Goal: Communication & Community: Answer question/provide support

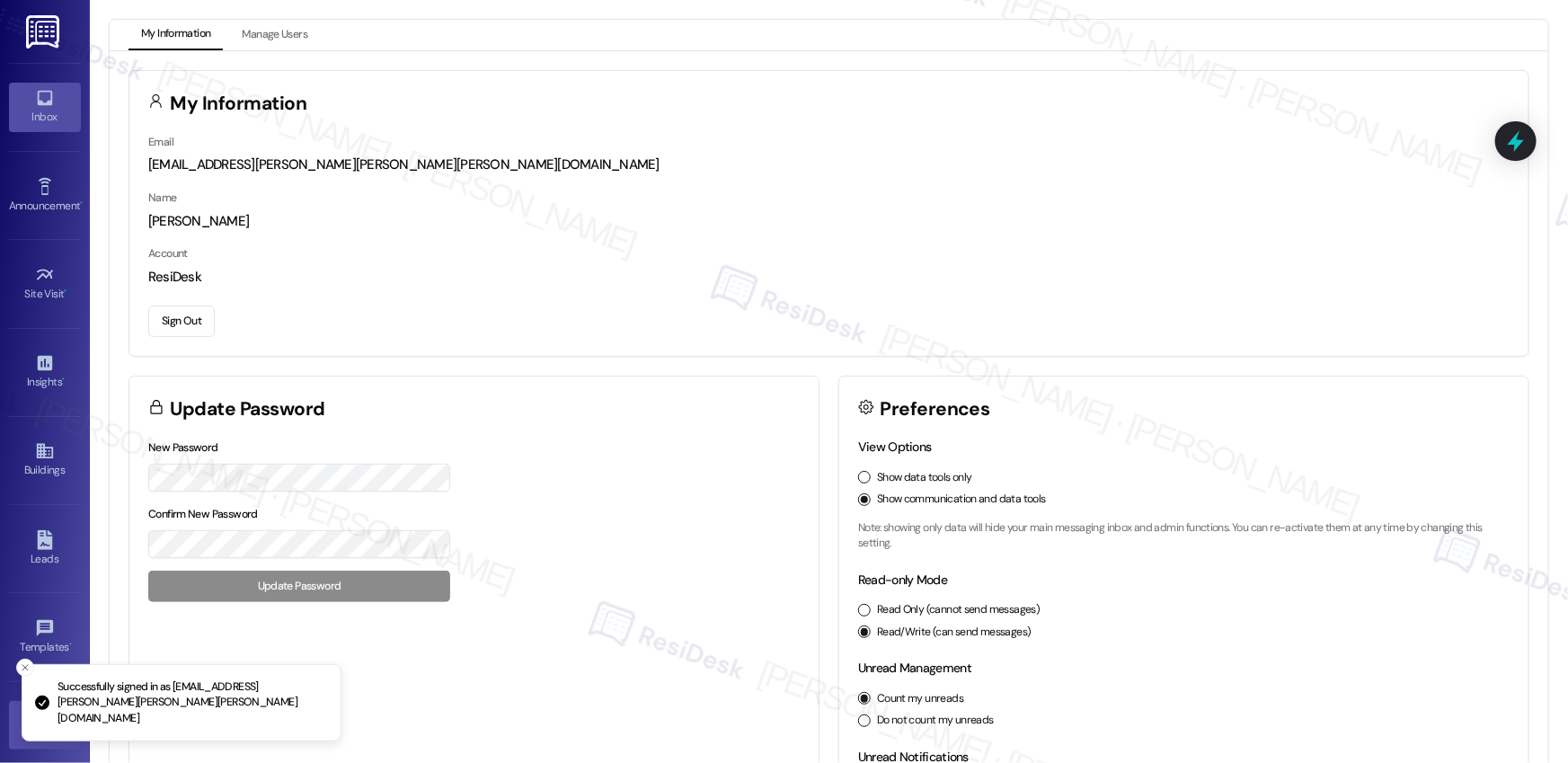
click at [51, 112] on div "Inbox" at bounding box center [45, 117] width 89 height 18
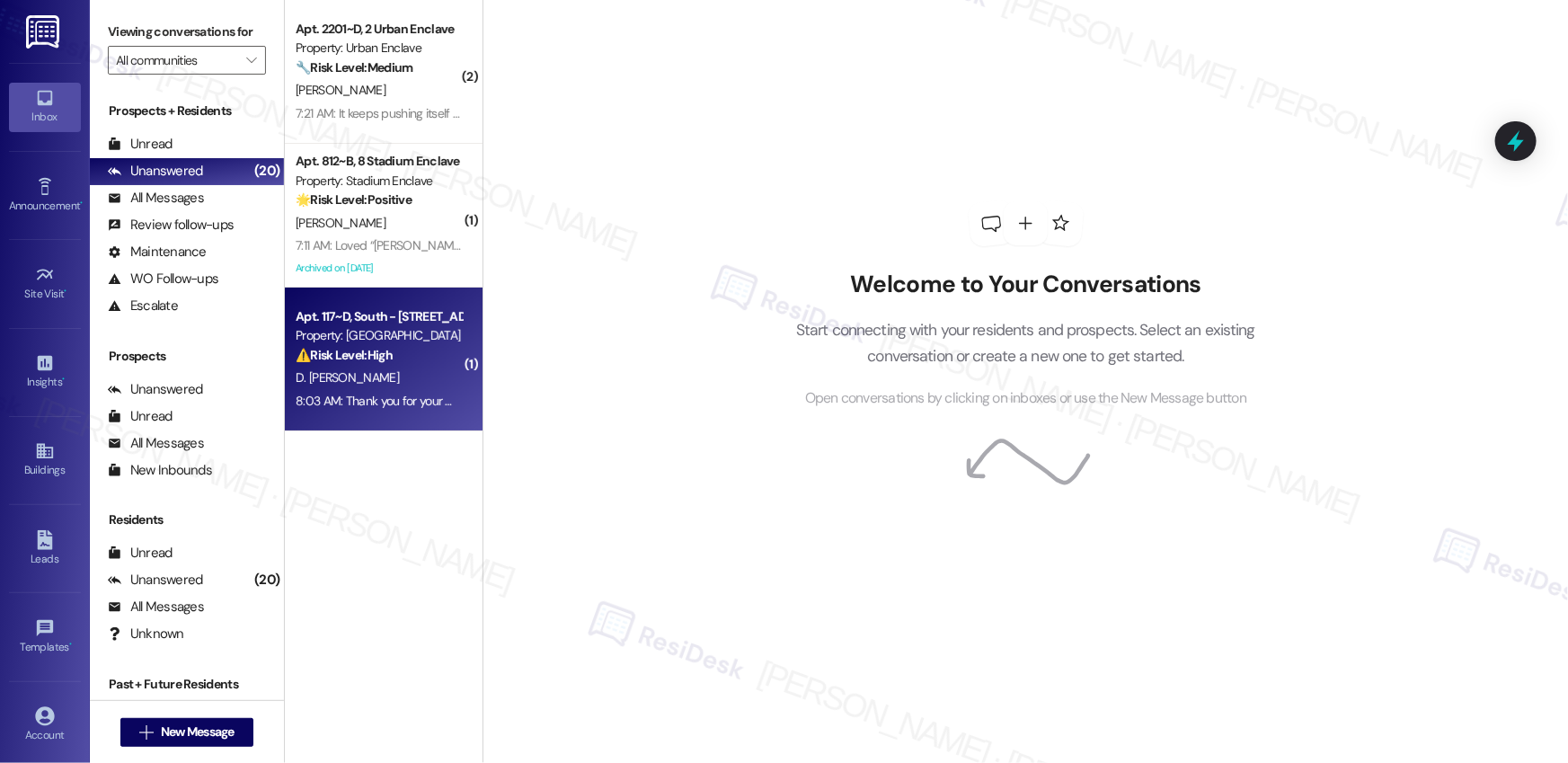
click at [375, 387] on div "D. [PERSON_NAME]" at bounding box center [379, 378] width 170 height 23
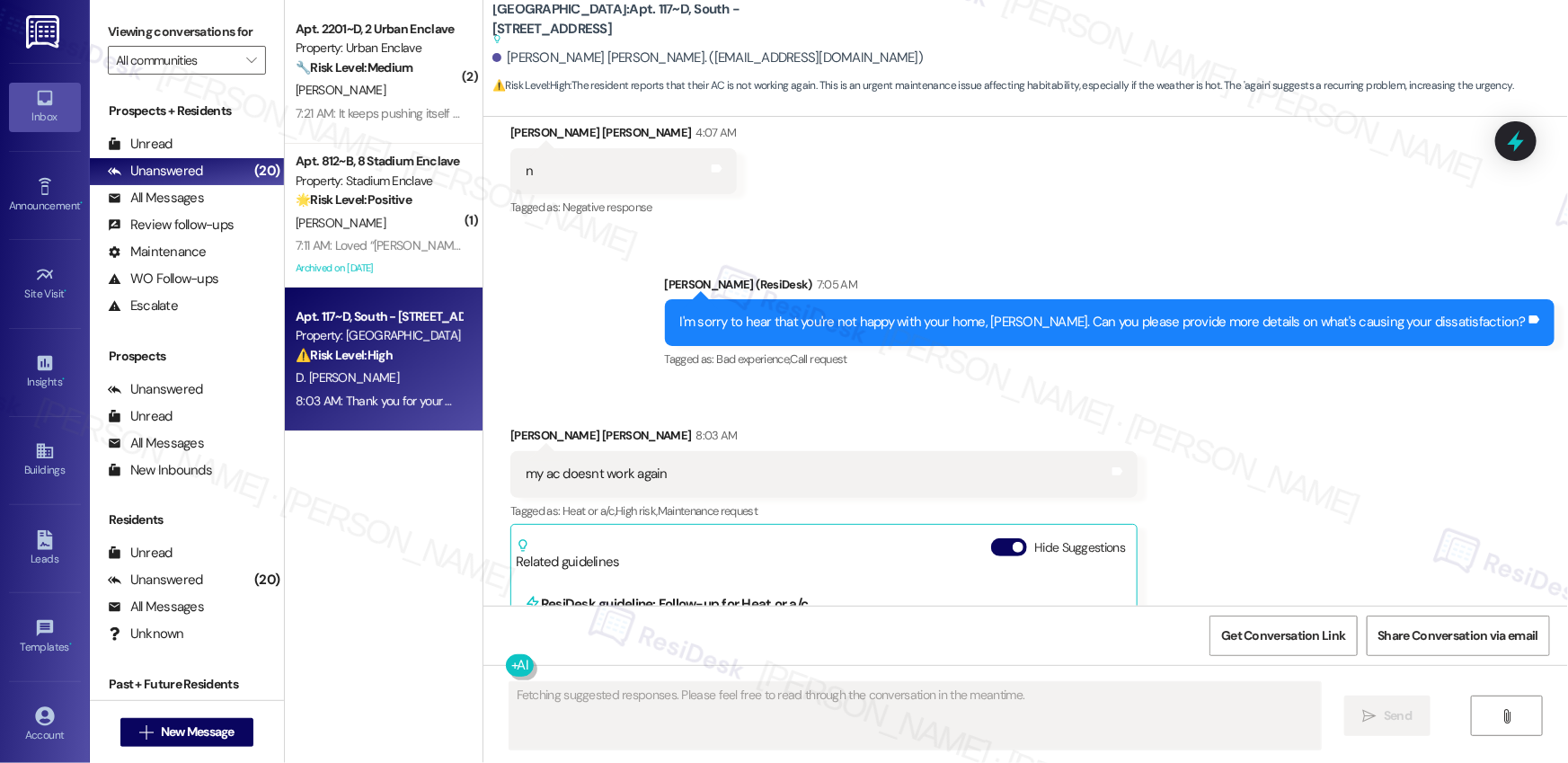
scroll to position [3467, 0]
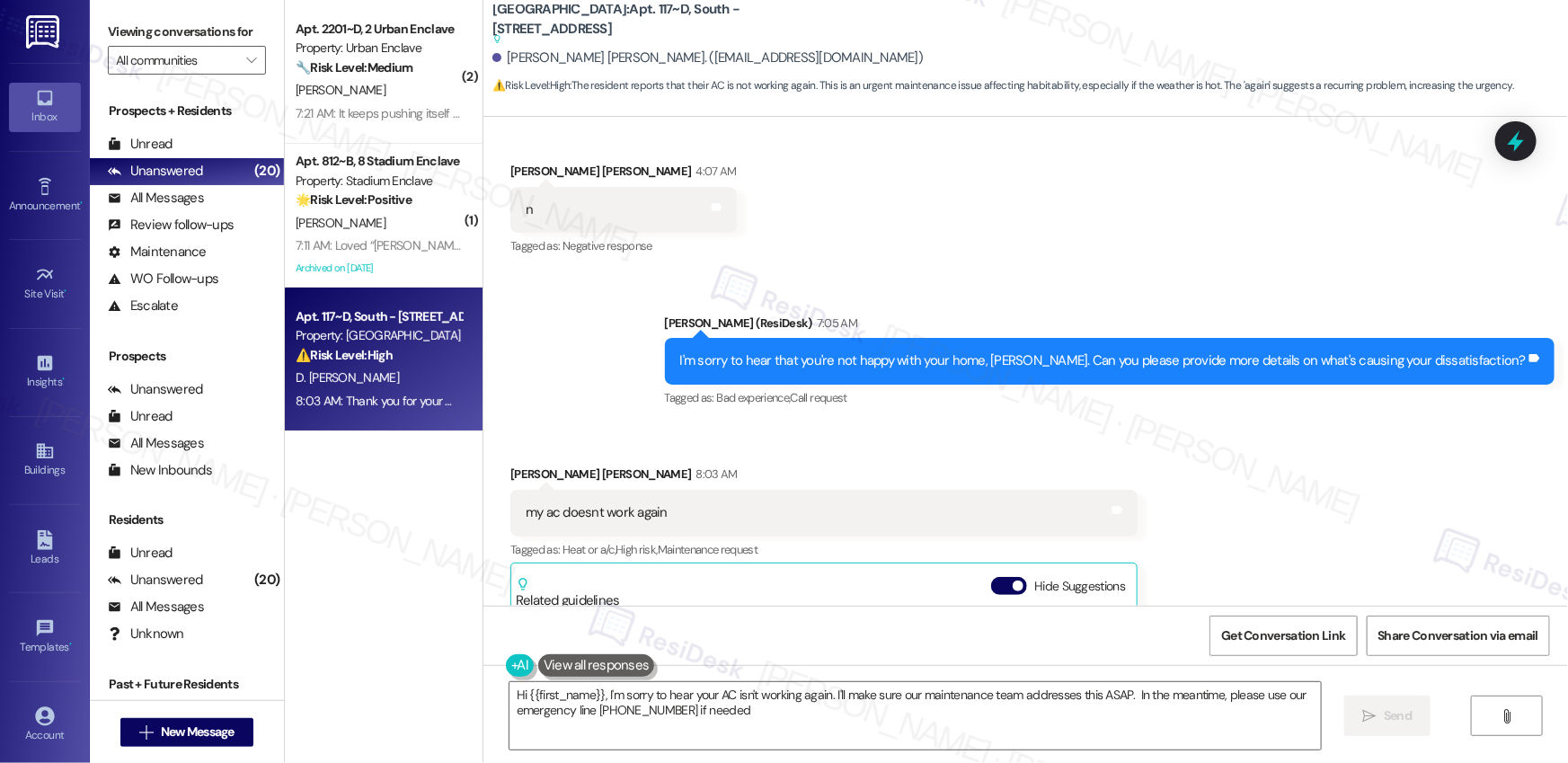
type textarea "Hi {{first_name}}, I'm sorry to hear your AC isn't working again. I'll make sur…"
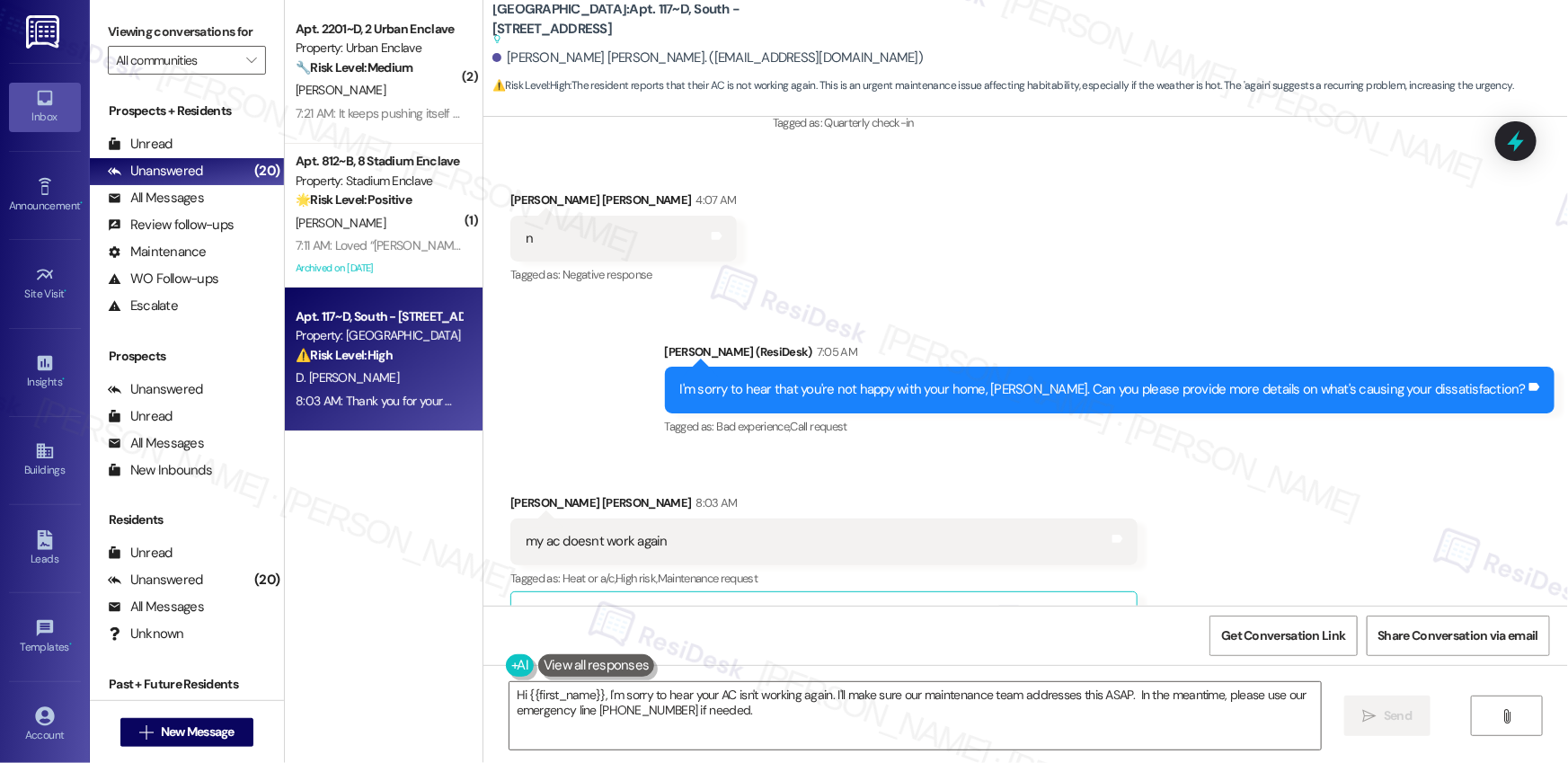
scroll to position [3399, 0]
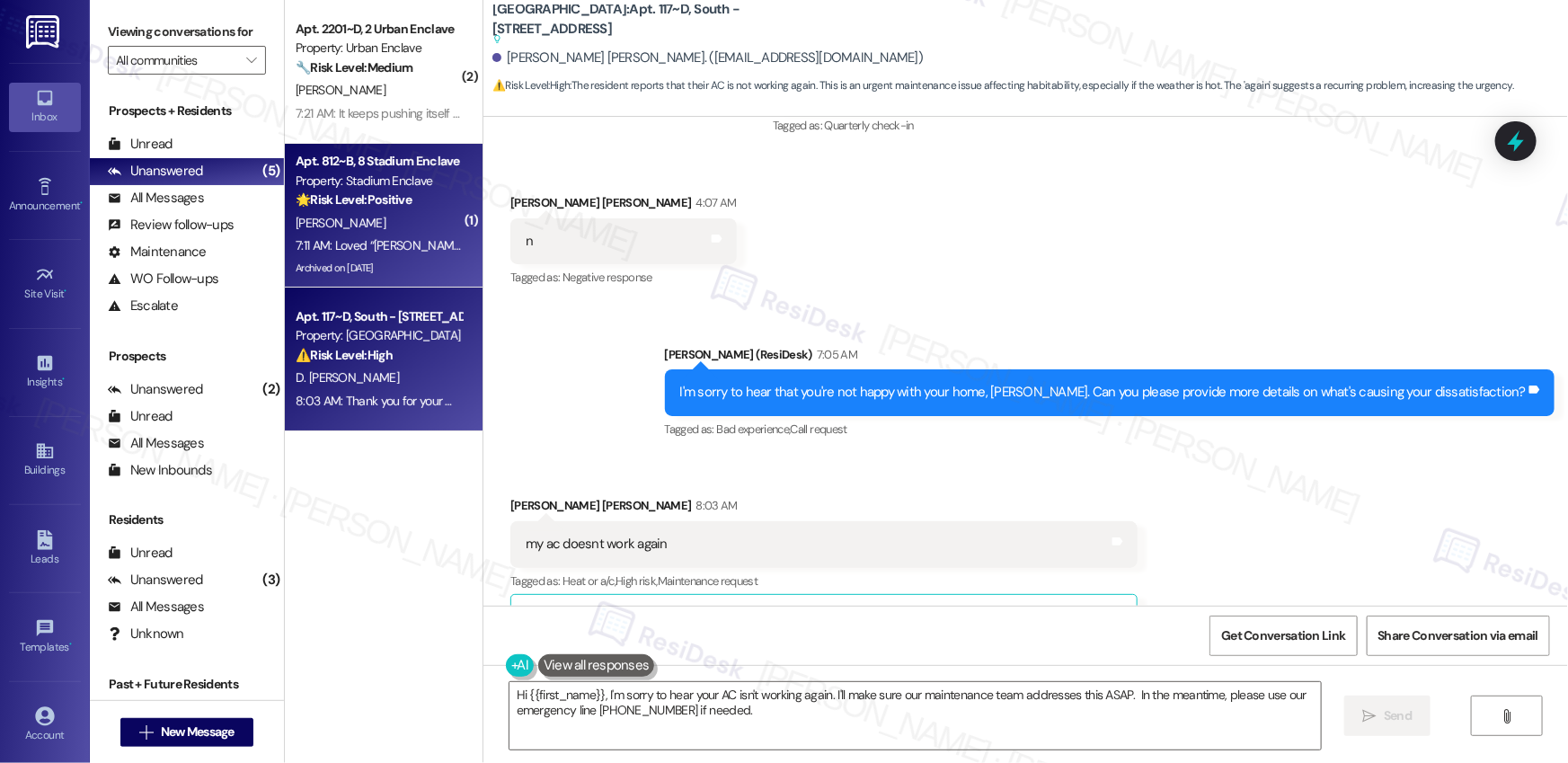
click at [324, 199] on strong "🌟 Risk Level: Positive" at bounding box center [353, 200] width 116 height 16
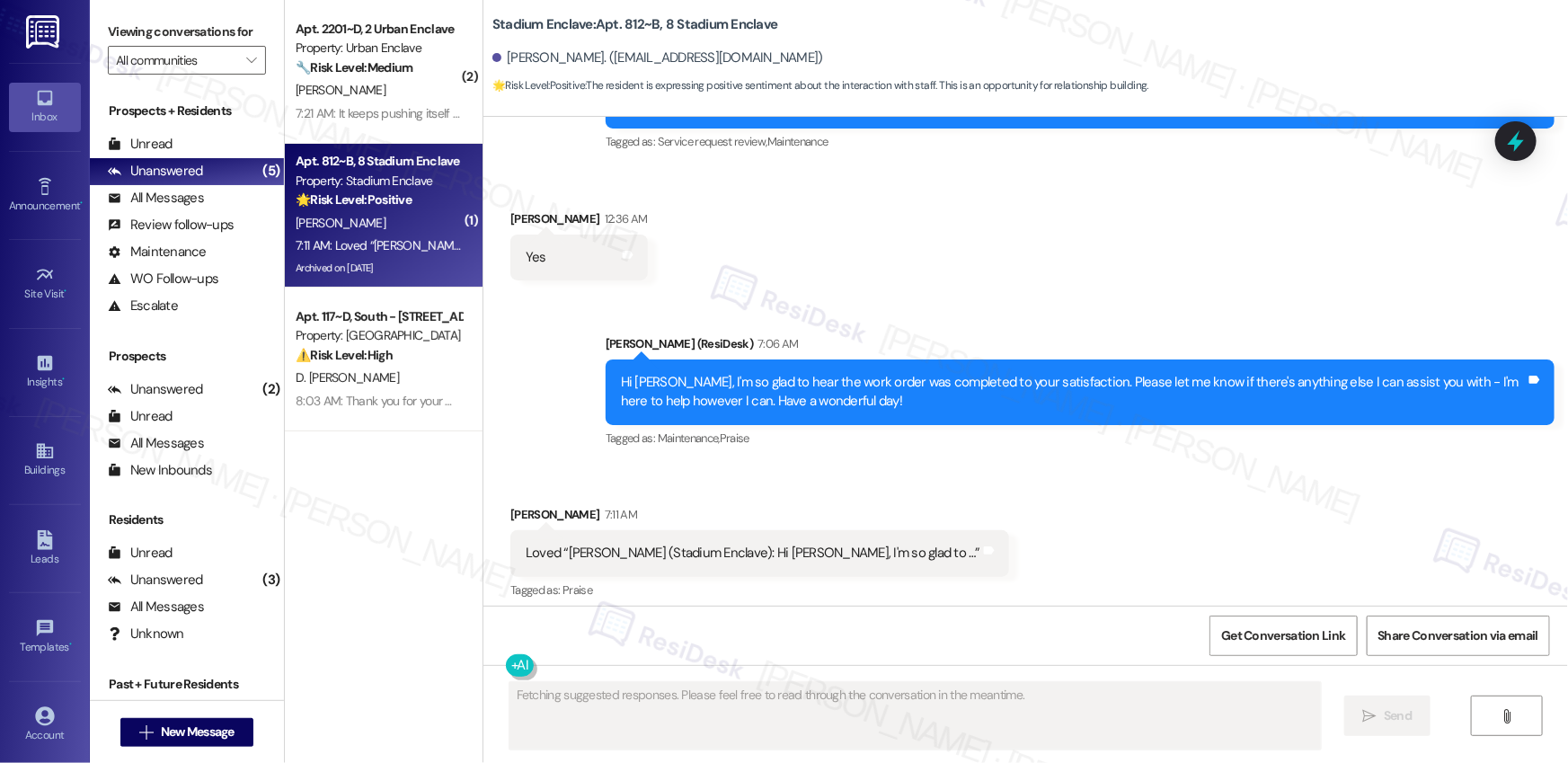
scroll to position [7565, 0]
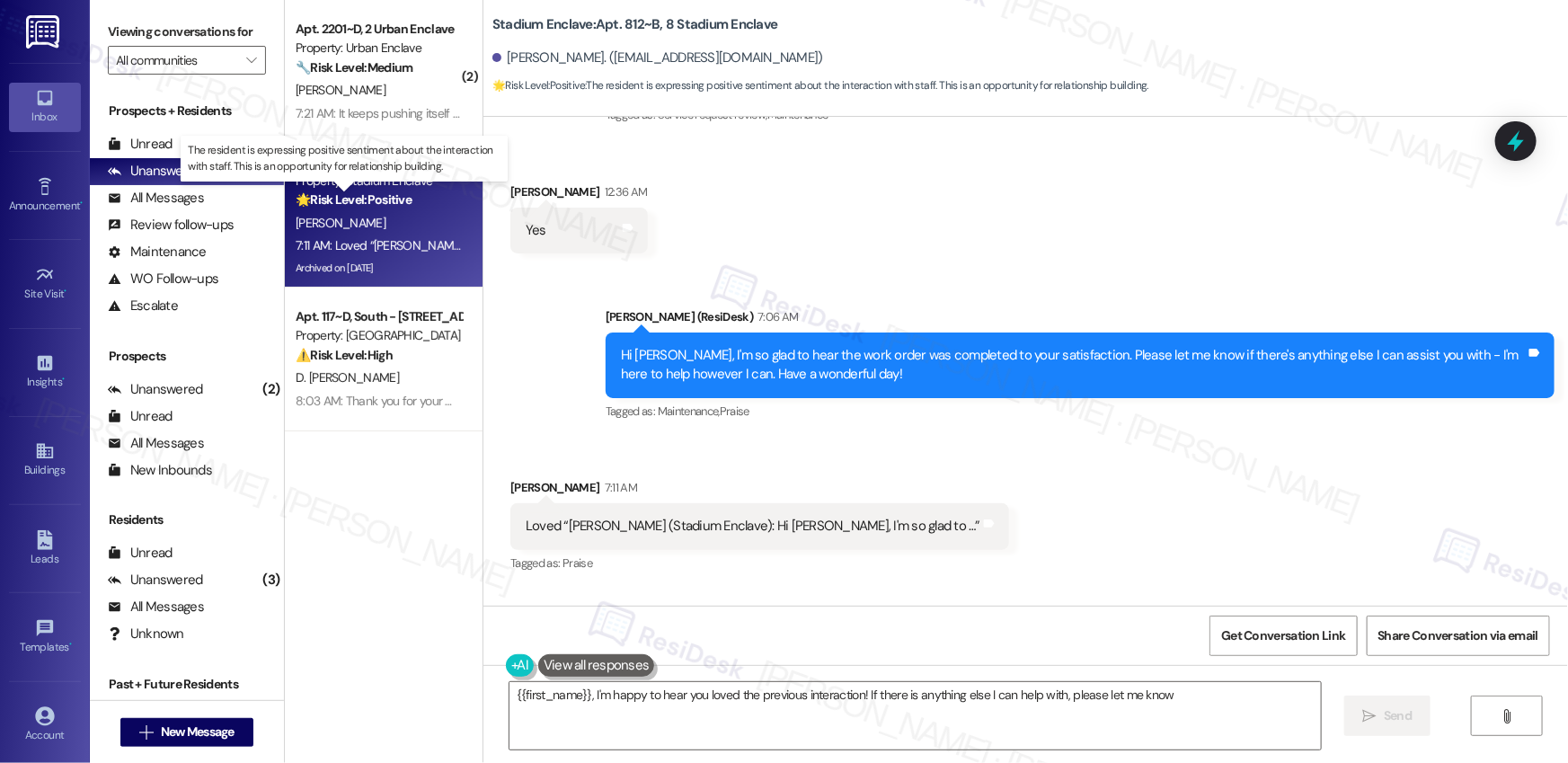
type textarea "{{first_name}}, I'm happy to hear you loved the previous interaction! If there …"
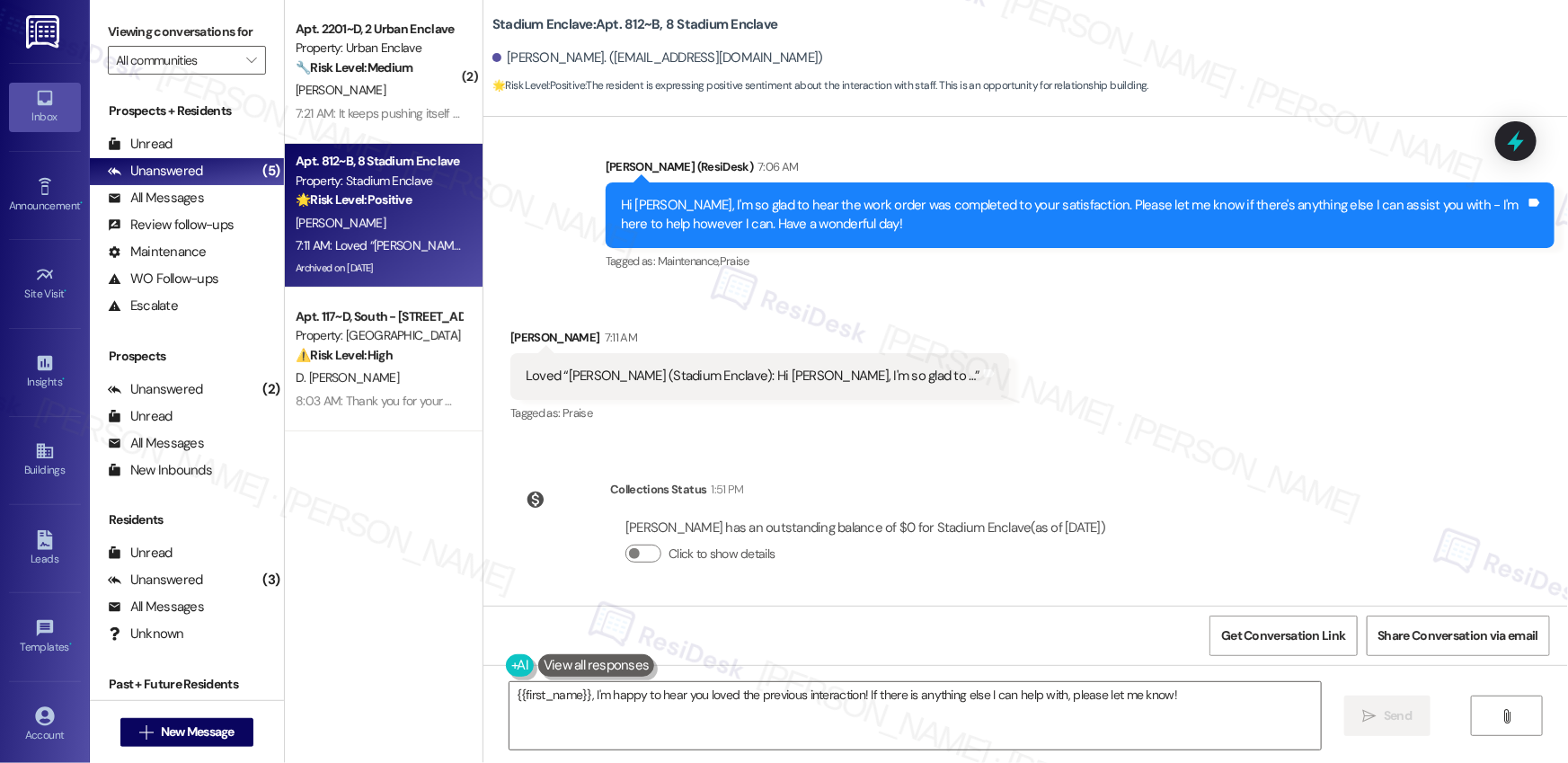
scroll to position [7730, 0]
click at [866, 687] on textarea "{{first_name}}, I'm happy to hear you loved the previous interaction! If there …" at bounding box center [914, 716] width 811 height 68
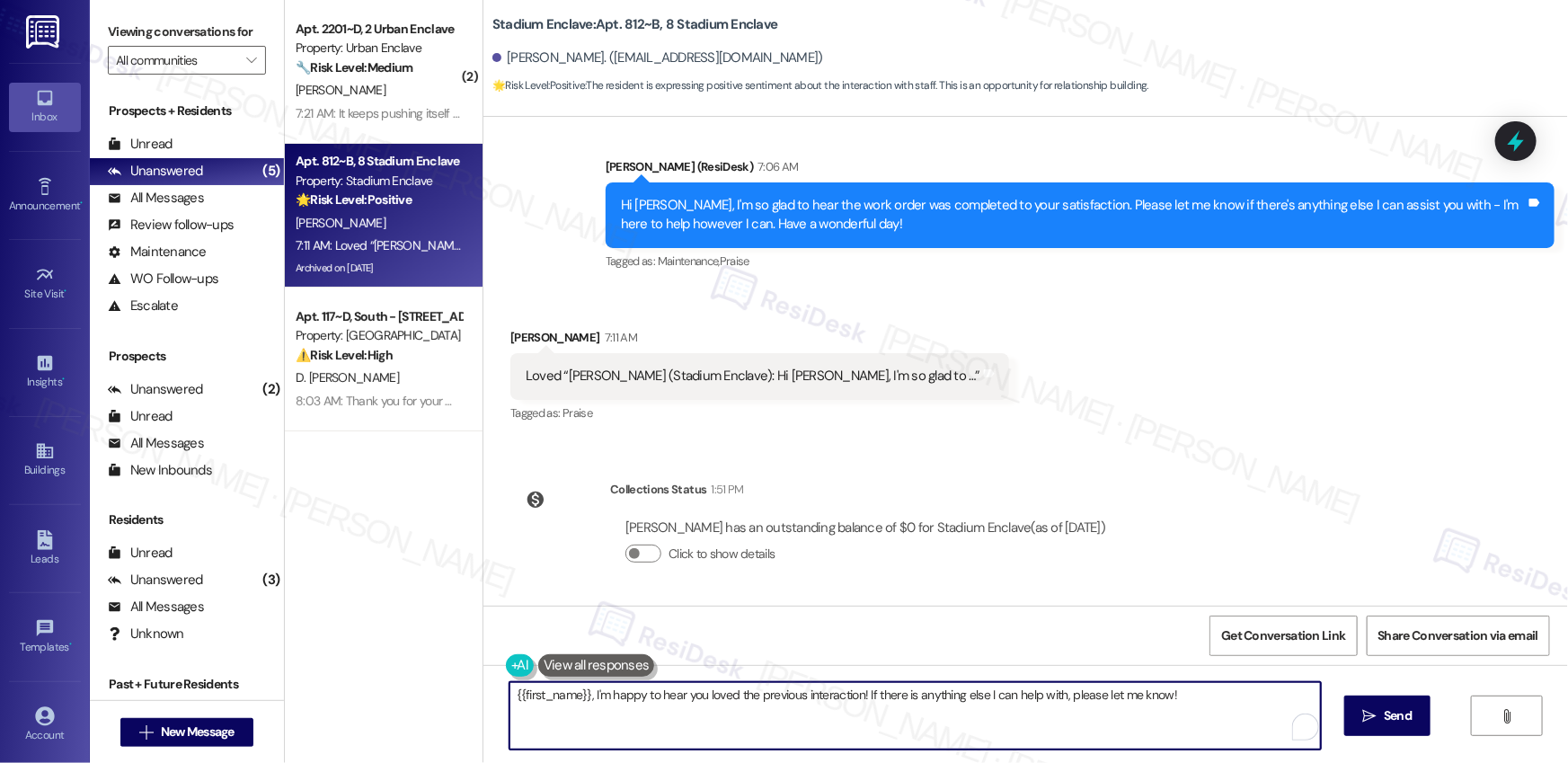
click at [866, 687] on textarea "{{first_name}}, I'm happy to hear you loved the previous interaction! If there …" at bounding box center [914, 716] width 811 height 68
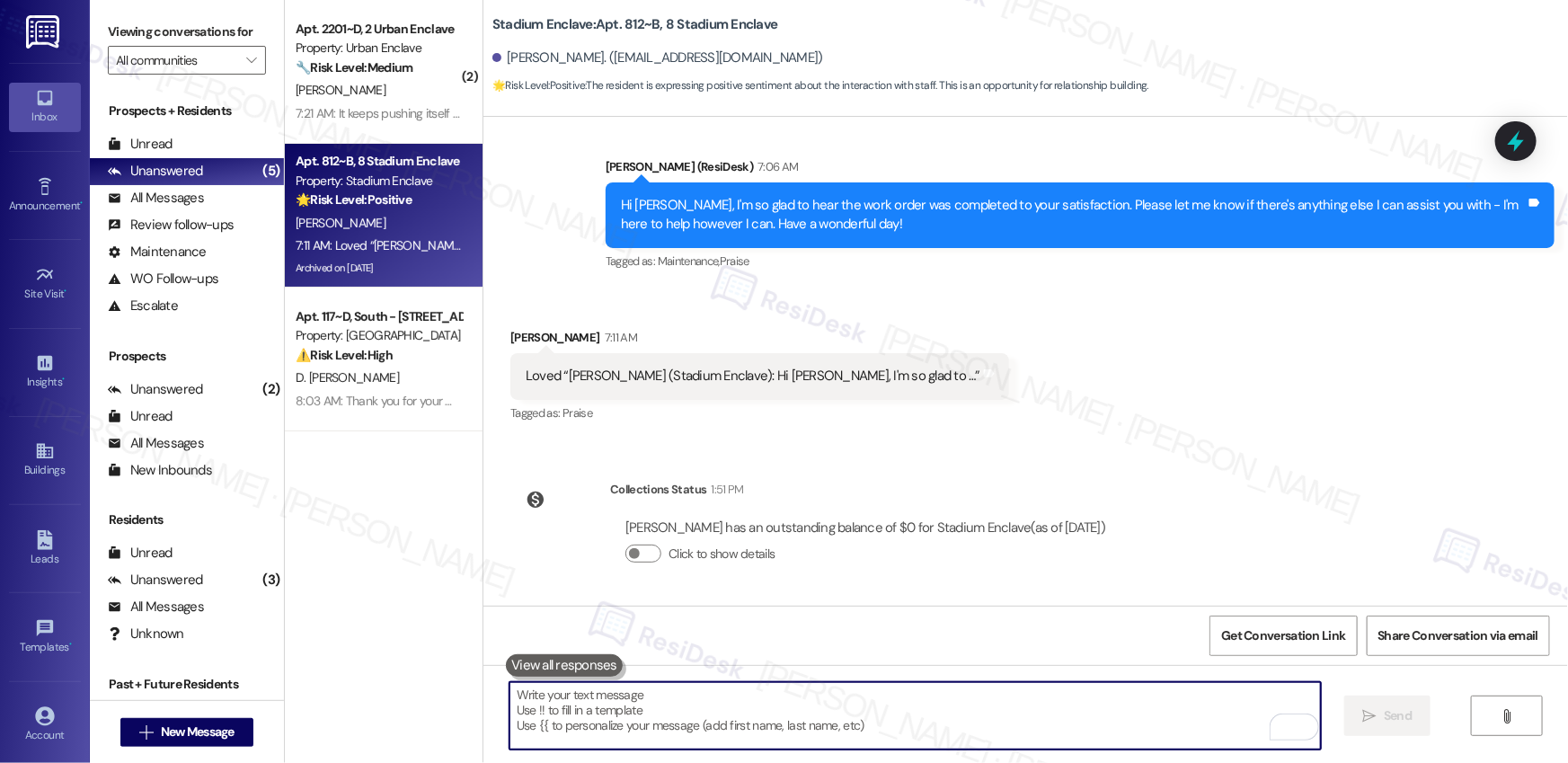
type textarea "t"
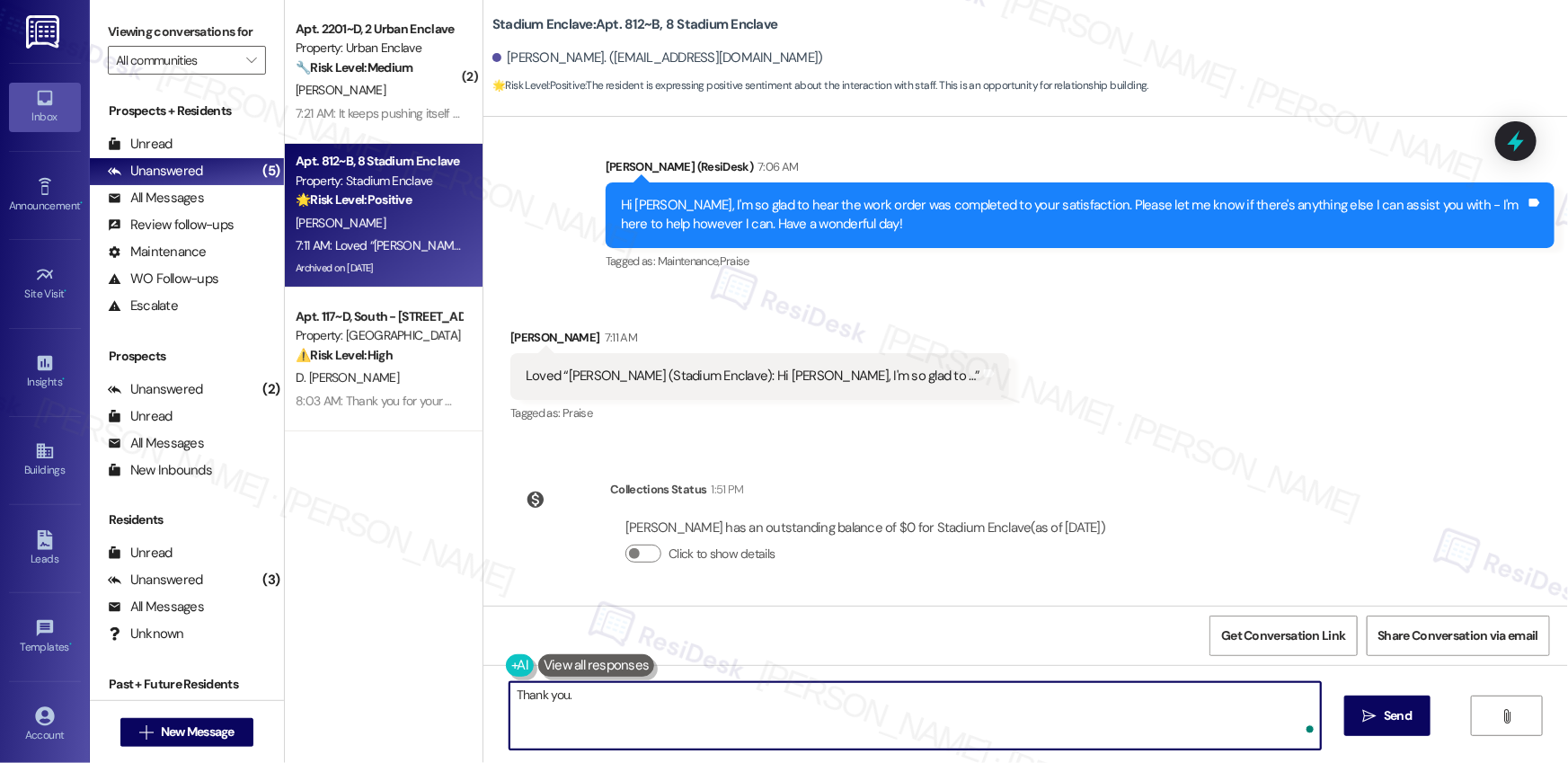
type textarea "Thank you."
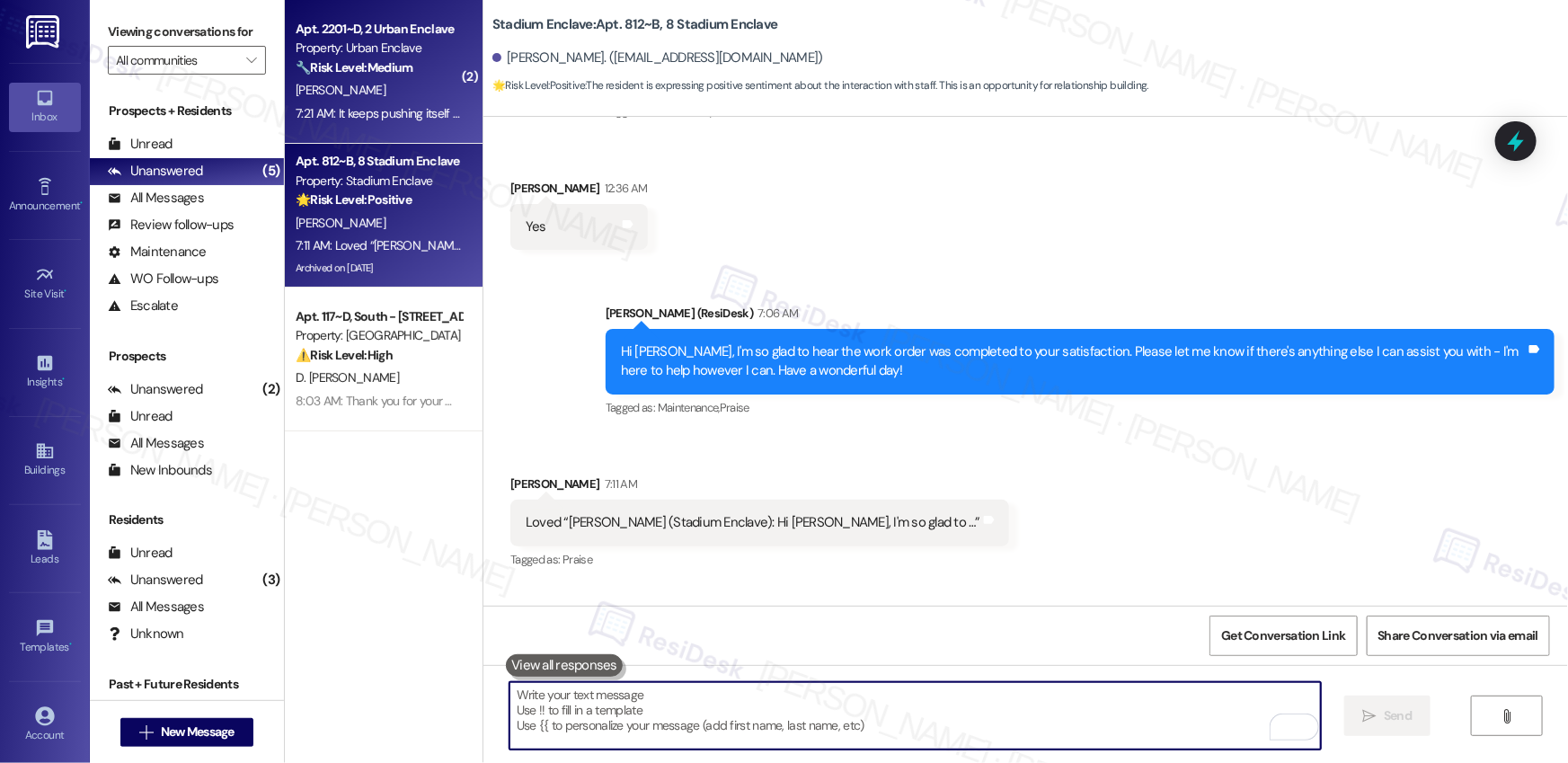
scroll to position [7565, 0]
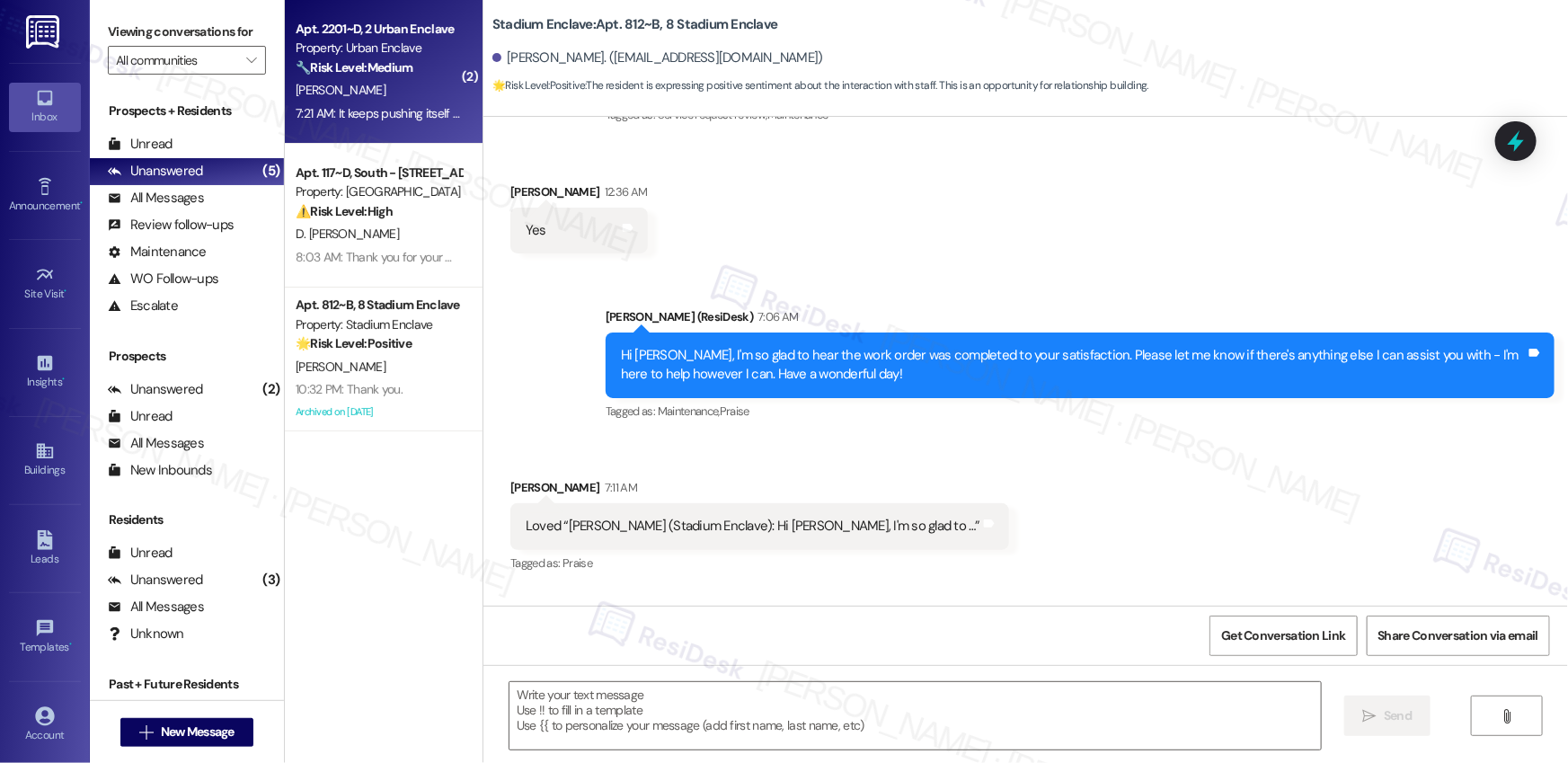
click at [399, 77] on div "🔧 Risk Level: Medium The resident is reporting a non-urgent maintenance issue (…" at bounding box center [379, 68] width 166 height 19
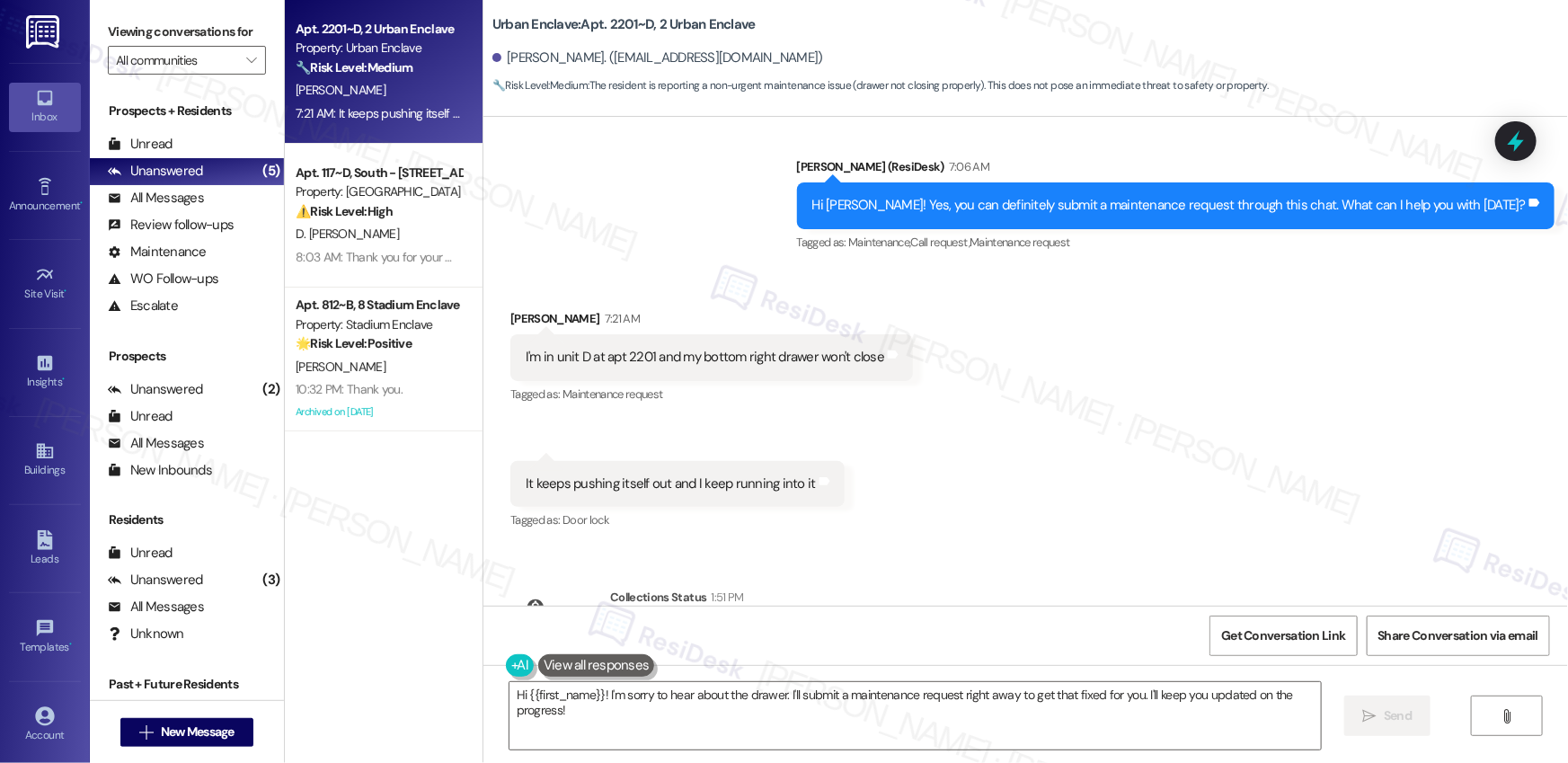
scroll to position [5411, 0]
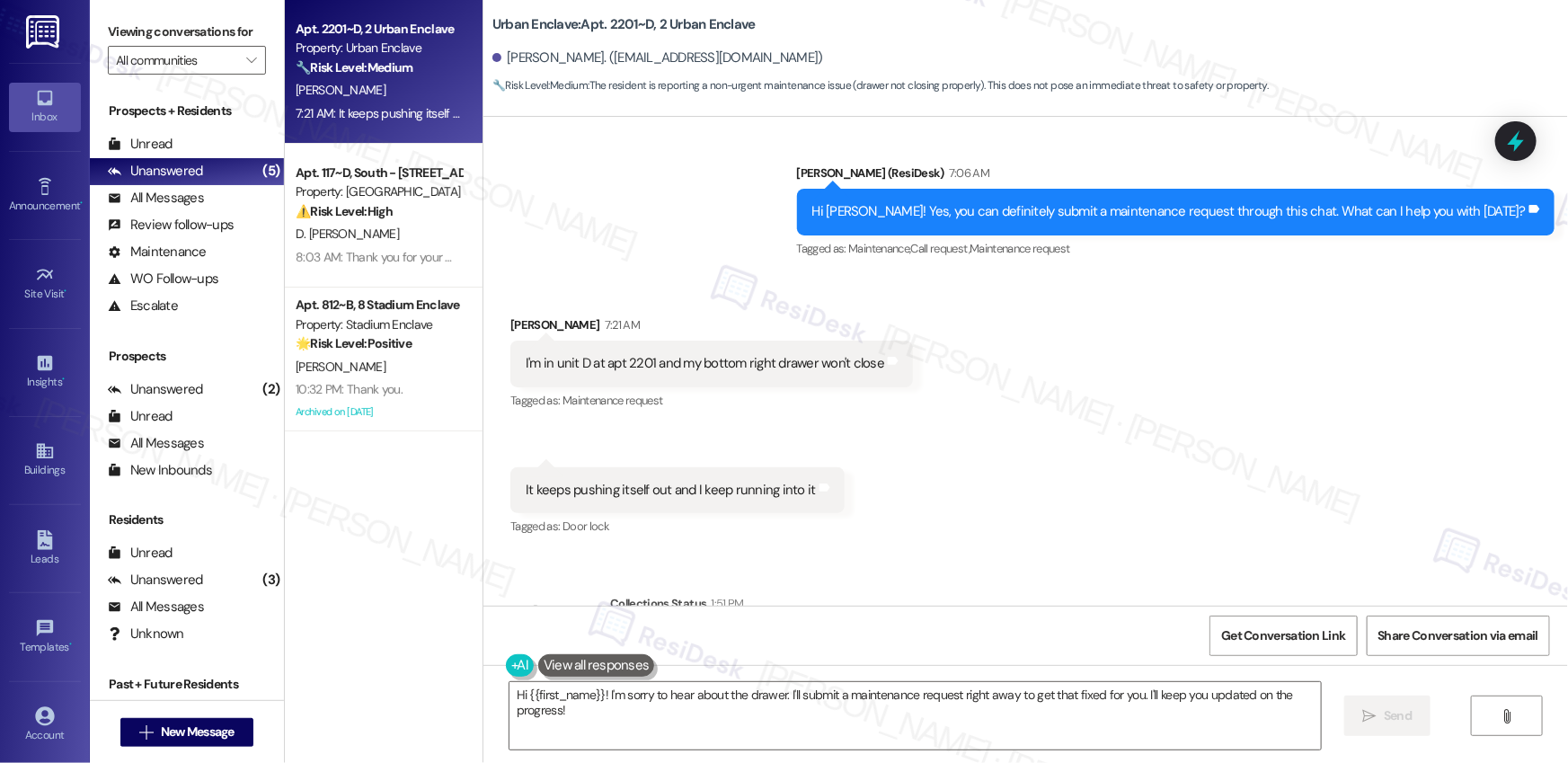
click at [598, 354] on div "I'm in unit D at apt 2201 and my bottom right drawer won't close" at bounding box center [704, 363] width 358 height 19
click at [597, 354] on div "I'm in unit D at apt 2201 and my bottom right drawer won't close" at bounding box center [704, 363] width 358 height 19
click at [623, 481] on div "It keeps pushing itself out and I keep running into it" at bounding box center [670, 490] width 290 height 19
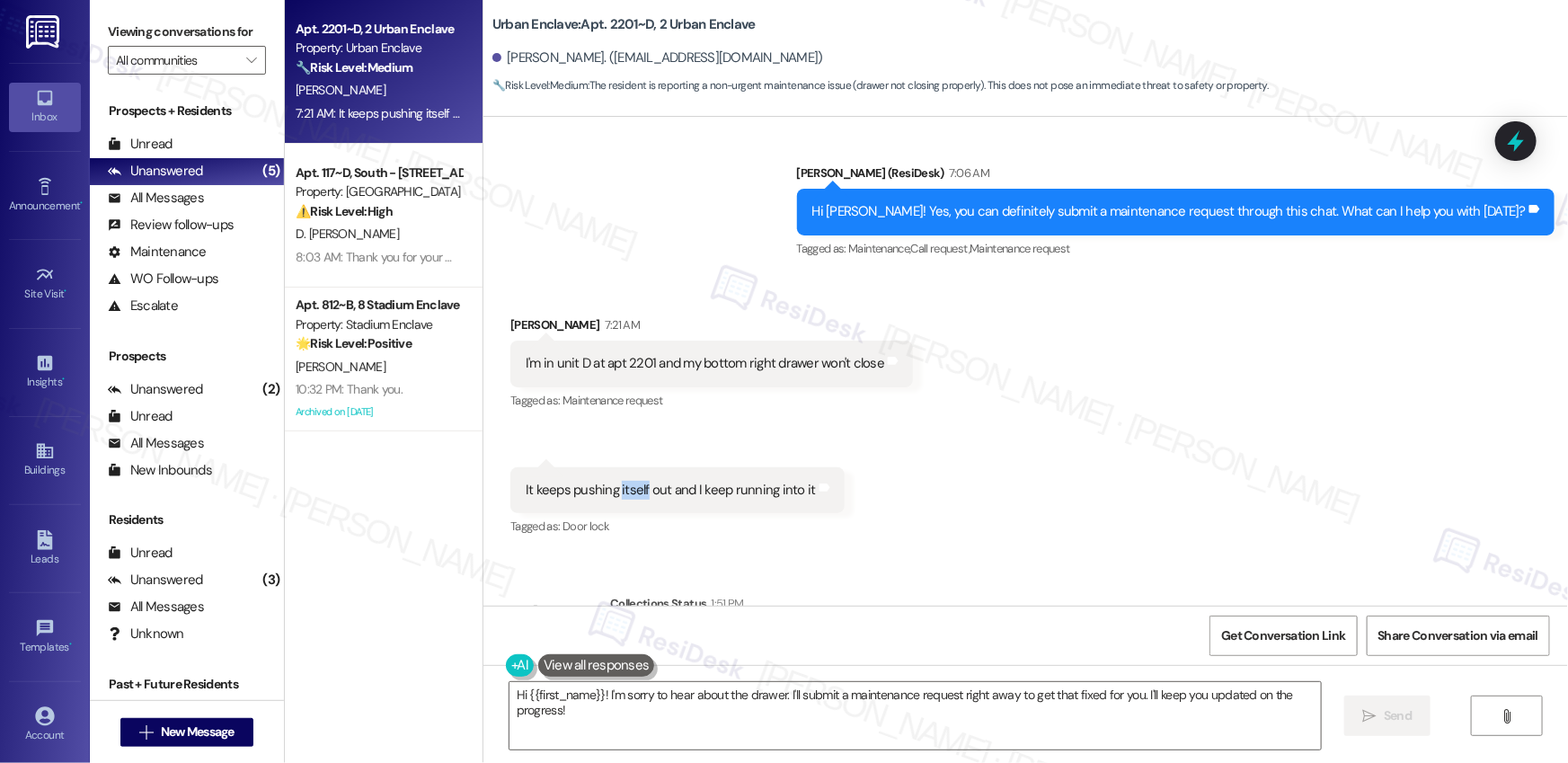
click at [623, 481] on div "It keeps pushing itself out and I keep running into it" at bounding box center [670, 490] width 290 height 19
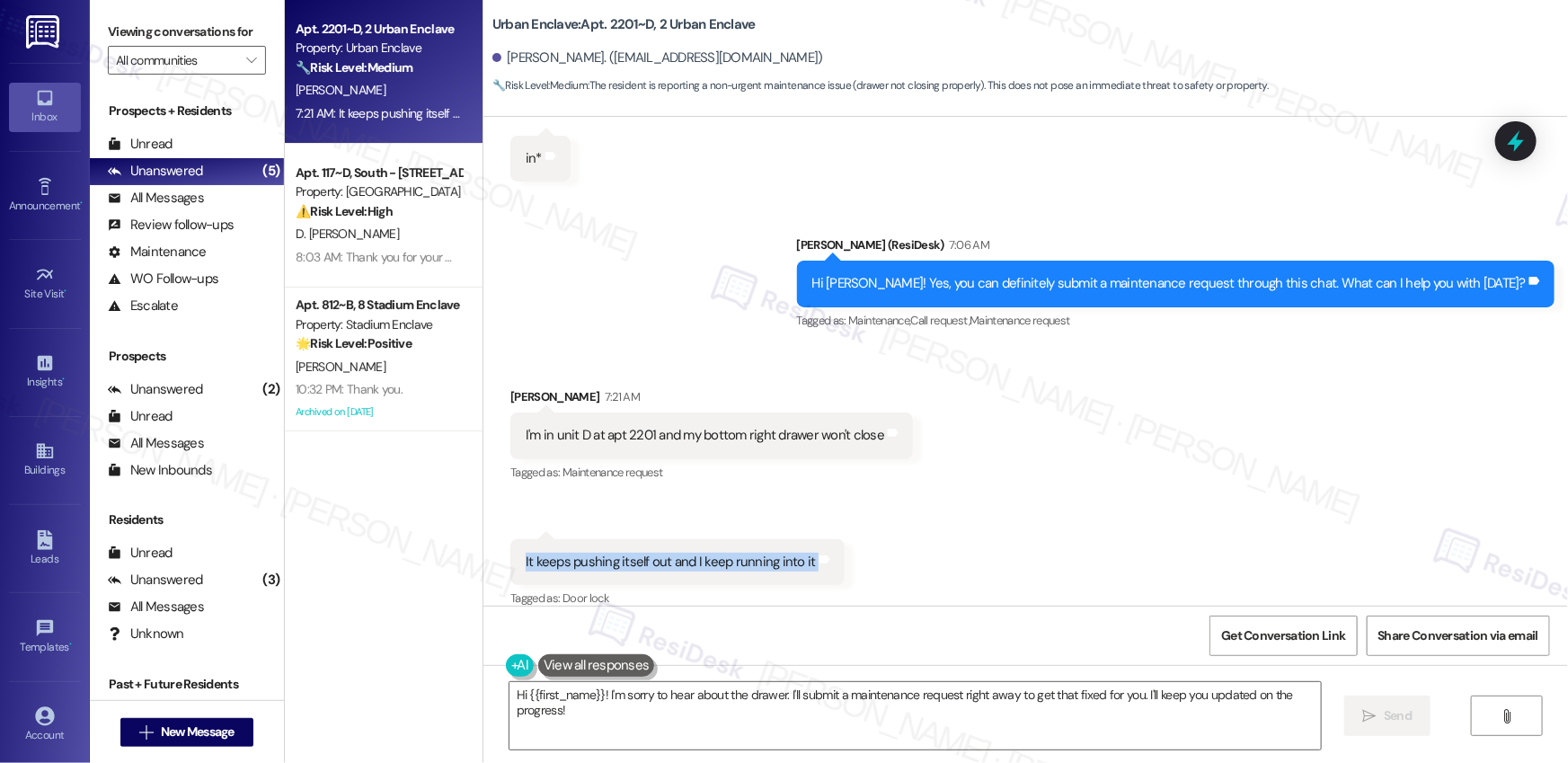
scroll to position [5349, 0]
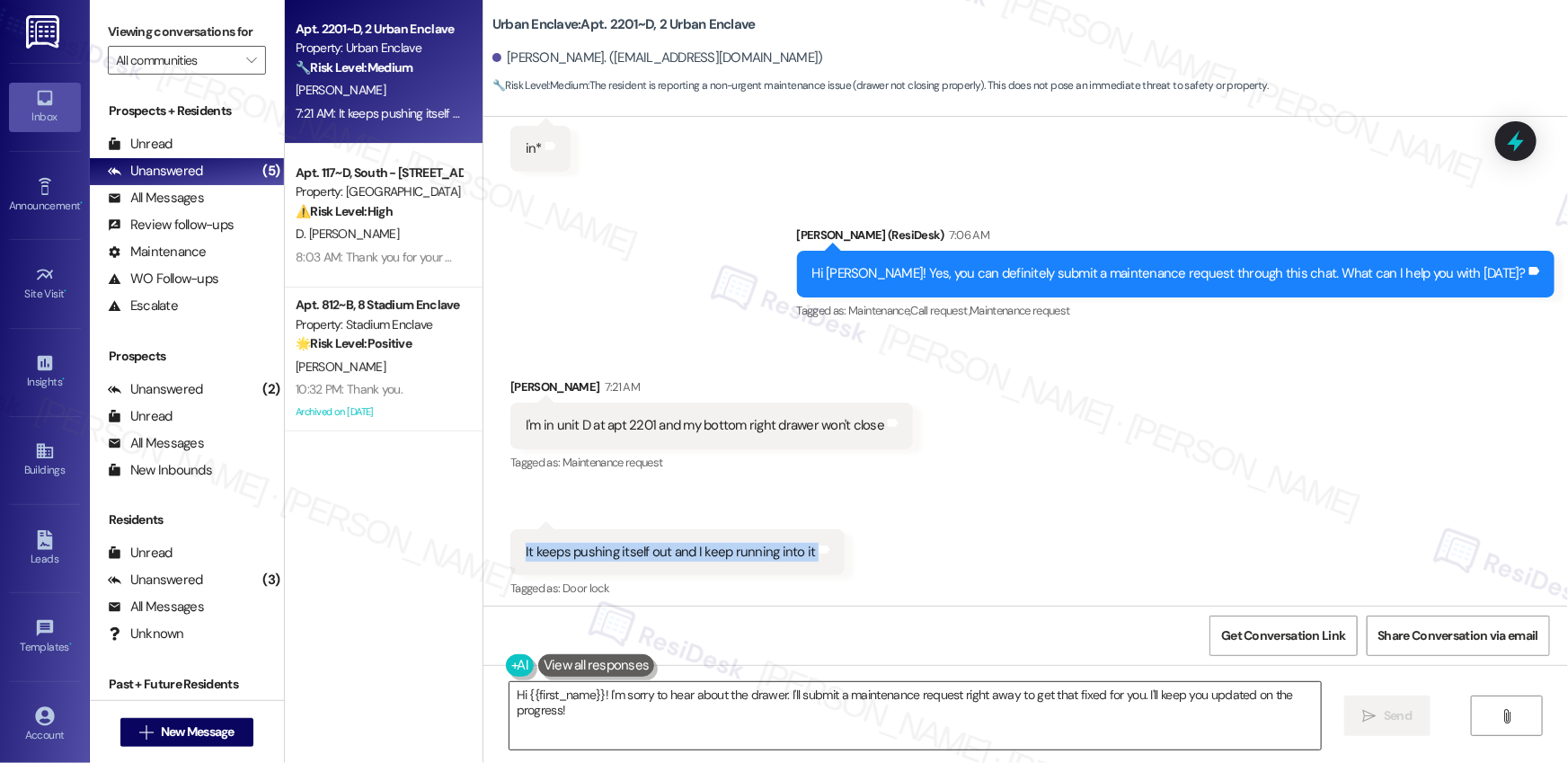
click at [792, 733] on textarea "Hi {{first_name}}! I'm sorry to hear about the drawer. I'll submit a maintenanc…" at bounding box center [914, 716] width 811 height 68
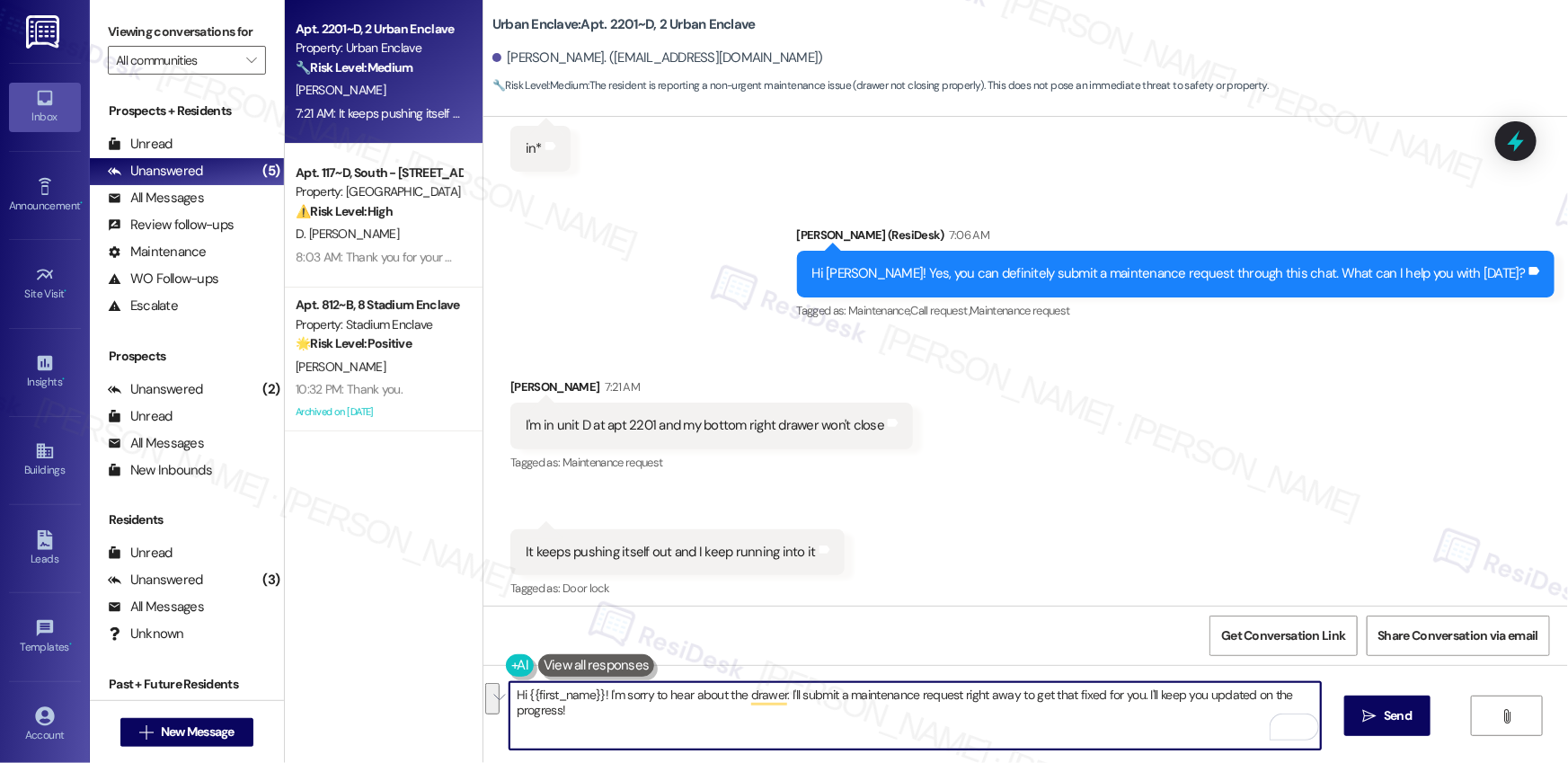
drag, startPoint x: 1138, startPoint y: 693, endPoint x: 1150, endPoint y: 736, distance: 44.6
click at [1150, 736] on textarea "Hi {{first_name}}! I'm sorry to hear about the drawer. I'll submit a maintenanc…" at bounding box center [914, 716] width 811 height 68
click at [516, 51] on div "[PERSON_NAME]. ([EMAIL_ADDRESS][DOMAIN_NAME])" at bounding box center [658, 57] width 330 height 19
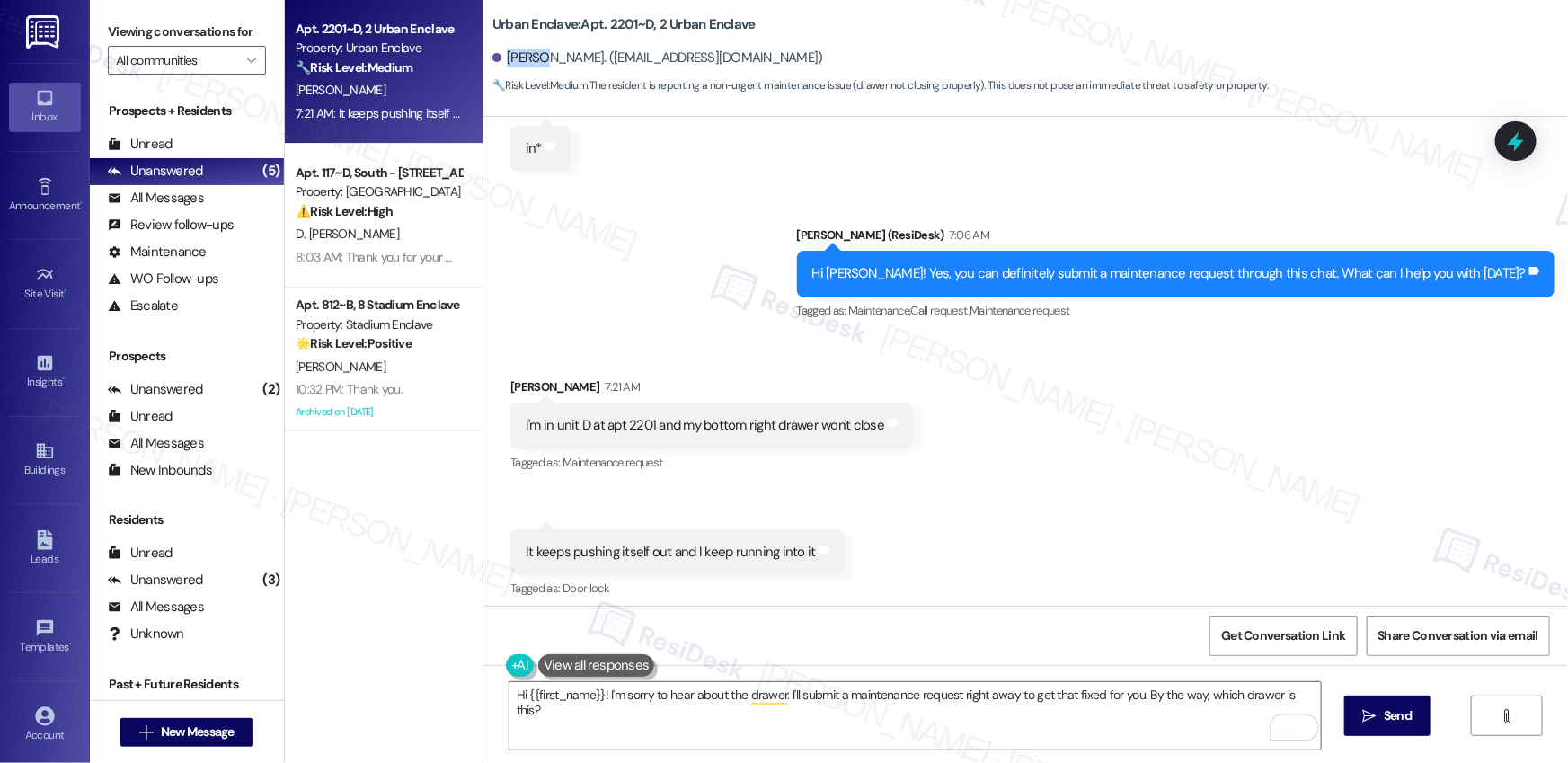
click at [516, 51] on div "[PERSON_NAME]. ([EMAIL_ADDRESS][DOMAIN_NAME])" at bounding box center [658, 57] width 330 height 19
copy div "[PERSON_NAME]"
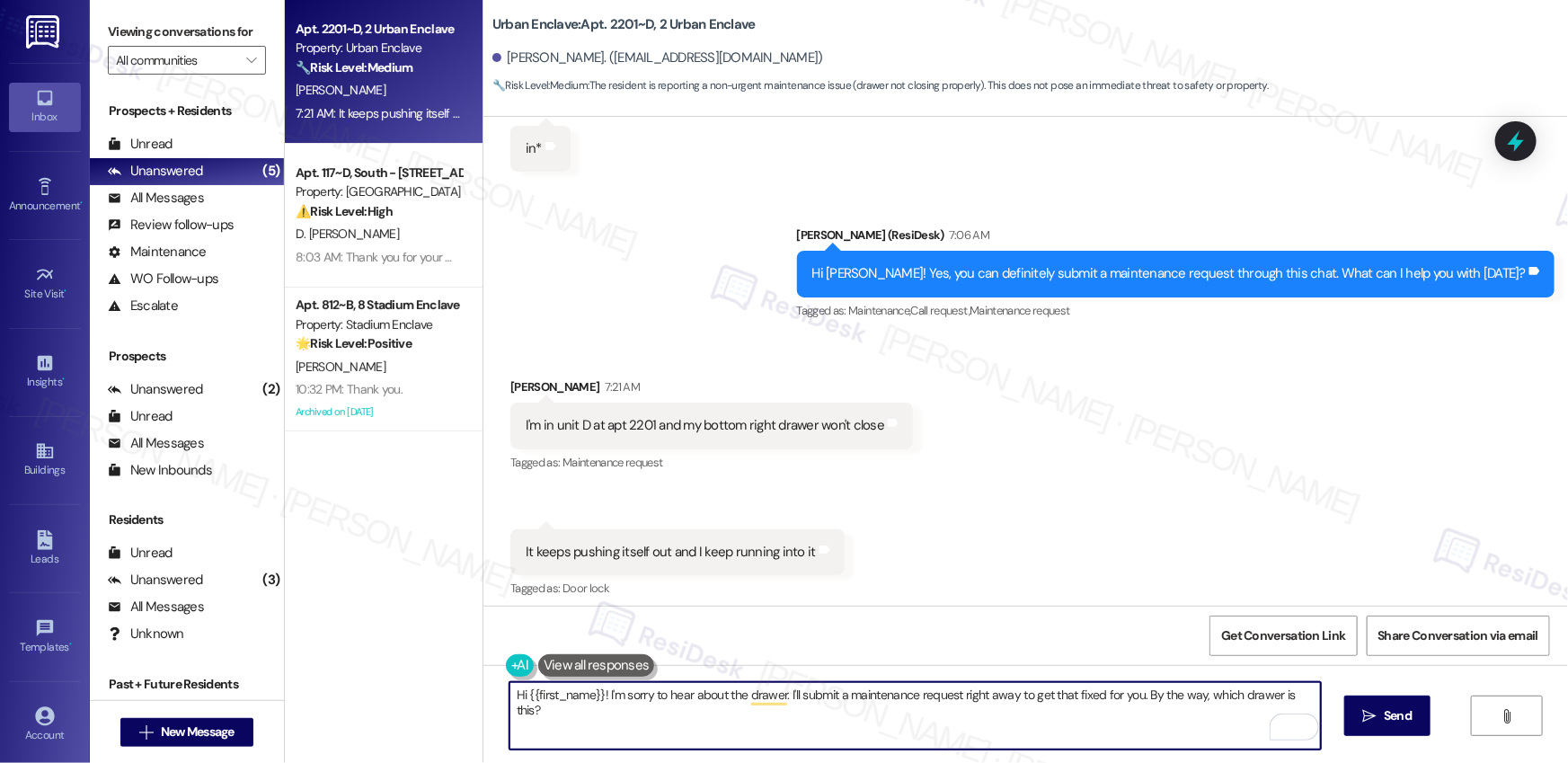
drag, startPoint x: 593, startPoint y: 696, endPoint x: 518, endPoint y: 698, distance: 75.0
click at [518, 698] on textarea "Hi {{first_name}}! I'm sorry to hear about the drawer. I'll submit a maintenanc…" at bounding box center [914, 716] width 811 height 68
paste textarea "[PERSON_NAME]"
type textarea "Hi [PERSON_NAME]! I'm sorry to hear about the drawer. I'll submit a maintenance…"
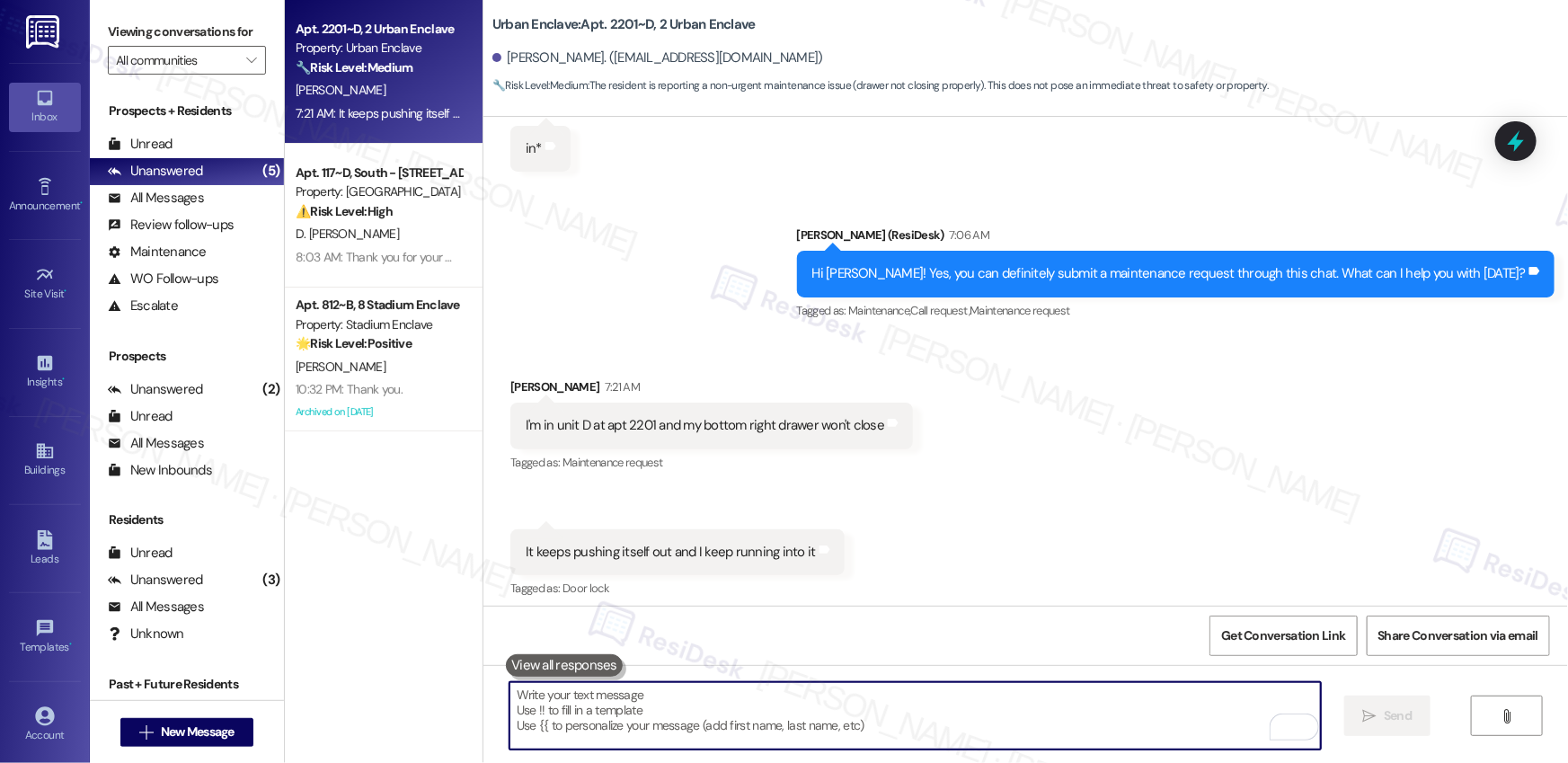
click at [618, 737] on textarea "To enrich screen reader interactions, please activate Accessibility in Grammarl…" at bounding box center [914, 716] width 811 height 68
paste textarea "Hi [PERSON_NAME]! I’m sorry to hear about the drawer issue. I’ll go ahead and s…"
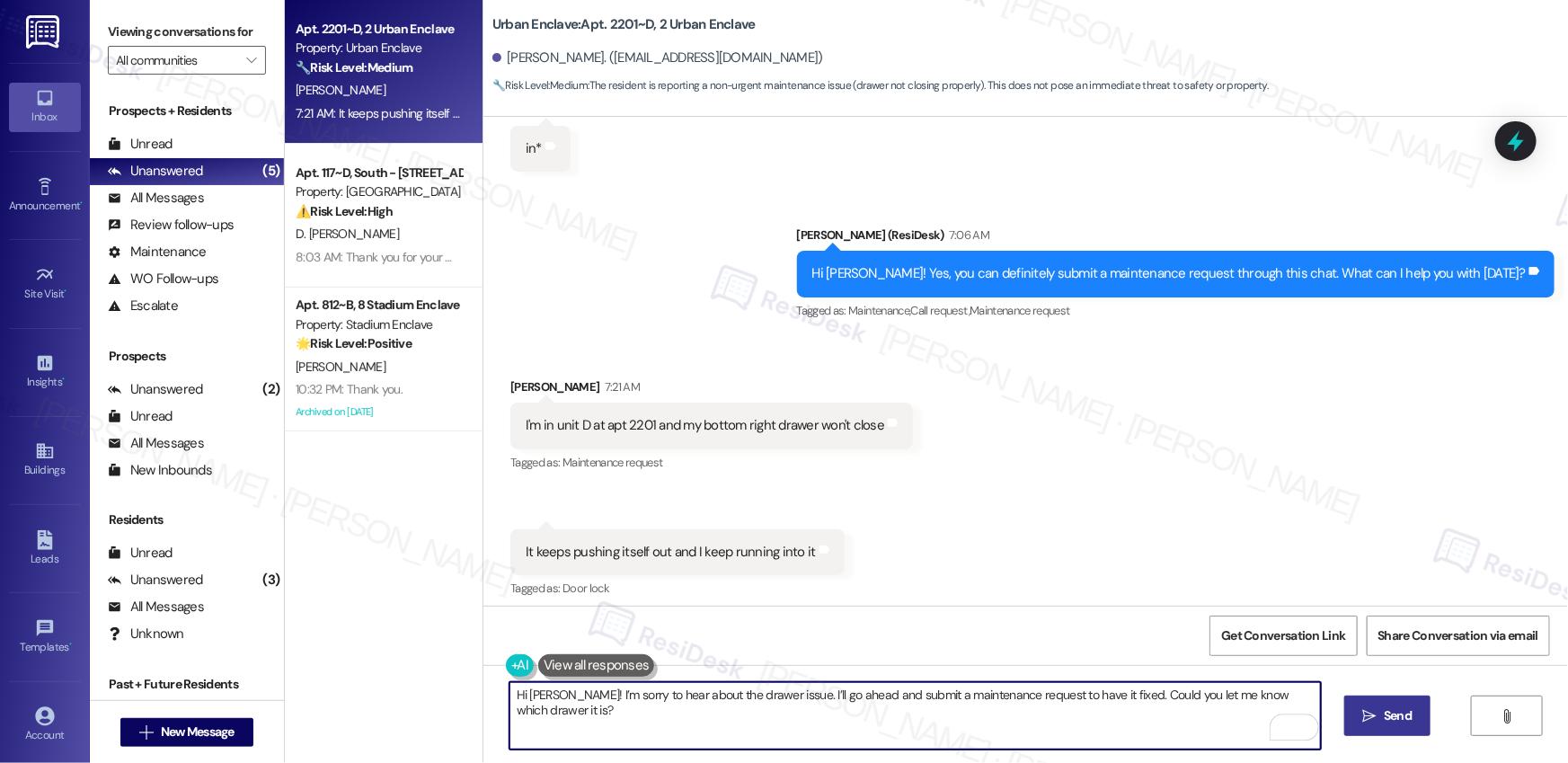
type textarea "Hi [PERSON_NAME]! I’m sorry to hear about the drawer issue. I’ll go ahead and s…"
click at [1371, 726] on button " Send" at bounding box center [1387, 716] width 88 height 40
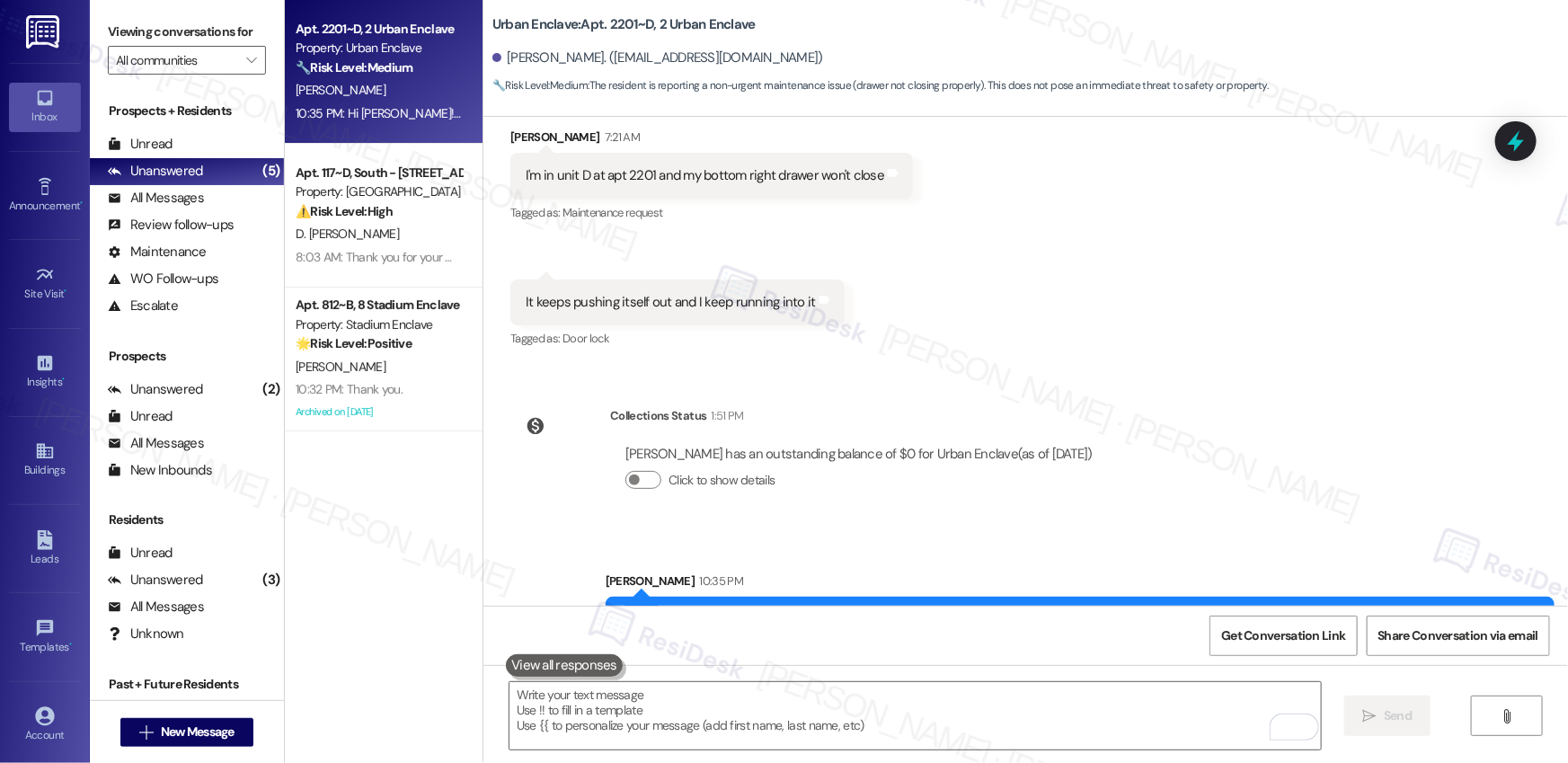
scroll to position [5628, 0]
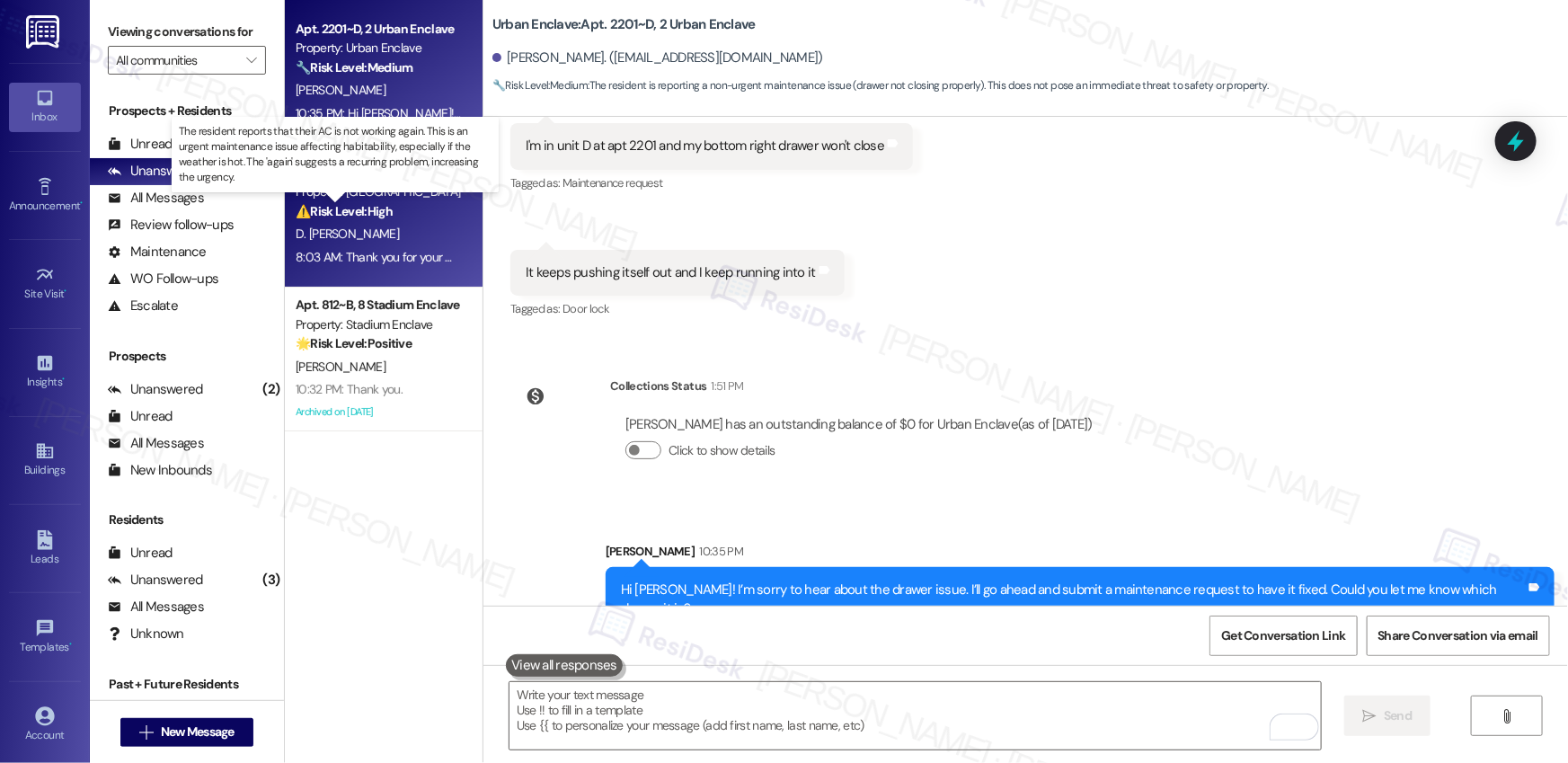
click at [374, 208] on strong "⚠️ Risk Level: High" at bounding box center [344, 212] width 97 height 16
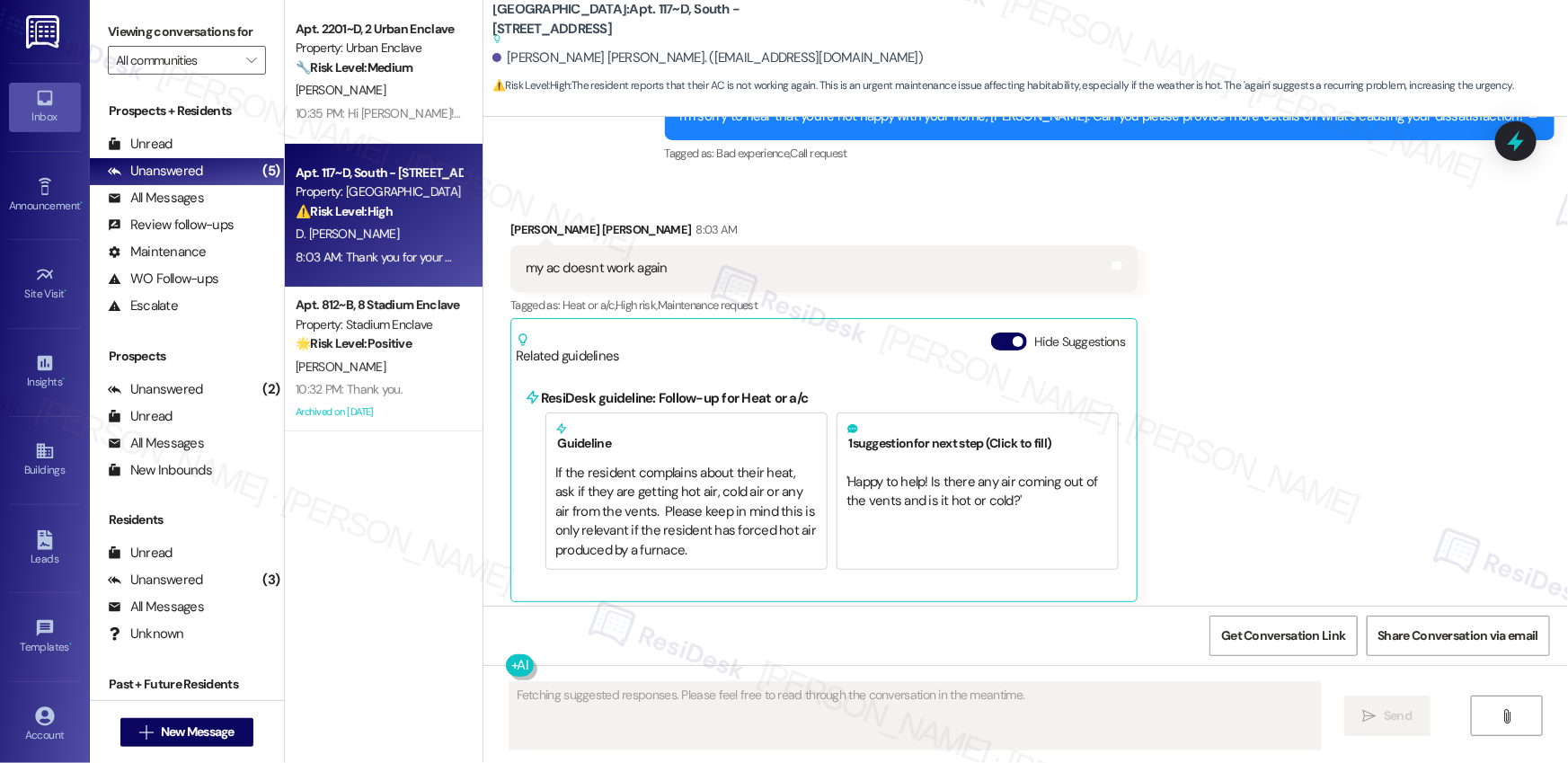
scroll to position [3653, 0]
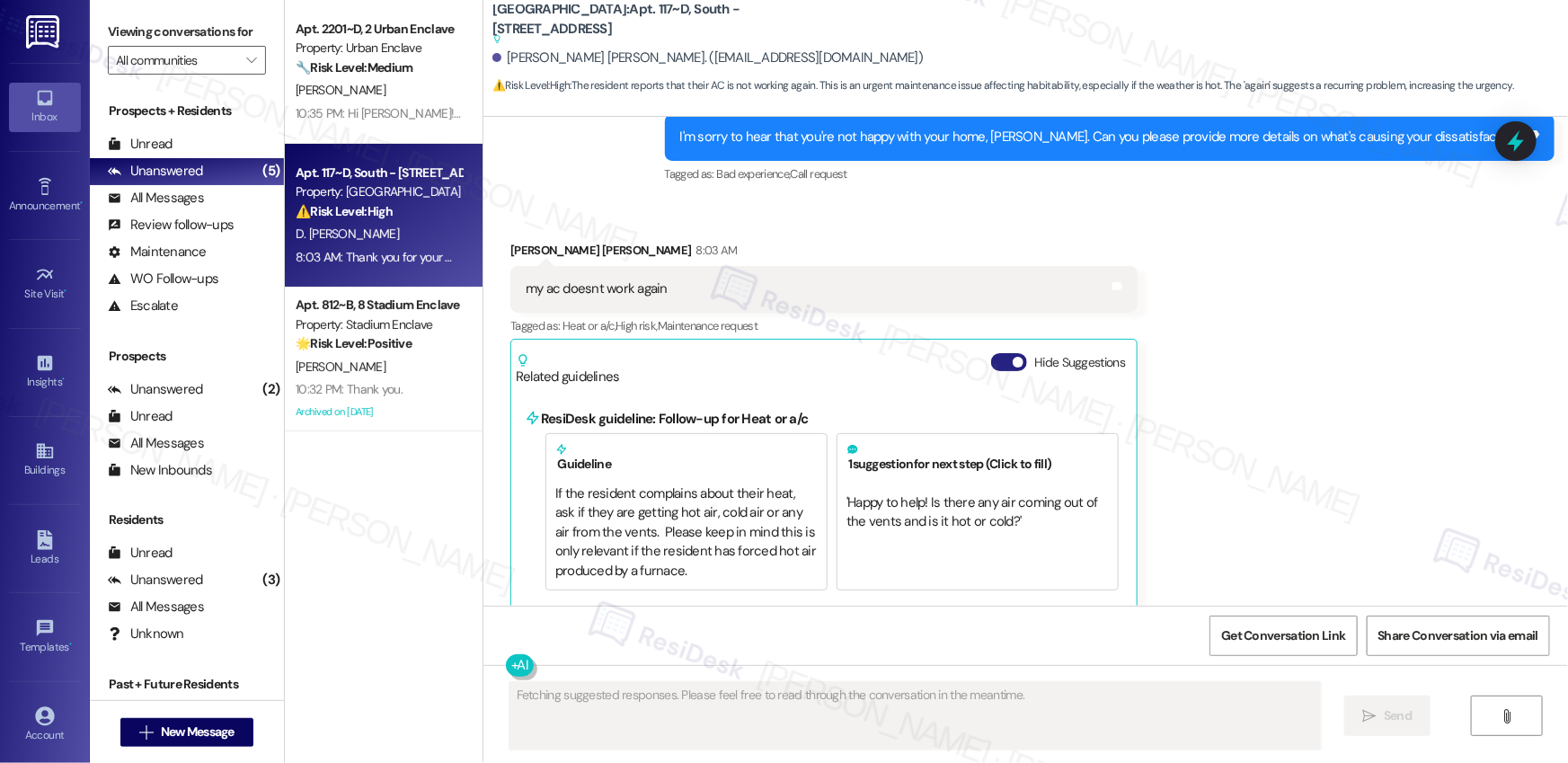
click at [997, 359] on button "Hide Suggestions" at bounding box center [1008, 362] width 36 height 18
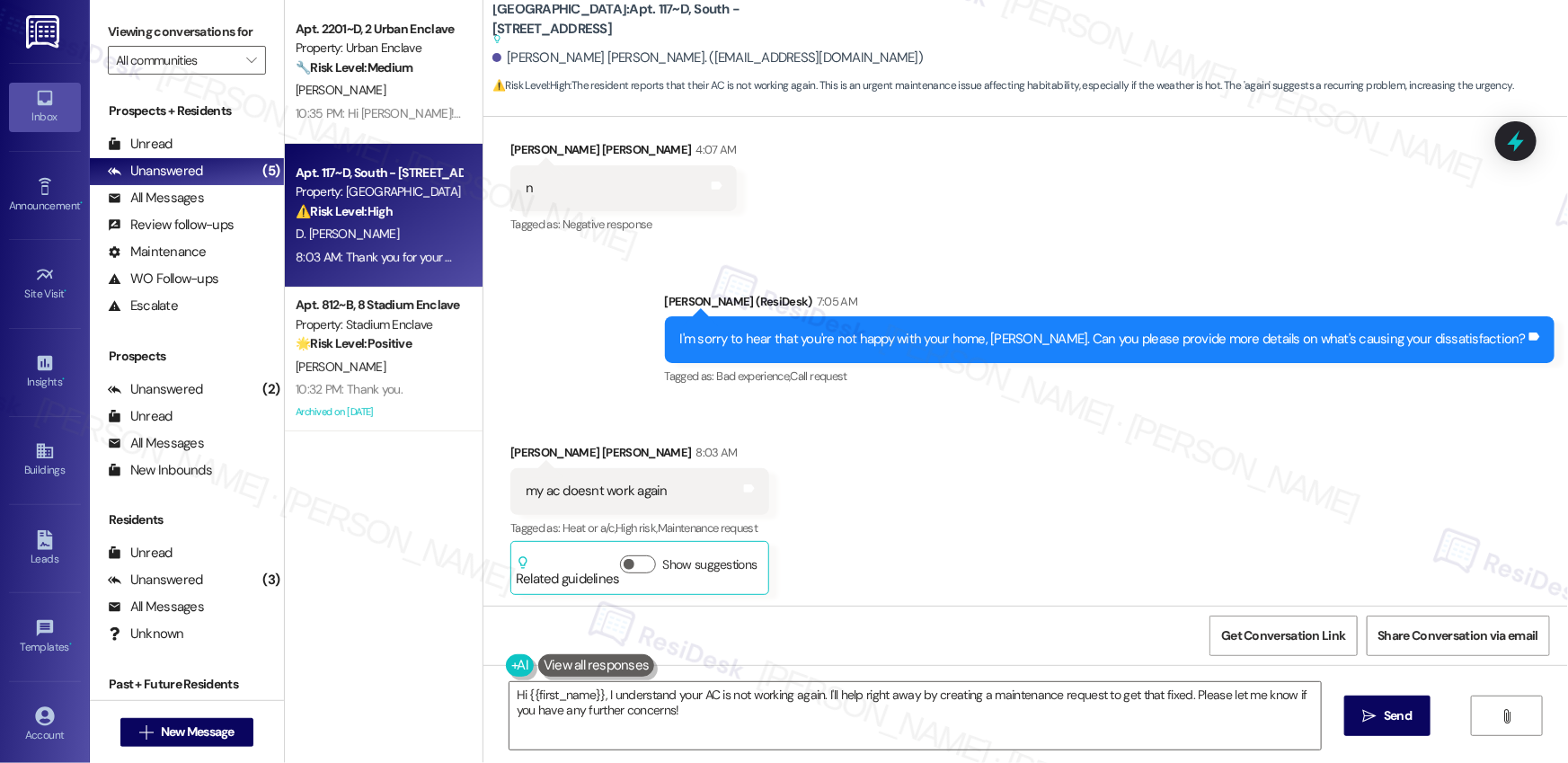
scroll to position [3488, 0]
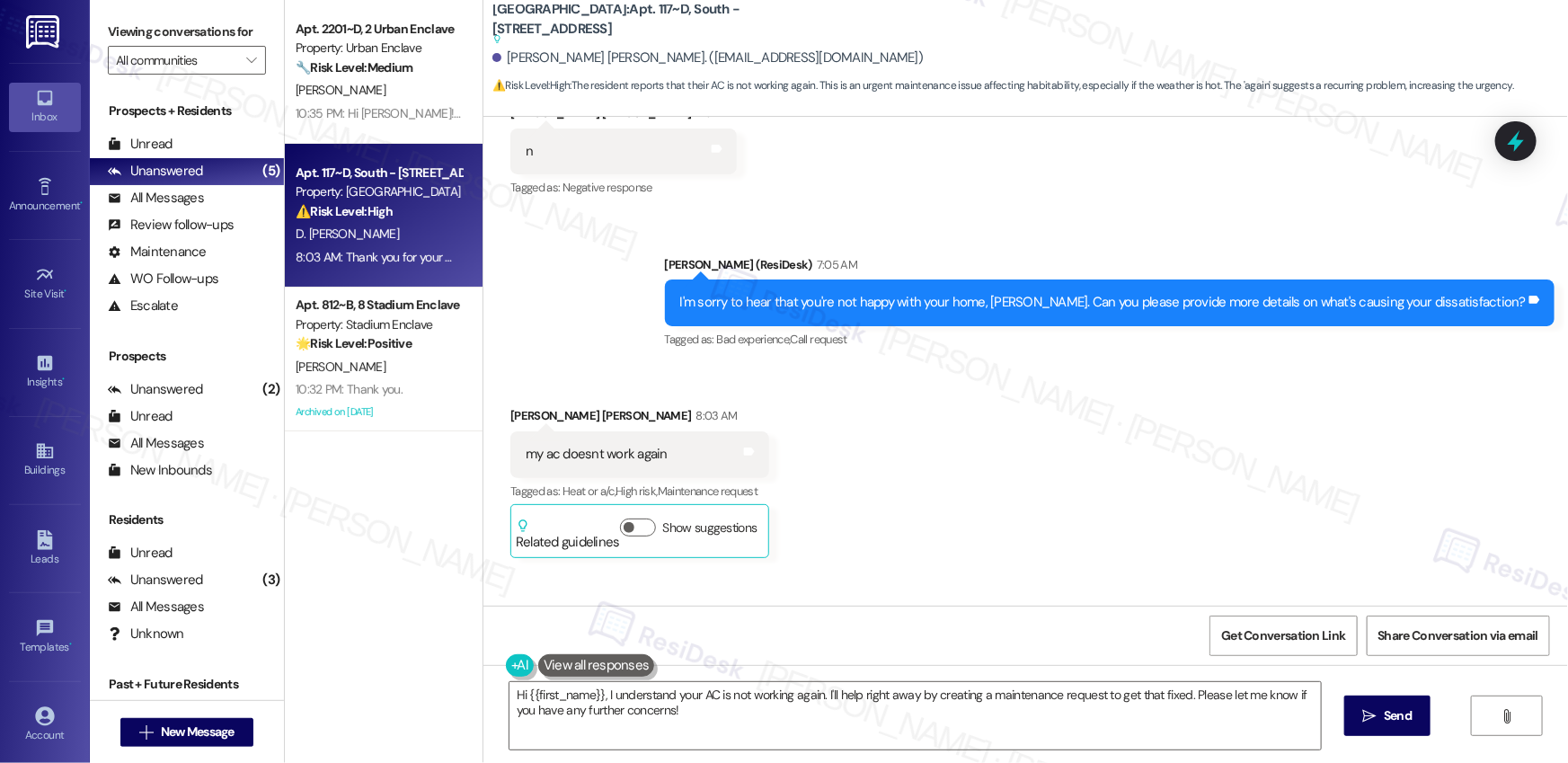
click at [535, 460] on div "my ac doesnt work again" at bounding box center [597, 455] width 142 height 19
copy div "my ac doesnt work again Tags and notes"
click at [628, 703] on textarea "Hi {{first_name}}, I understand your AC is not working again. I'll help right a…" at bounding box center [914, 716] width 811 height 68
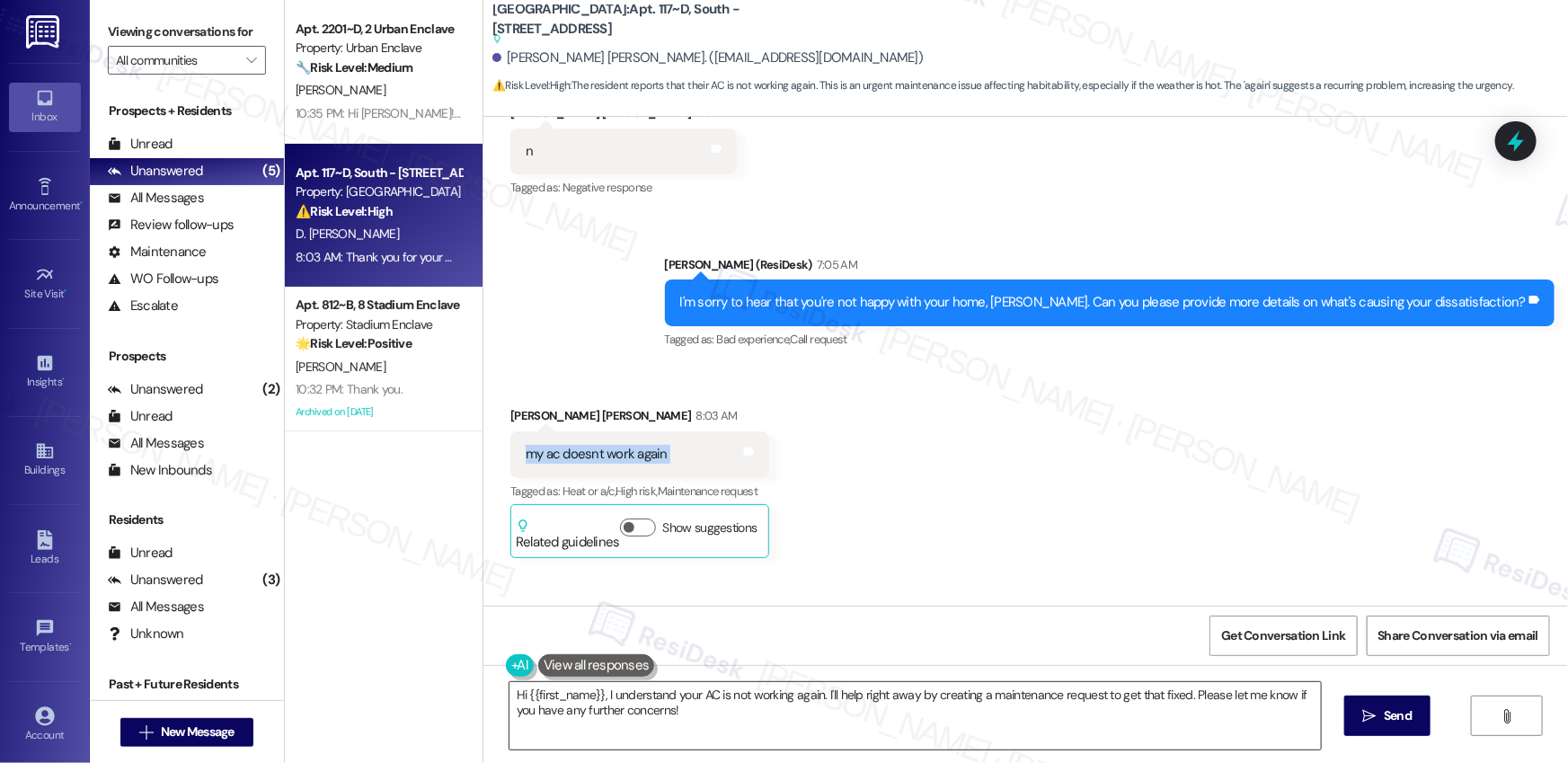
click at [628, 703] on textarea "Hi {{first_name}}, I understand your AC is not working again. I'll help right a…" at bounding box center [914, 716] width 811 height 68
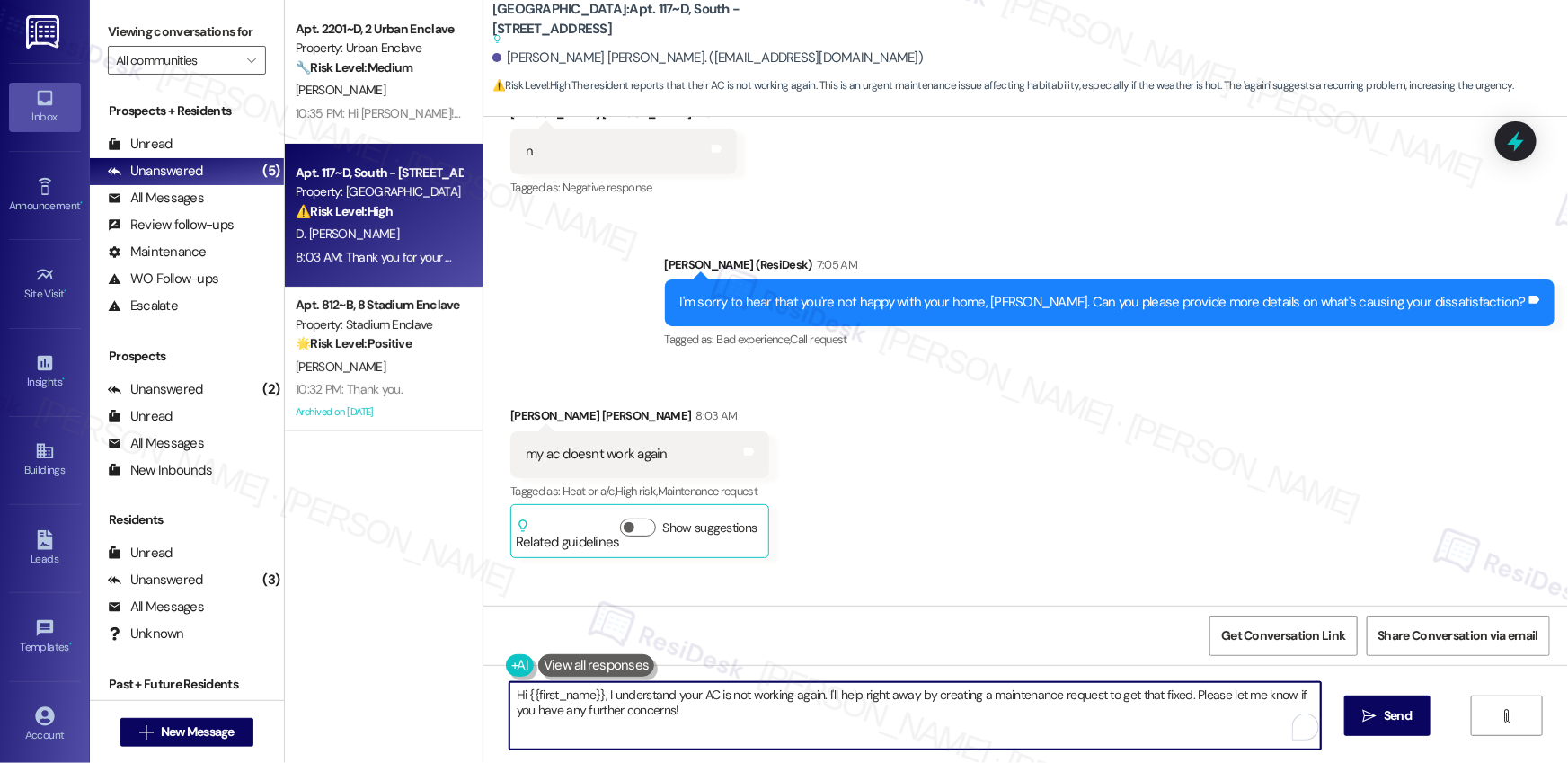
click at [628, 703] on textarea "Hi {{first_name}}, I understand your AC is not working again. I'll help right a…" at bounding box center [914, 716] width 811 height 68
click at [576, 730] on textarea "Hi {{first_name}}, I understand your AC is not working again. I'll help right a…" at bounding box center [914, 716] width 811 height 68
paste textarea "[Resident’s Name], I’m sorry to hear your AC isn’t working again. To help our m…"
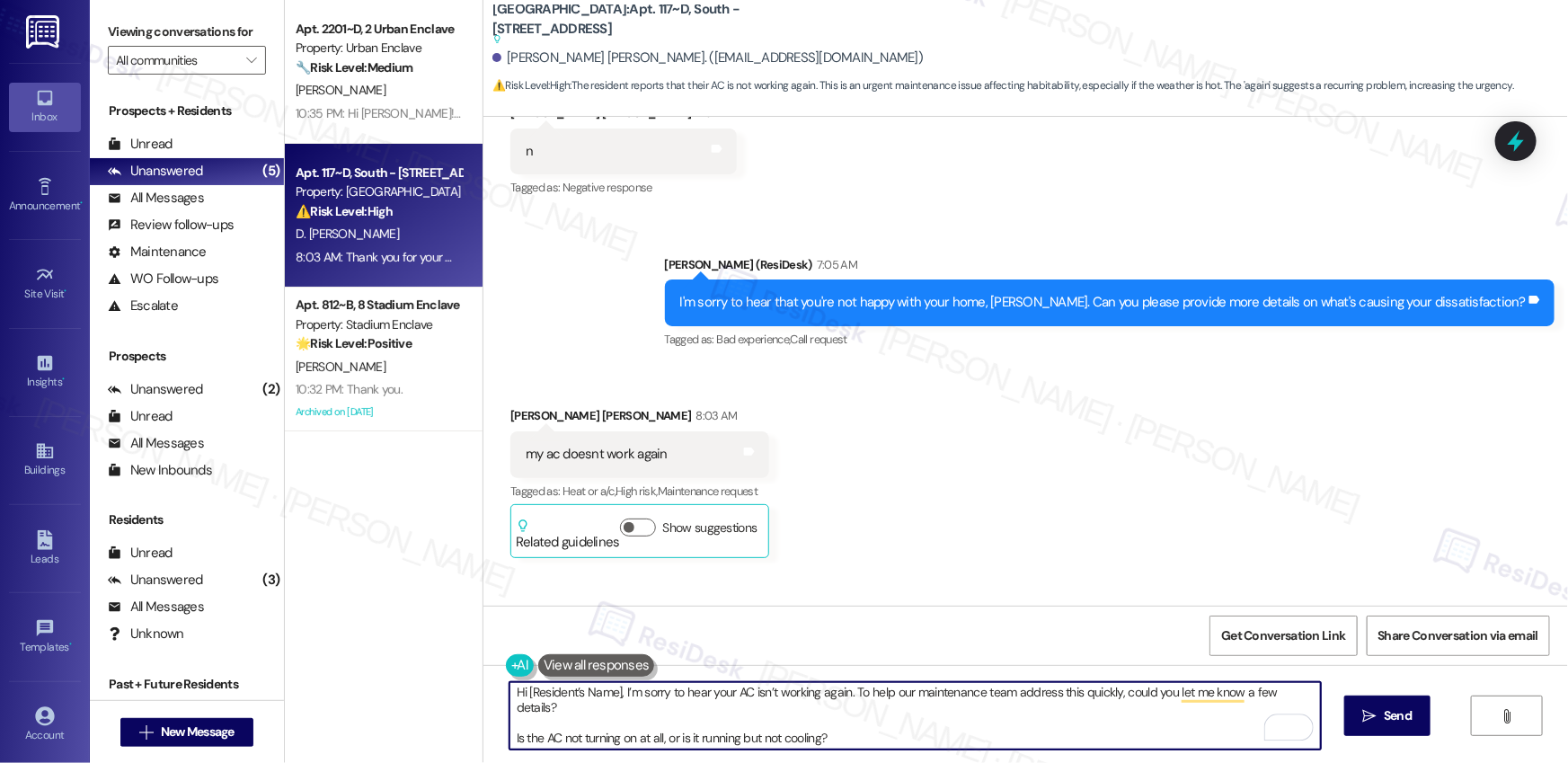
scroll to position [0, 0]
click at [514, 53] on div "[PERSON_NAME] [PERSON_NAME]. ([EMAIL_ADDRESS][DOMAIN_NAME])" at bounding box center [708, 57] width 431 height 19
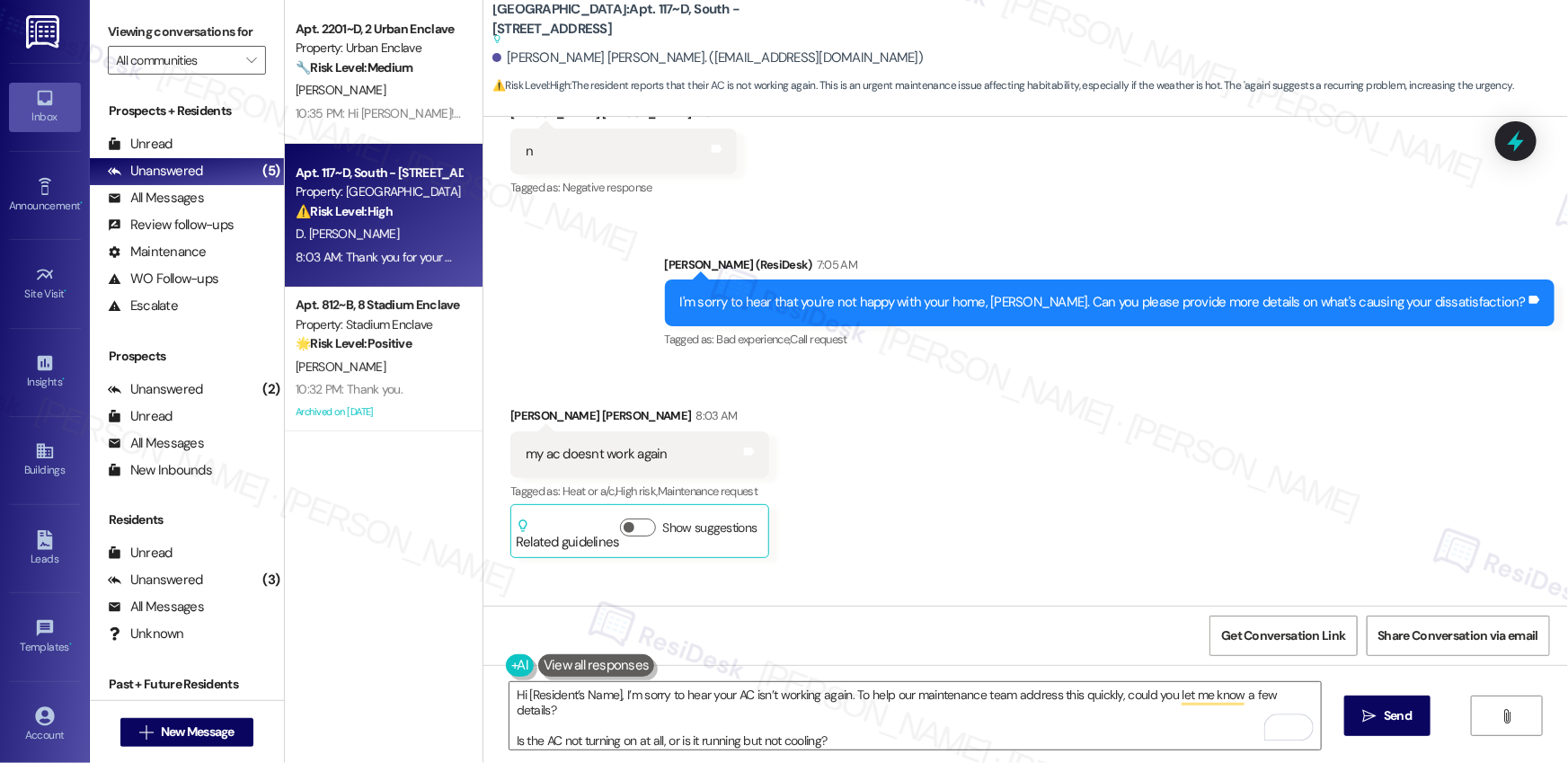
click at [514, 53] on div "[PERSON_NAME] [PERSON_NAME]. ([EMAIL_ADDRESS][DOMAIN_NAME])" at bounding box center [708, 57] width 431 height 19
copy div "[PERSON_NAME]"
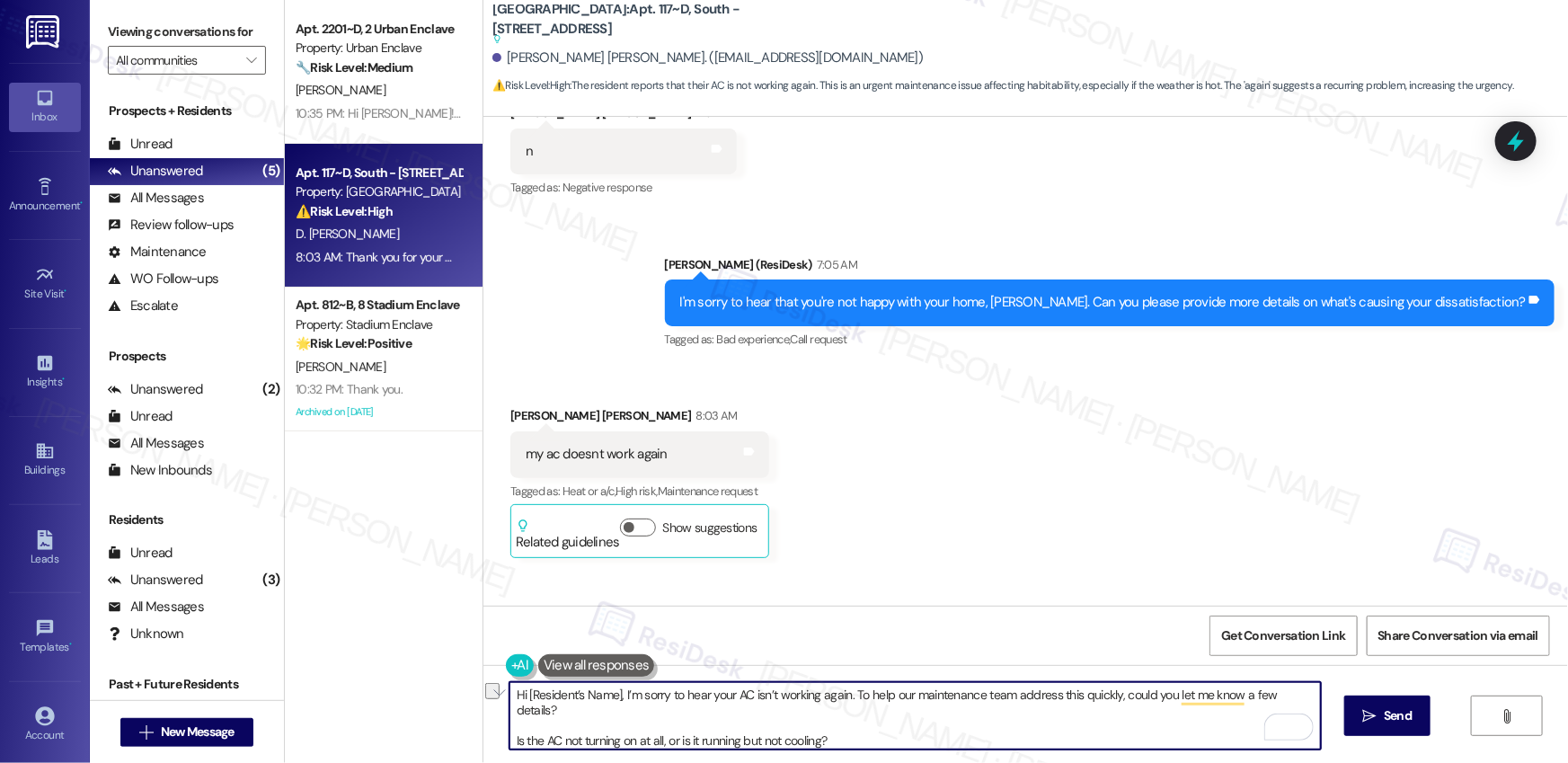
drag, startPoint x: 611, startPoint y: 696, endPoint x: 516, endPoint y: 695, distance: 95.0
click at [516, 695] on textarea "Hi [Resident’s Name], I’m sorry to hear your AC isn’t working again. To help ou…" at bounding box center [914, 716] width 811 height 68
paste textarea "[PERSON_NAME]"
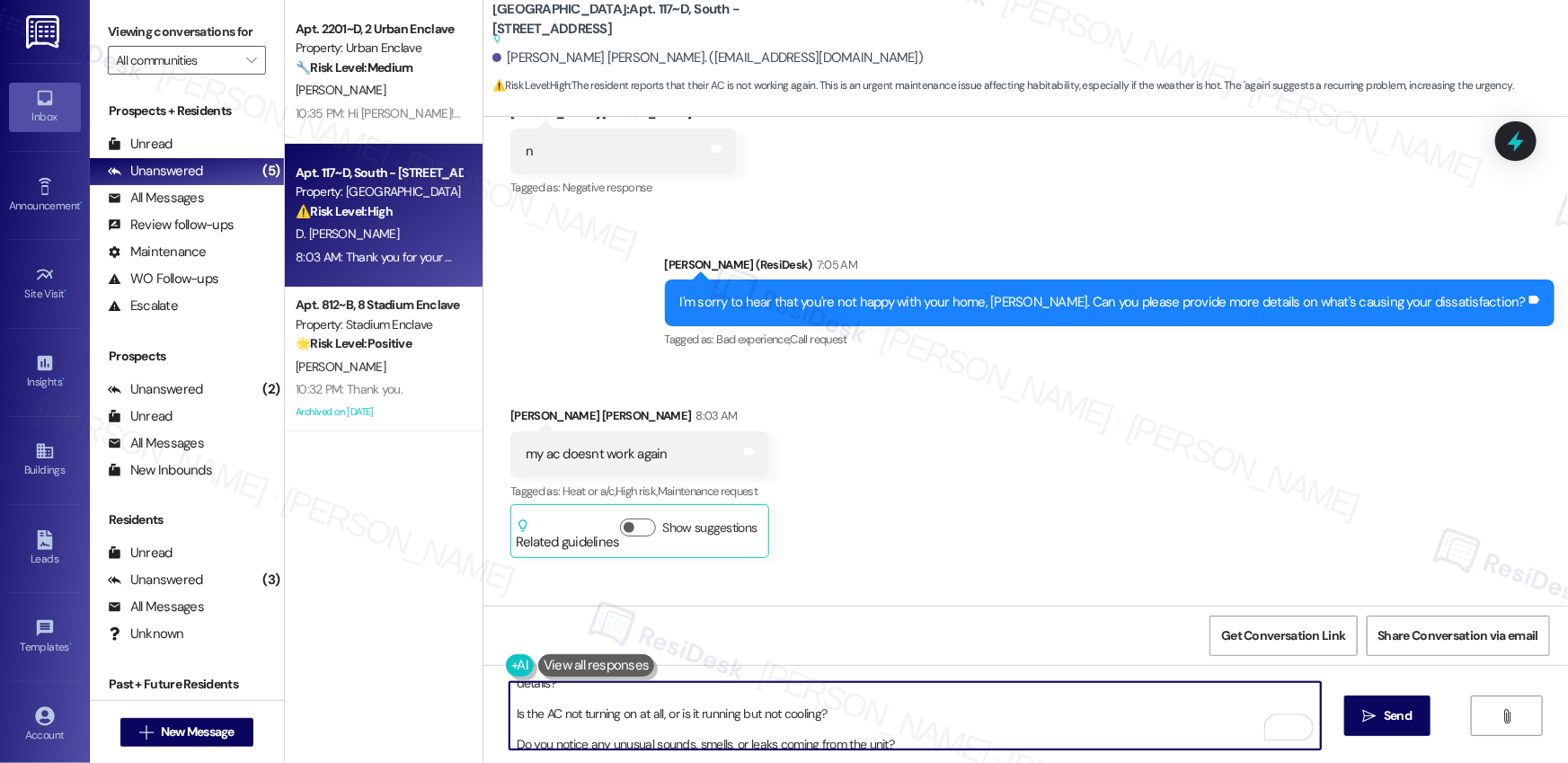
scroll to position [27, 0]
click at [680, 711] on textarea "Hi [PERSON_NAME], I’m sorry to hear your AC isn’t working again. To help our ma…" at bounding box center [914, 716] width 811 height 68
click at [509, 697] on textarea "Hi [PERSON_NAME], I’m sorry to hear your AC isn’t working again. To help our ma…" at bounding box center [914, 716] width 811 height 68
click at [509, 731] on textarea "Hi [PERSON_NAME], I’m sorry to hear your AC isn’t working again. To help our ma…" at bounding box center [914, 716] width 811 height 68
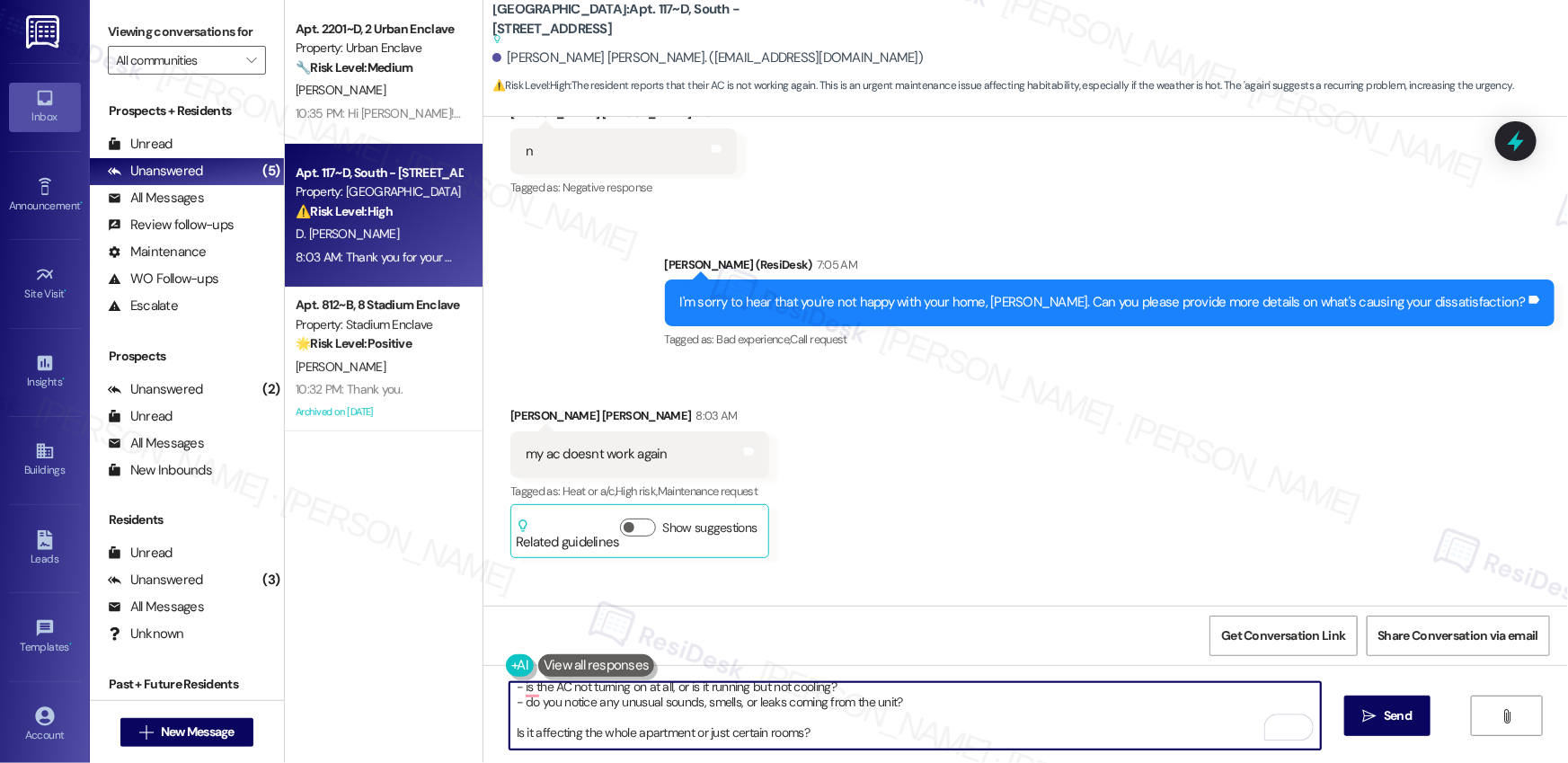
scroll to position [63, 0]
click at [607, 714] on textarea "Hi [PERSON_NAME], I’m sorry to hear your AC isn’t working again. To help our ma…" at bounding box center [914, 716] width 811 height 68
click at [629, 690] on textarea "Hi [PERSON_NAME], I’m sorry to hear your AC isn’t working again. To help our ma…" at bounding box center [914, 716] width 811 height 68
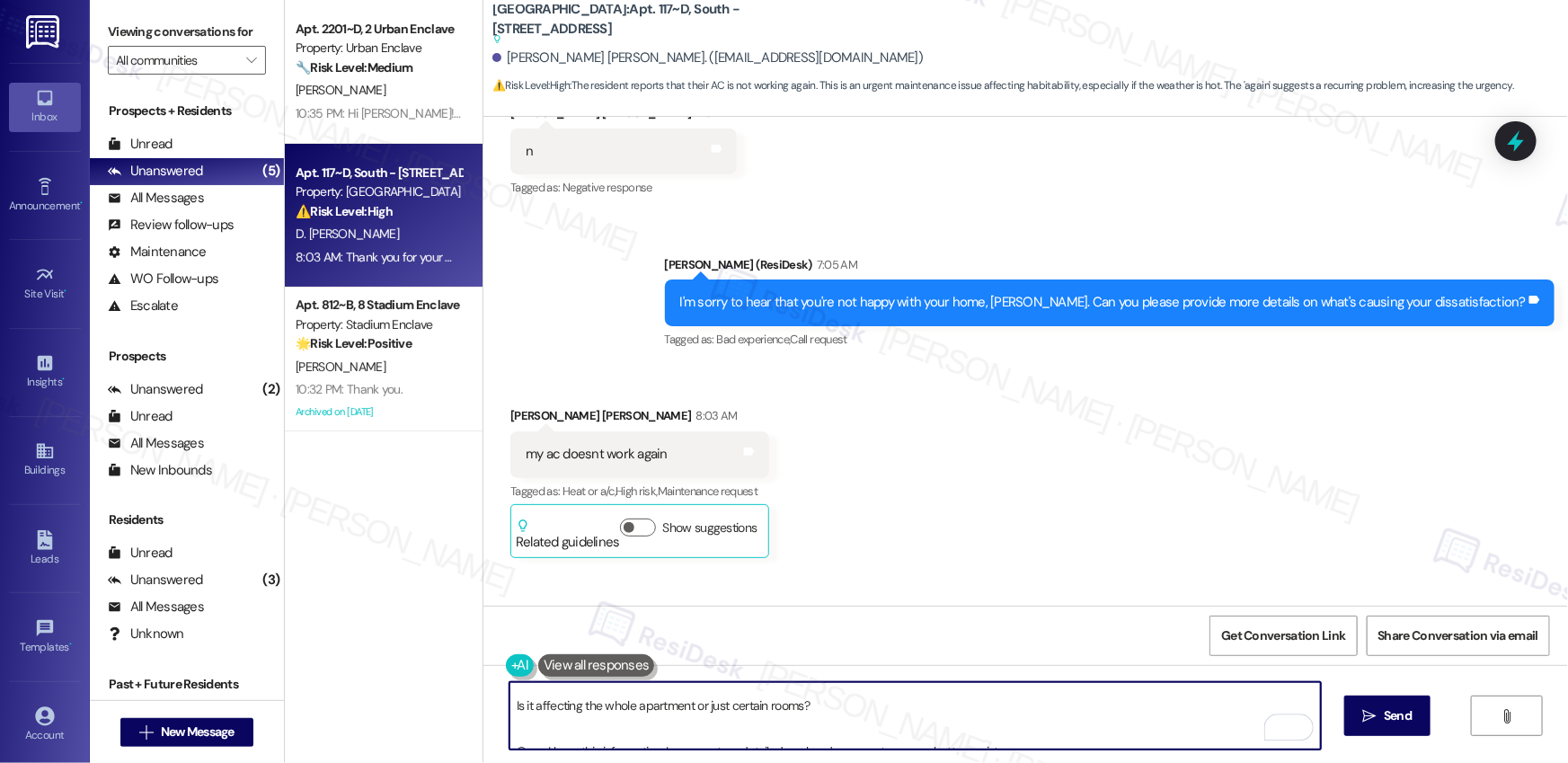
click at [629, 690] on textarea "Hi [PERSON_NAME], I’m sorry to hear your AC isn’t working again. To help our ma…" at bounding box center [914, 716] width 811 height 68
click at [1044, 737] on textarea "Hi [PERSON_NAME], I’m sorry to hear your AC isn’t working again. To help our ma…" at bounding box center [914, 716] width 811 height 68
type textarea "Hi [PERSON_NAME], I’m sorry to hear your AC isn’t working again. To help our ma…"
click at [1410, 716] on span "Send" at bounding box center [1397, 716] width 35 height 19
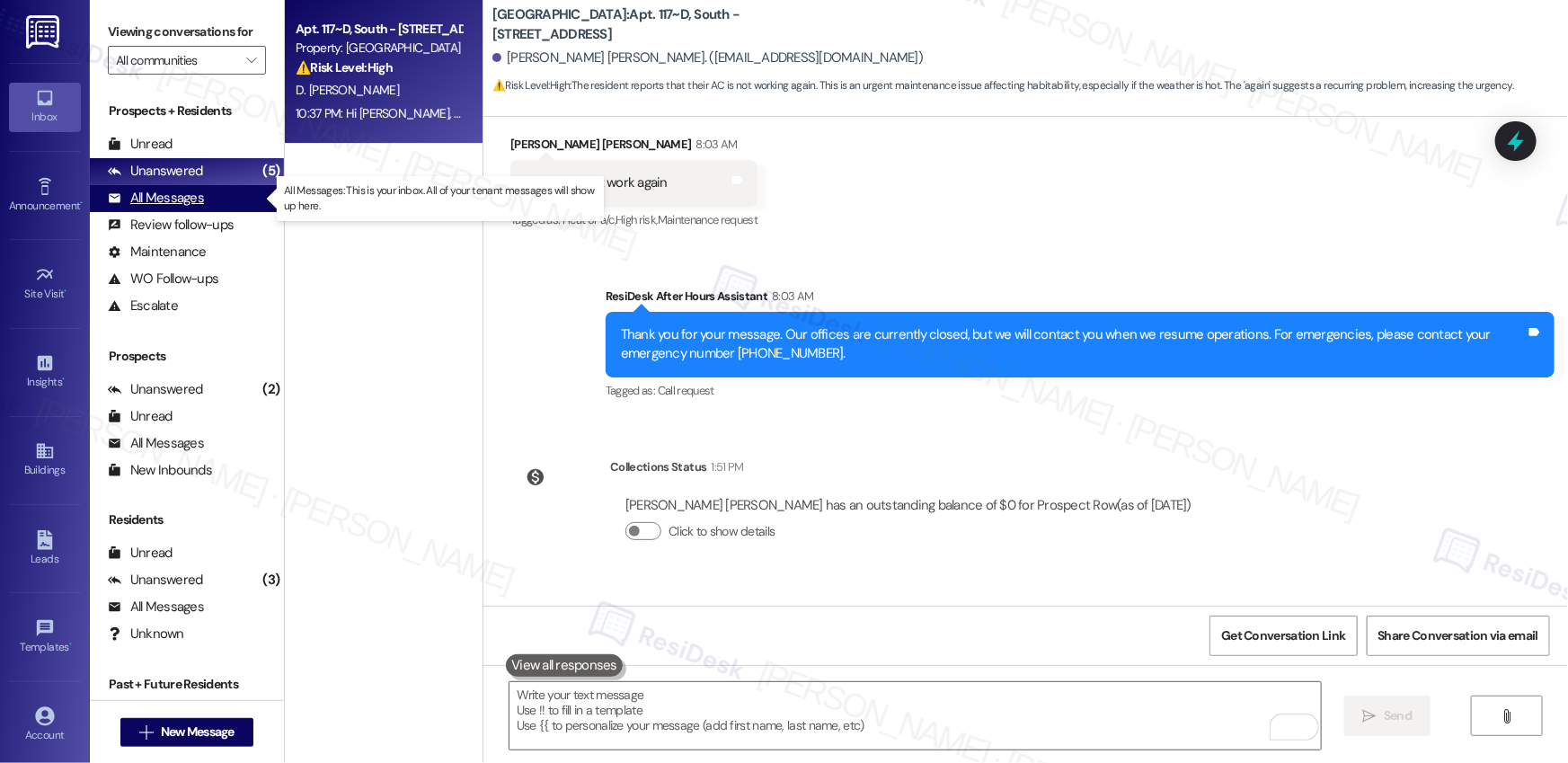
click at [179, 203] on div "All Messages" at bounding box center [155, 198] width 96 height 19
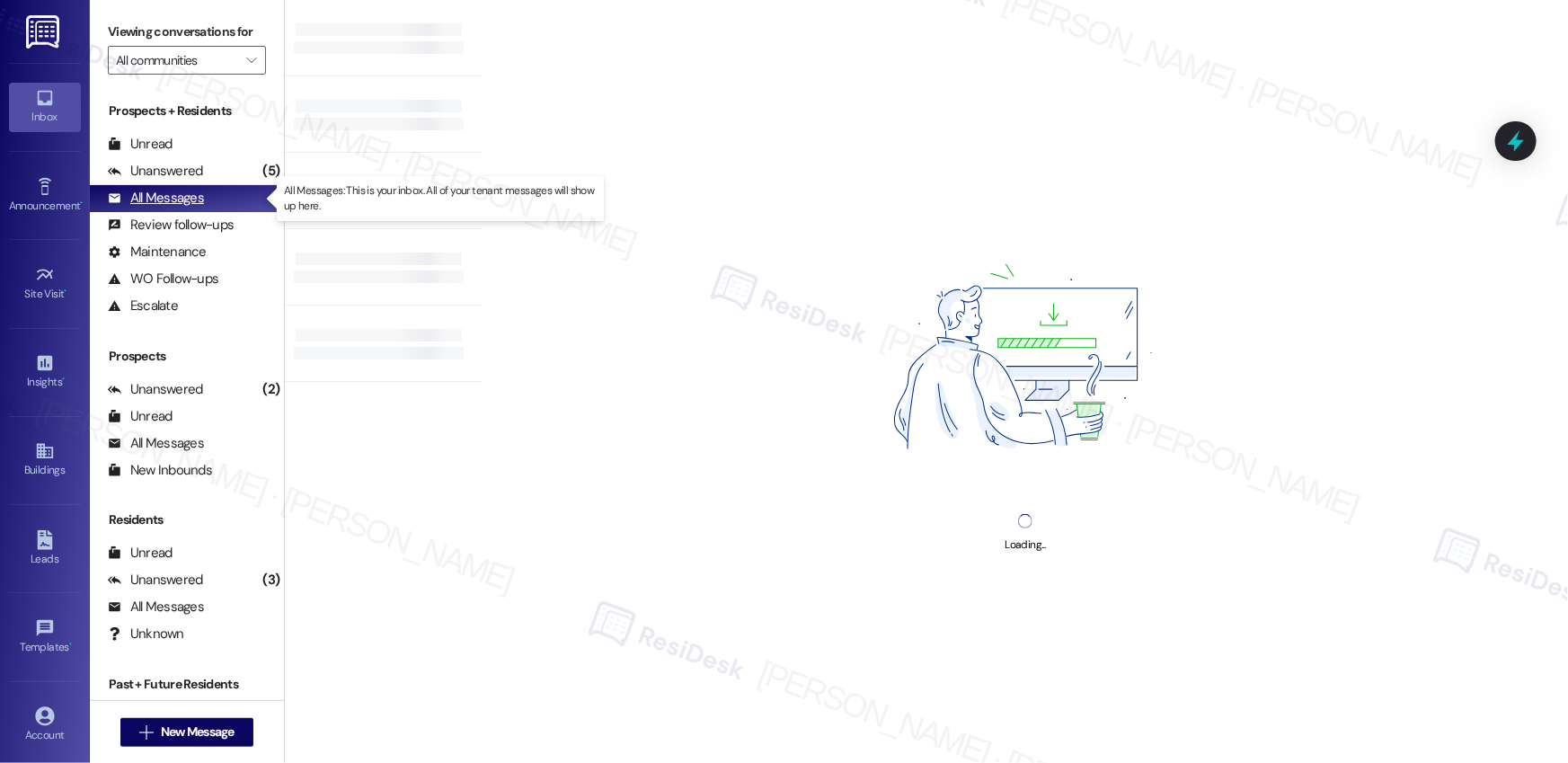
click at [179, 203] on div "All Messages" at bounding box center [155, 198] width 96 height 19
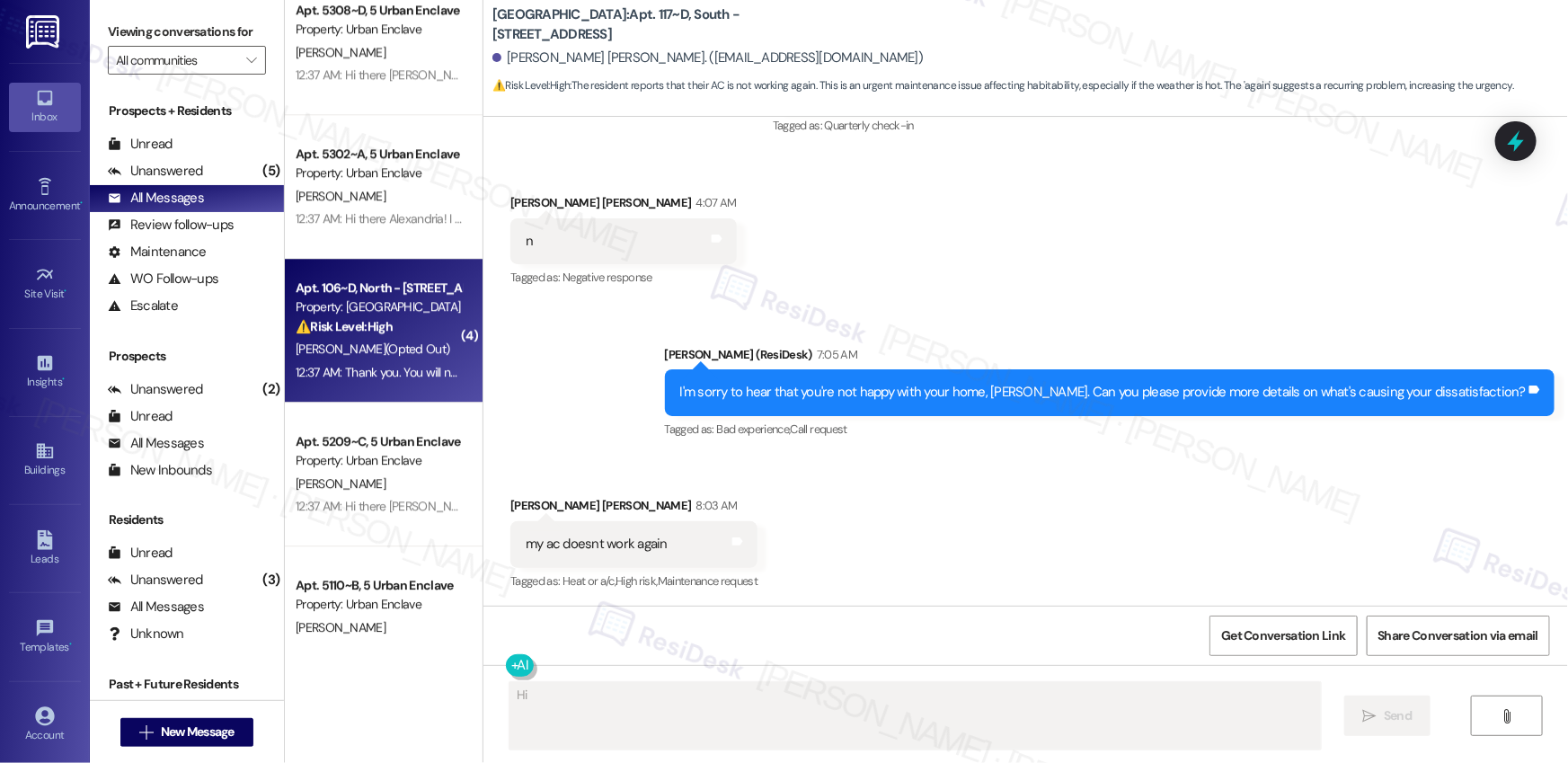
type textarea "Hi [PERSON_NAME]"
click at [431, 356] on div "[PERSON_NAME] (Opted Out)" at bounding box center [379, 349] width 170 height 23
type textarea "Hi [PERSON_NAME], I'm sorry to hear your AC is acting up again. I'll immediatel…"
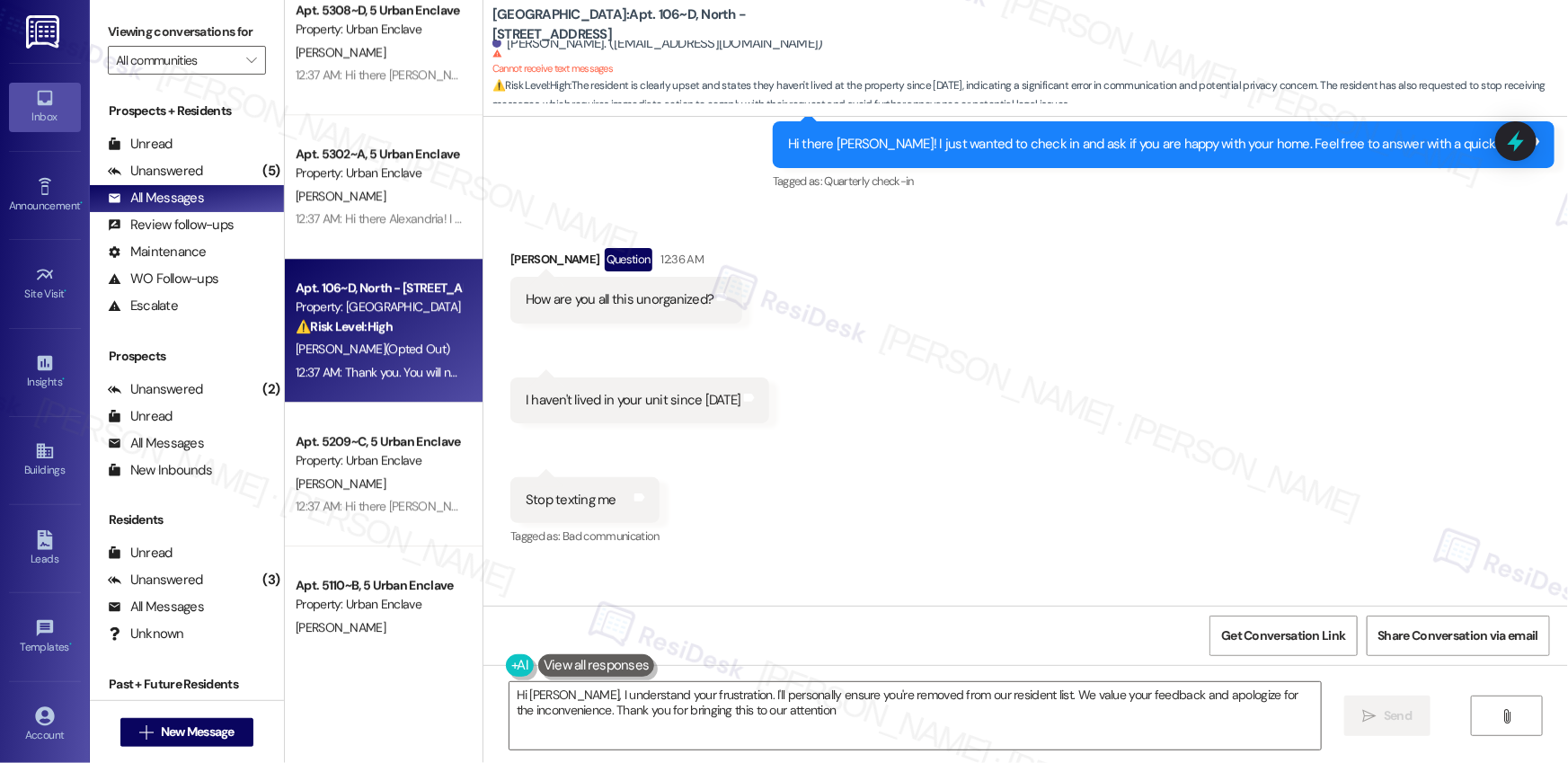
type textarea "Hi [PERSON_NAME], I understand your frustration. I'll personally ensure you're …"
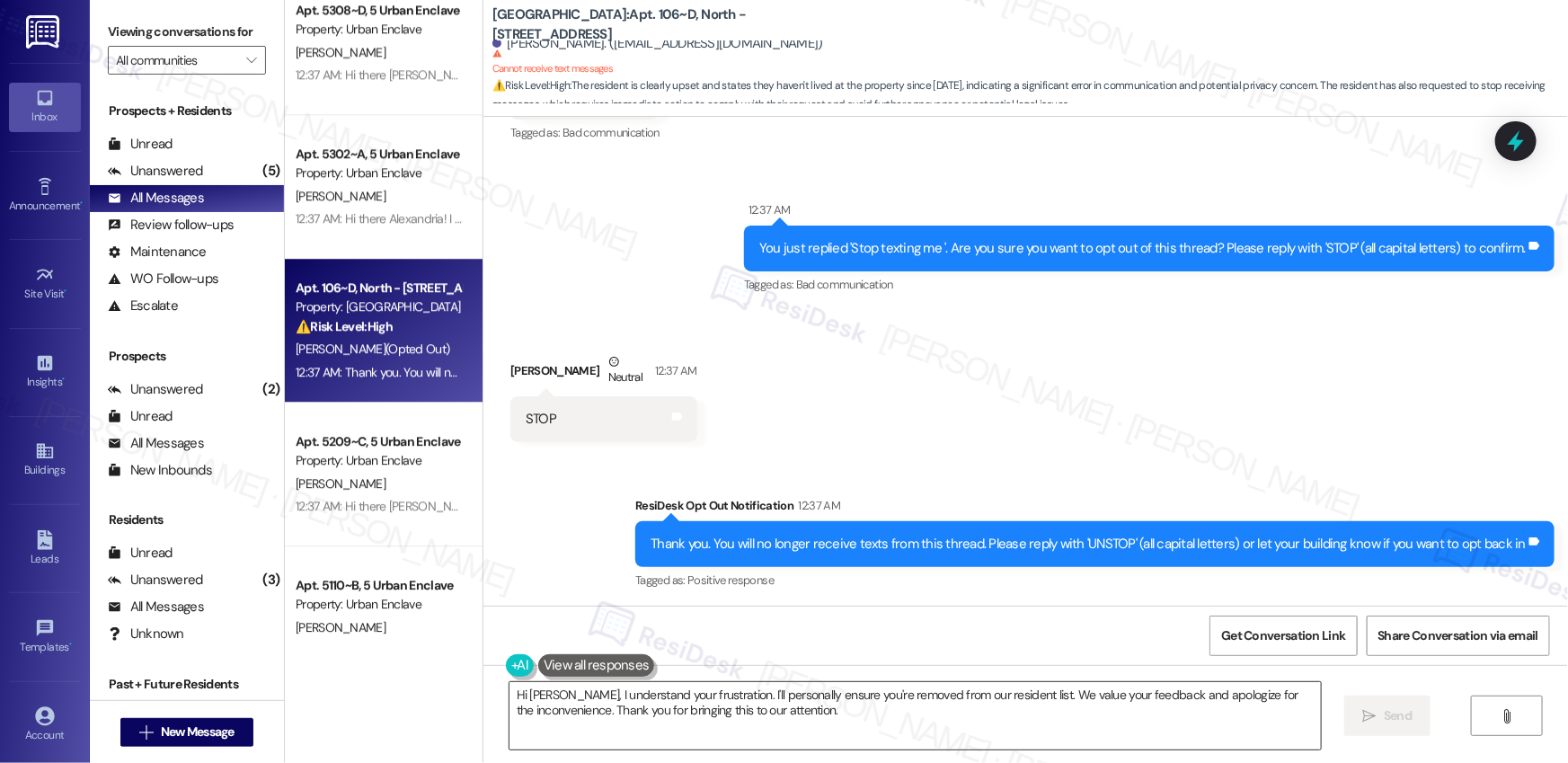
click at [651, 725] on textarea "Hi [PERSON_NAME], I understand your frustration. I'll personally ensure you're …" at bounding box center [914, 716] width 811 height 68
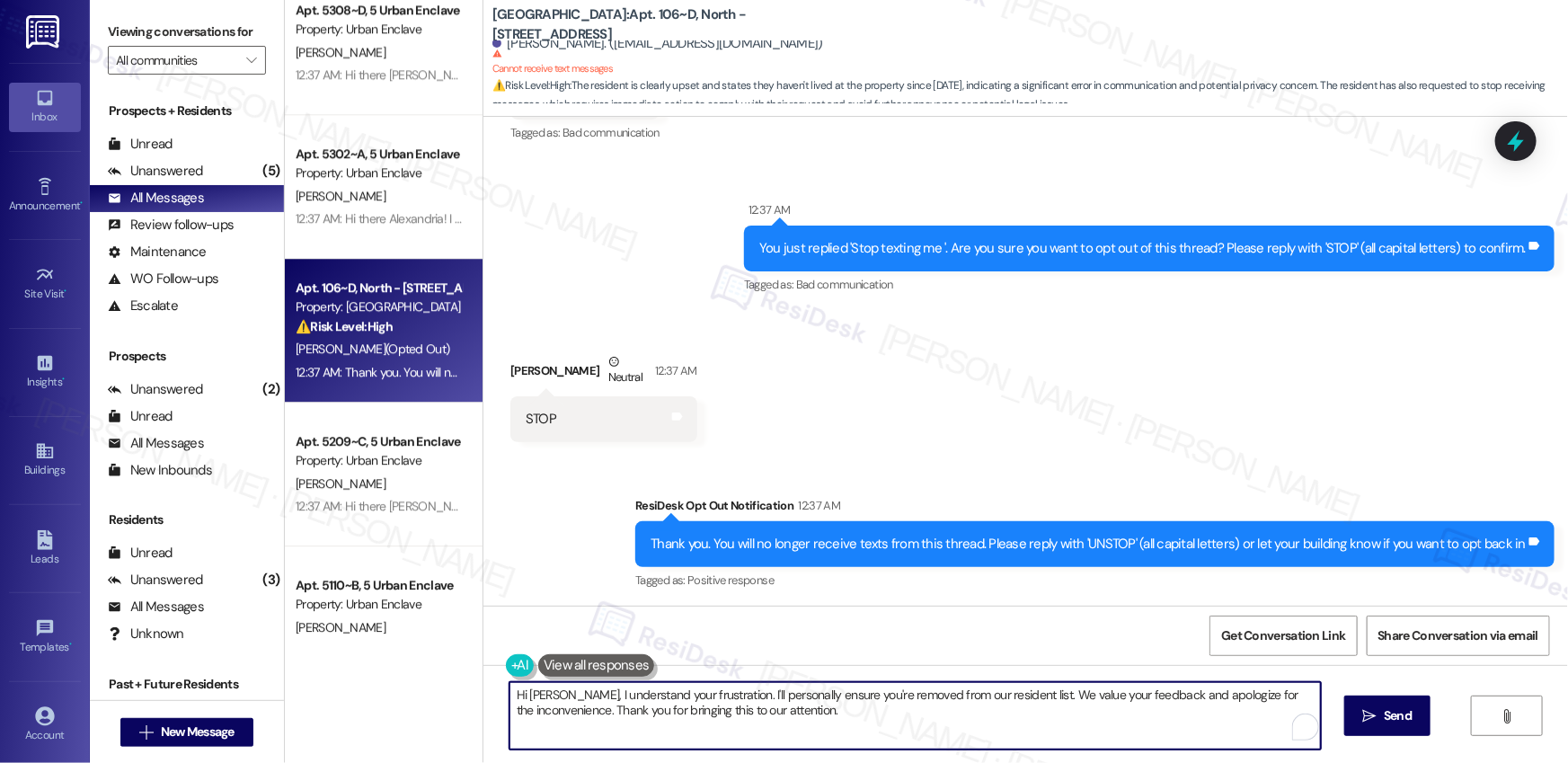
click at [651, 725] on textarea "Hi [PERSON_NAME], I understand your frustration. I'll personally ensure you're …" at bounding box center [914, 716] width 811 height 68
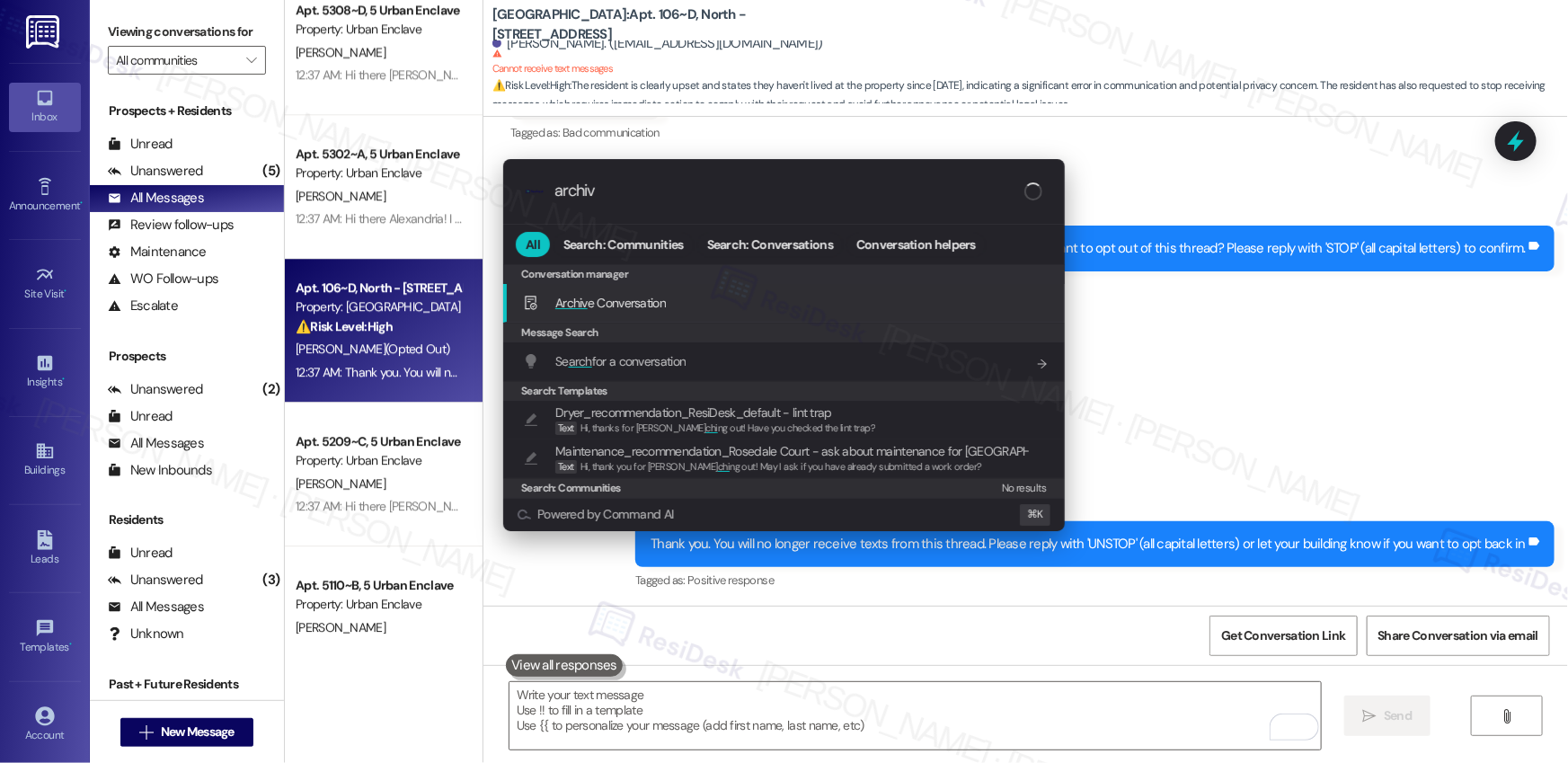
type input "archive"
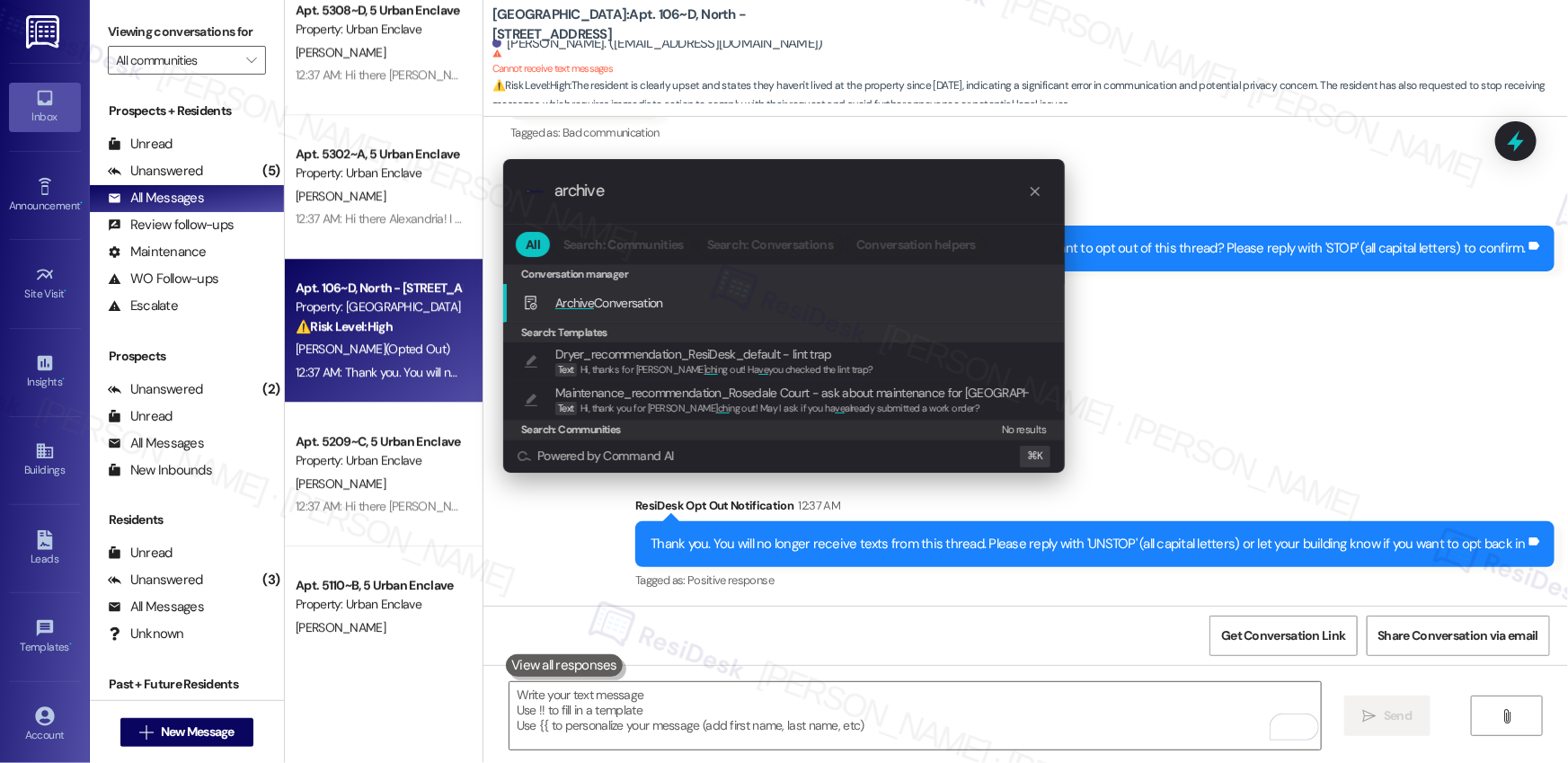
click at [675, 290] on div "Archive Conversation Add shortcut" at bounding box center [784, 303] width 562 height 38
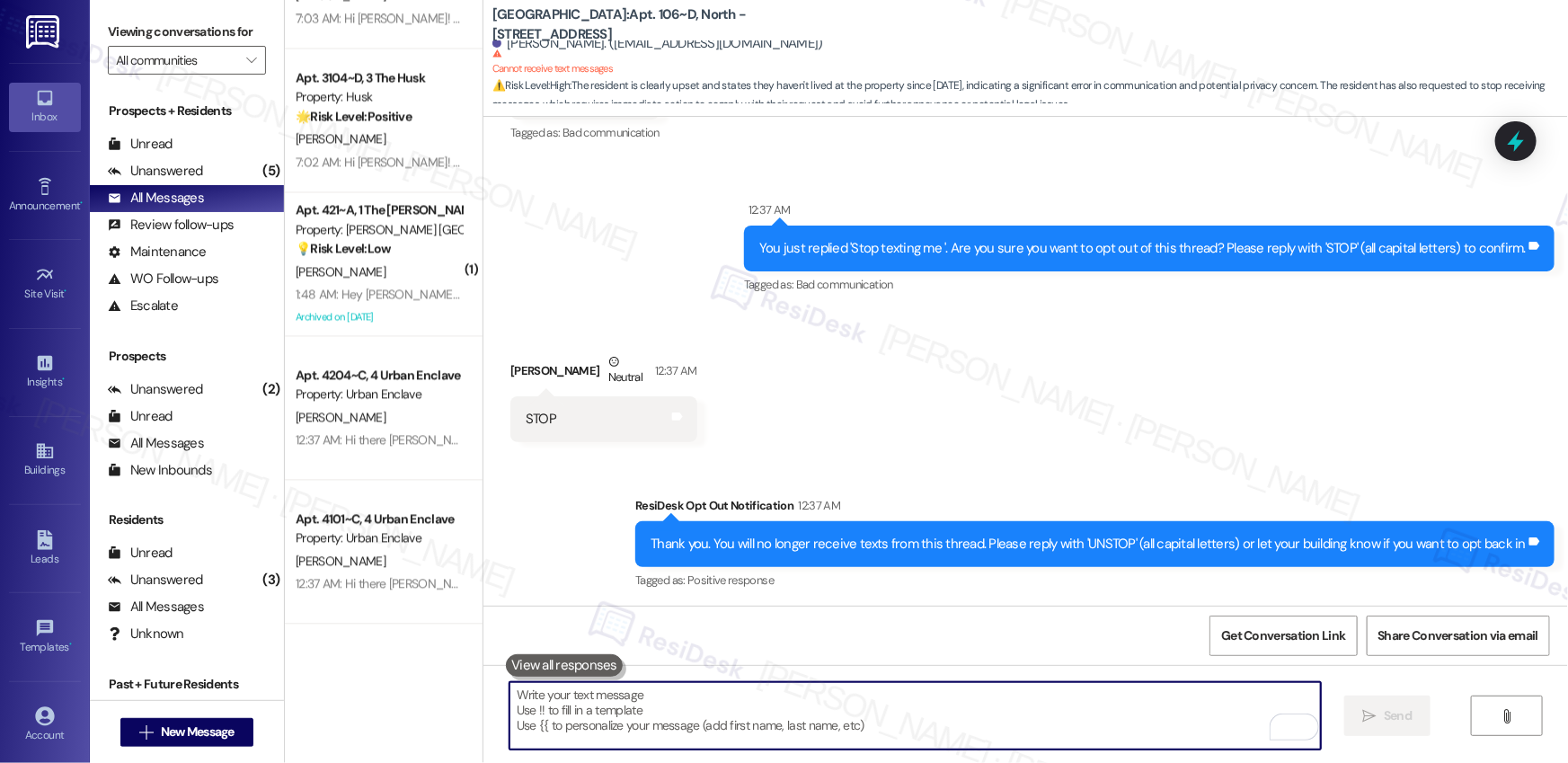
scroll to position [1740, 0]
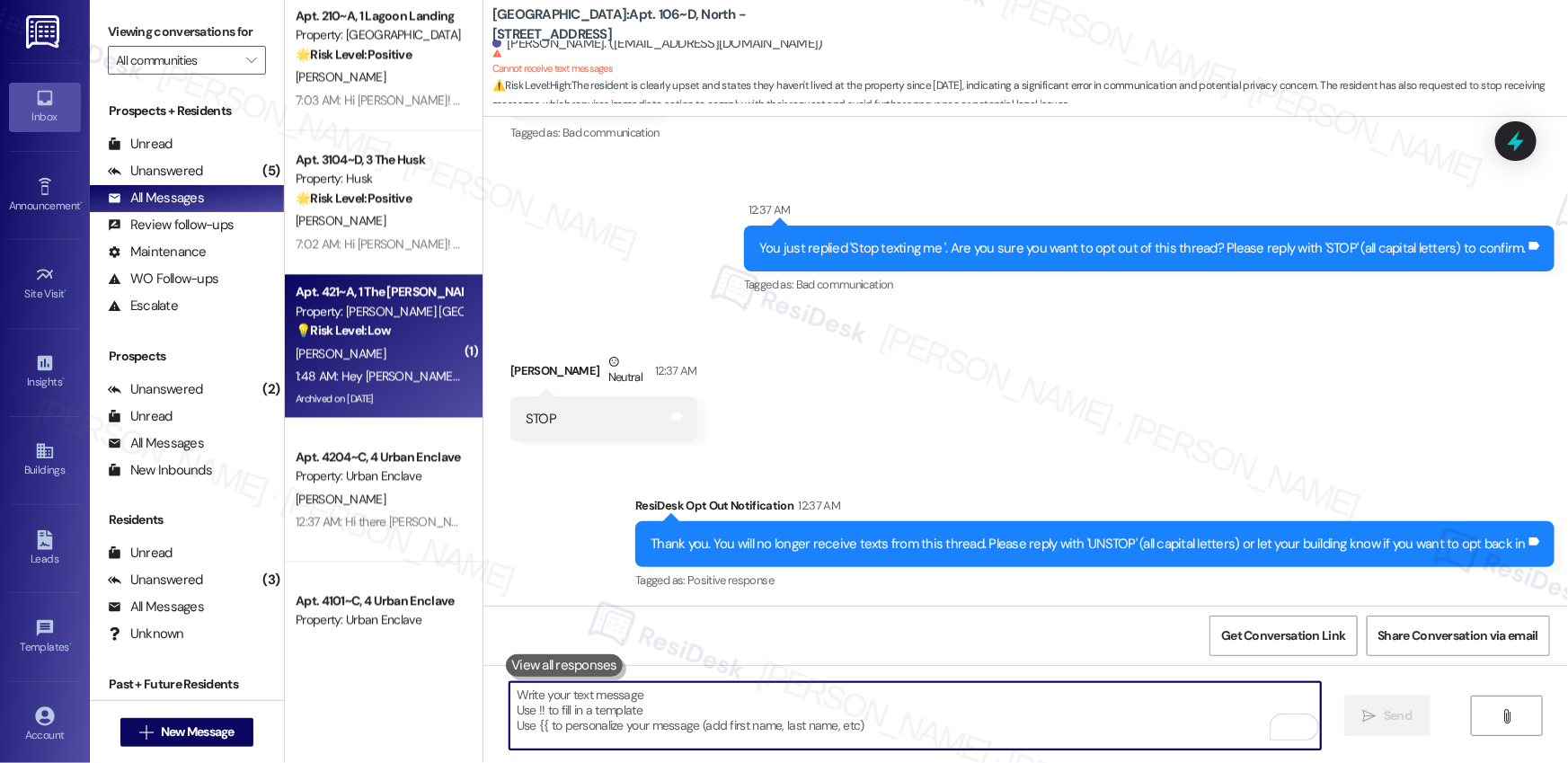
click at [396, 368] on div "1:48 AM: Hey [PERSON_NAME]! At this time, there are approximately three residen…" at bounding box center [904, 376] width 1218 height 16
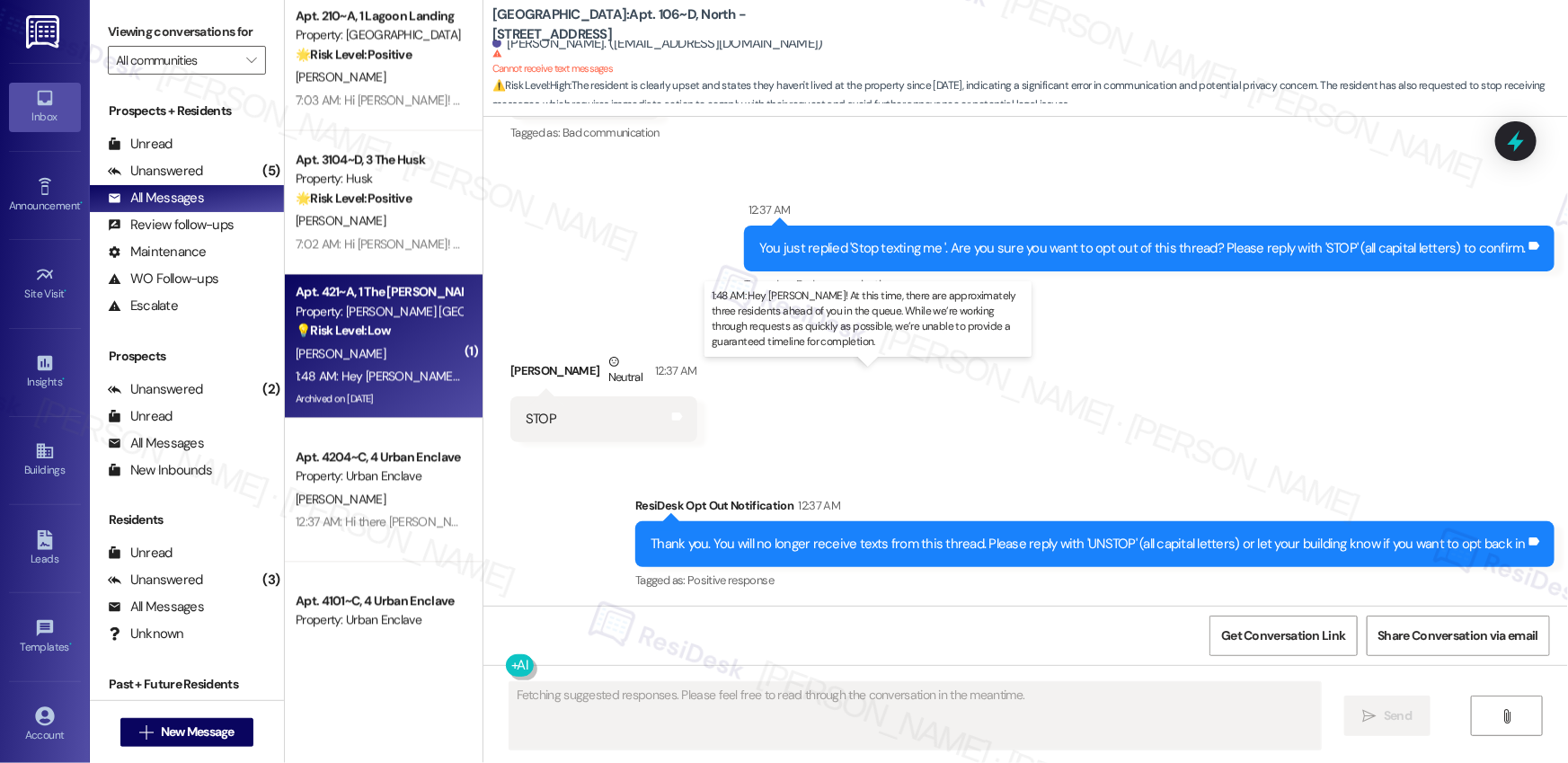
type textarea "Fetching suggested responses. Please feel free to read through the conversation…"
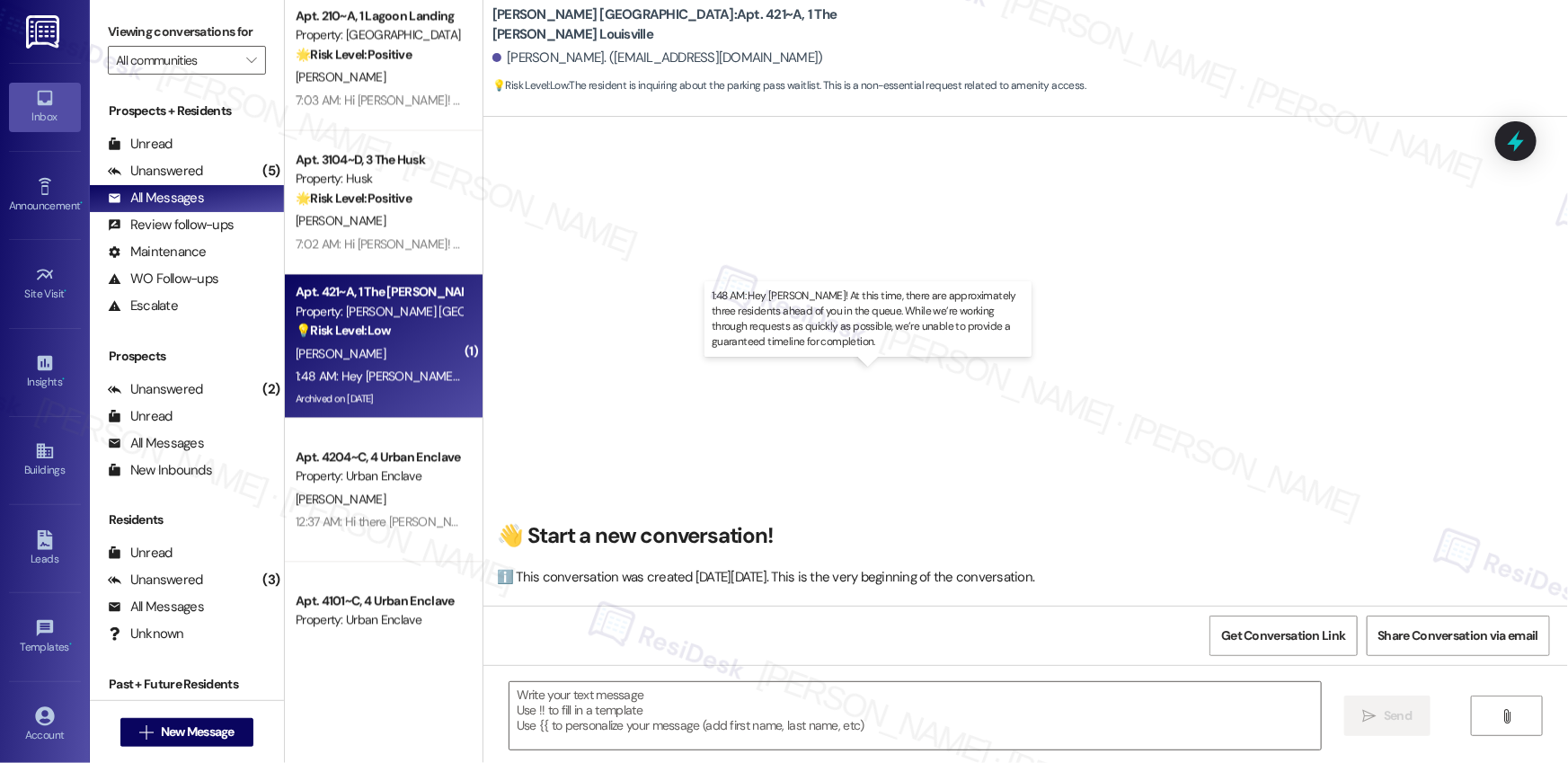
click at [396, 368] on div "1:48 AM: Hey [PERSON_NAME]! At this time, there are approximately three residen…" at bounding box center [904, 376] width 1218 height 16
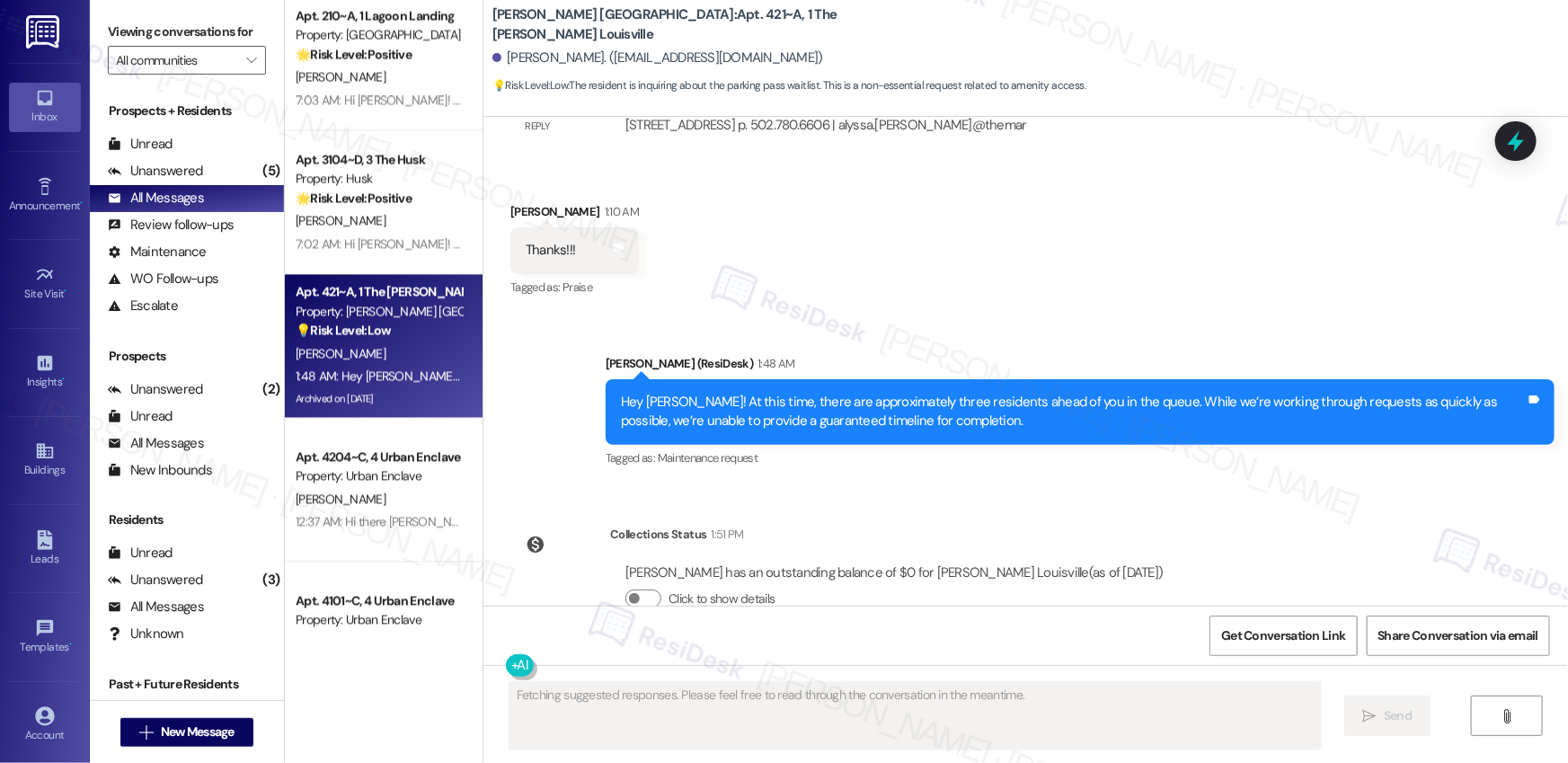
scroll to position [5394, 0]
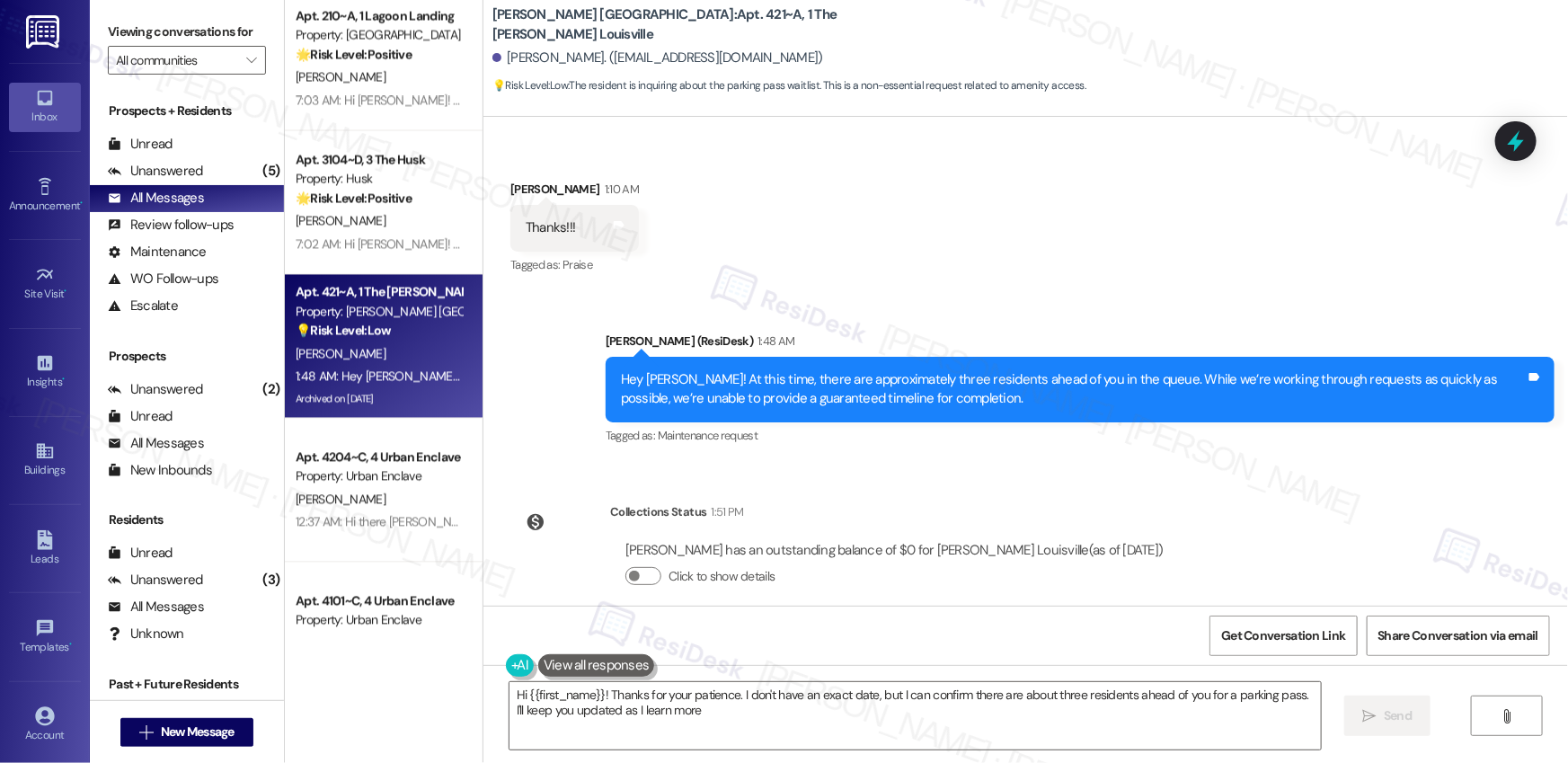
type textarea "Hi {{first_name}}! Thanks for your patience. I don't have an exact date, but I …"
click at [920, 371] on div "Hey [PERSON_NAME]! At this time, there are approximately three residents ahead …" at bounding box center [1074, 390] width 905 height 38
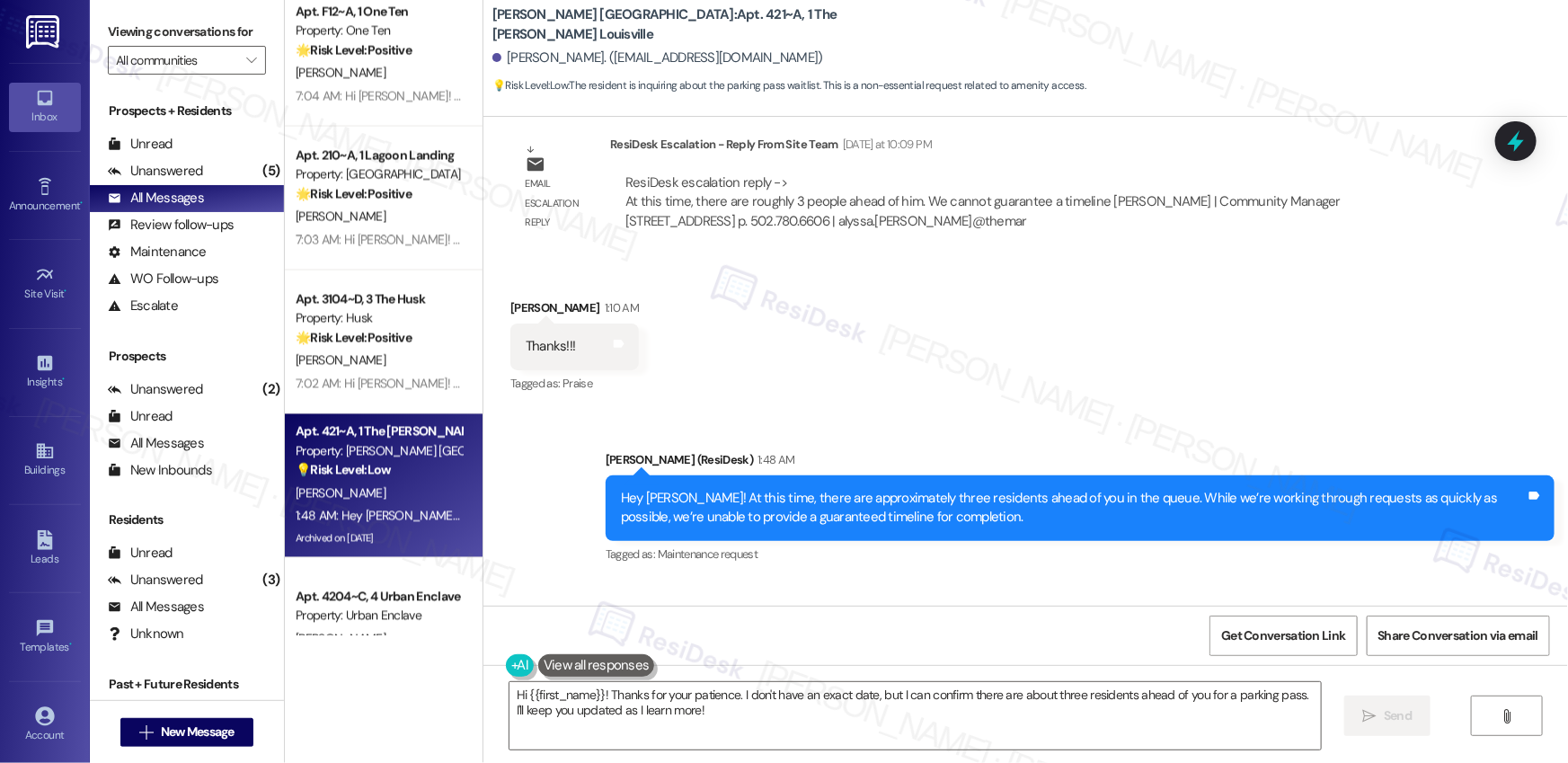
scroll to position [1580, 0]
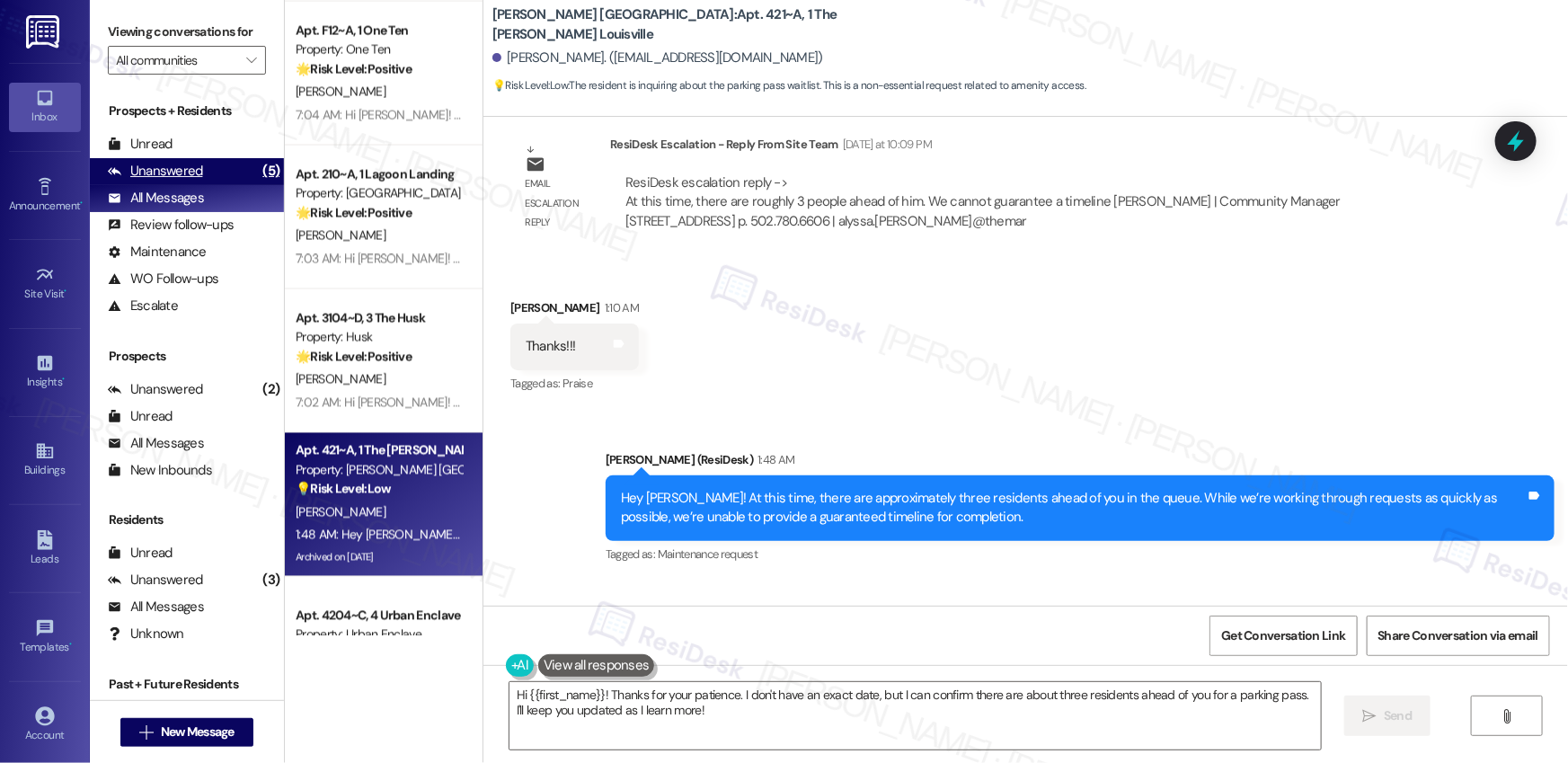
click at [150, 173] on div "Unanswered" at bounding box center [155, 171] width 95 height 19
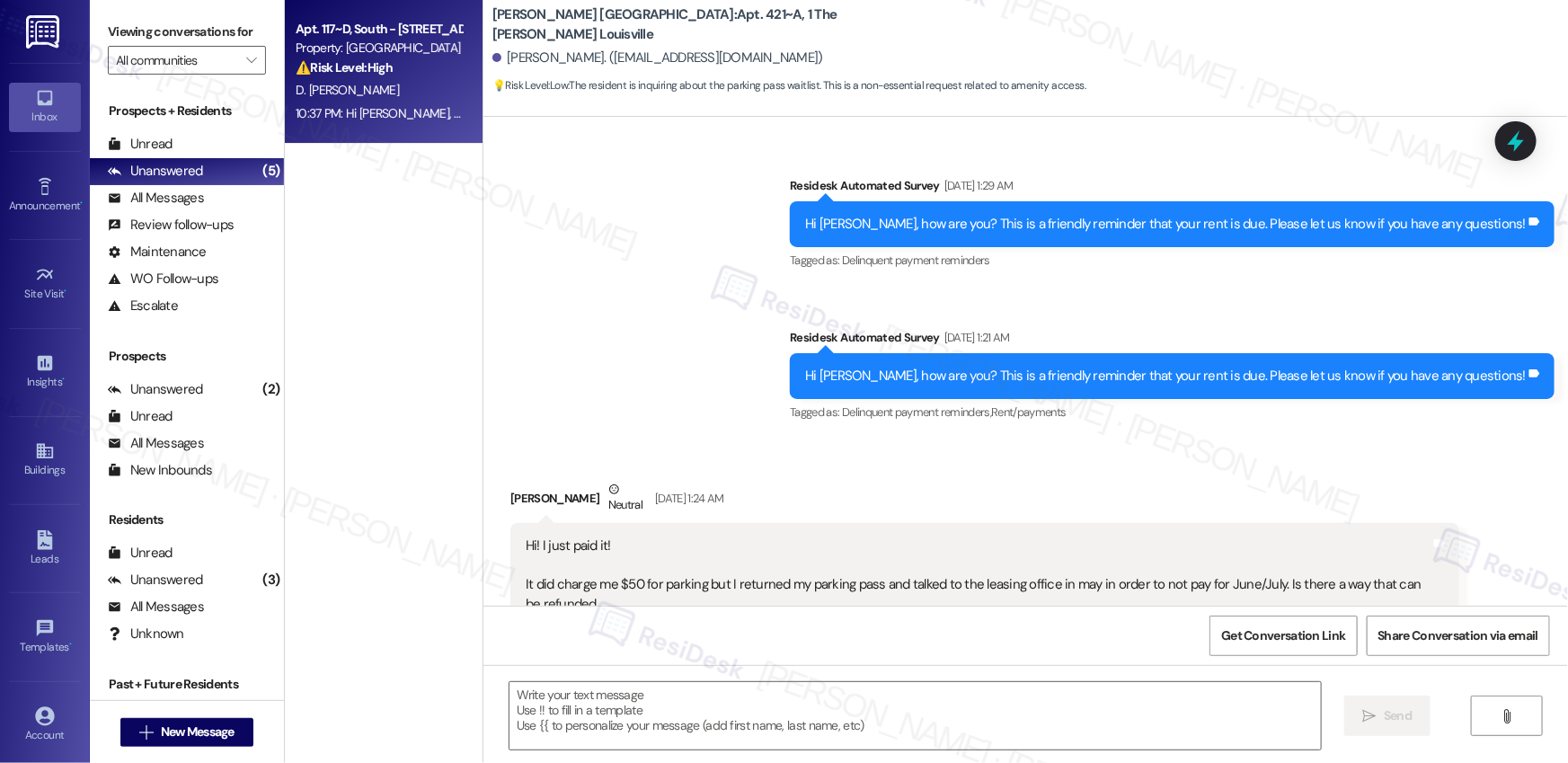
type textarea "Fetching suggested responses. Please feel free to read through the conversation…"
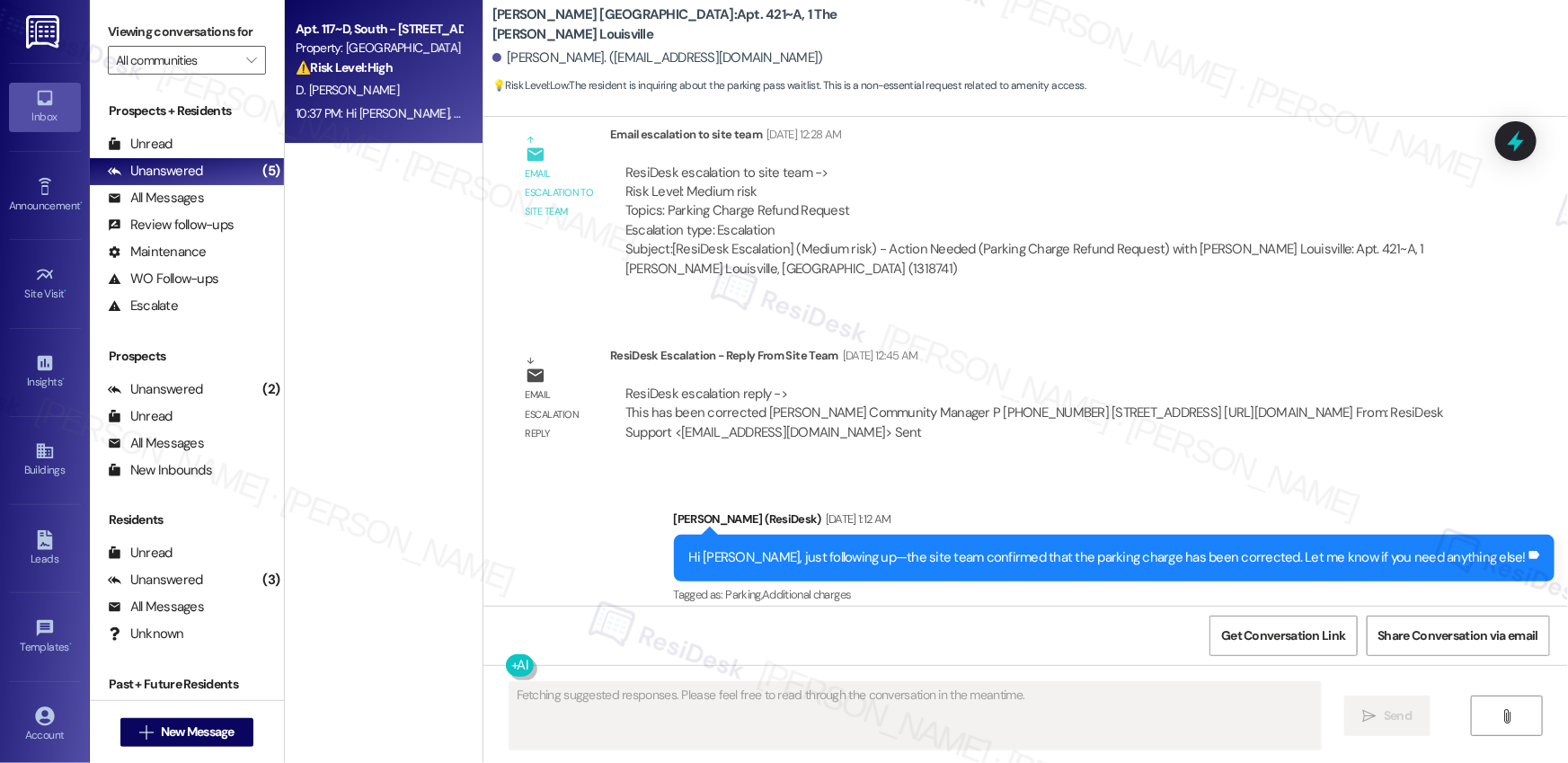
click at [395, 89] on div "D. [PERSON_NAME]" at bounding box center [379, 90] width 170 height 23
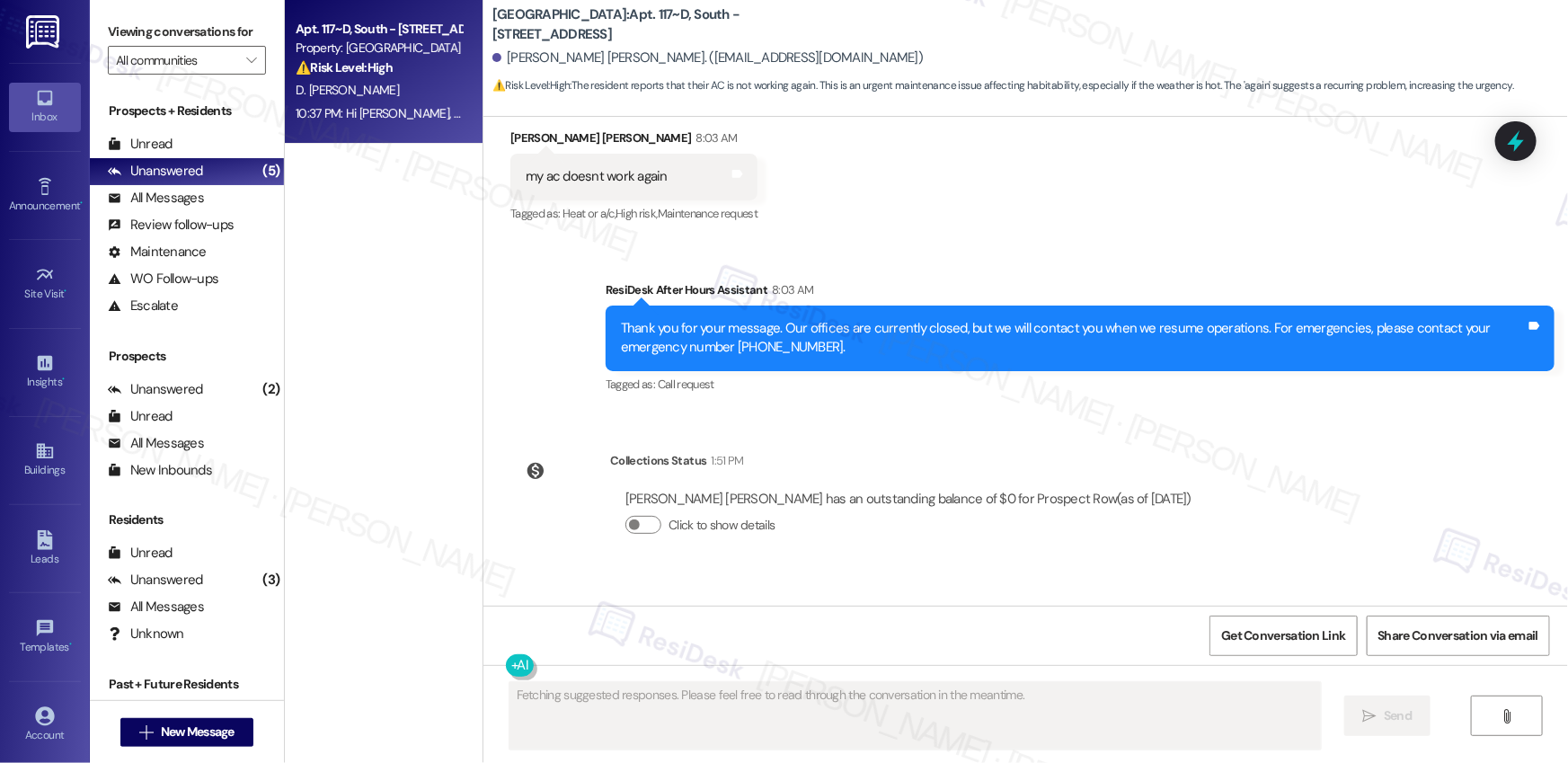
scroll to position [3983, 0]
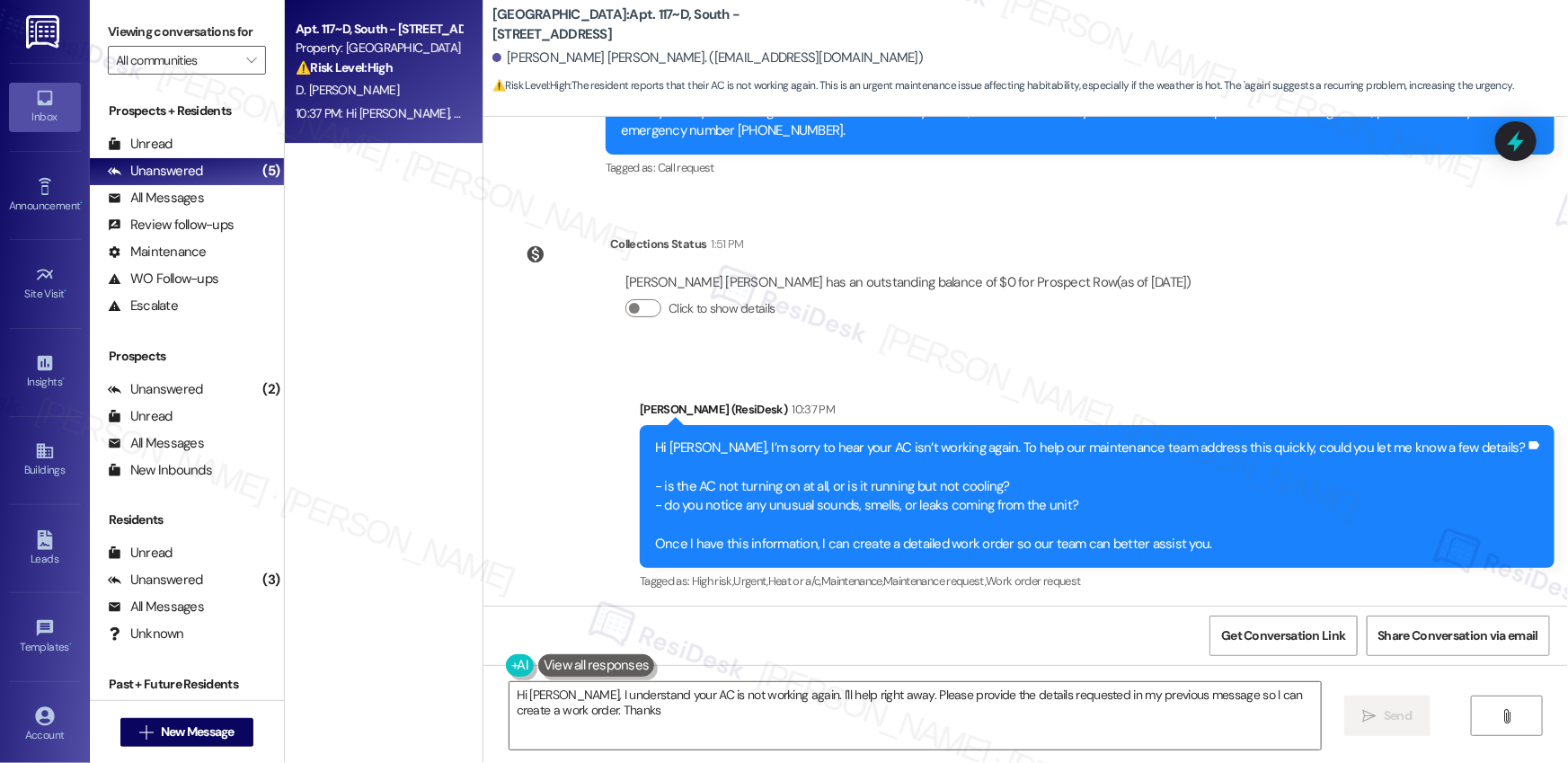
type textarea "Hi [PERSON_NAME], I understand your AC is not working again. I'll help right aw…"
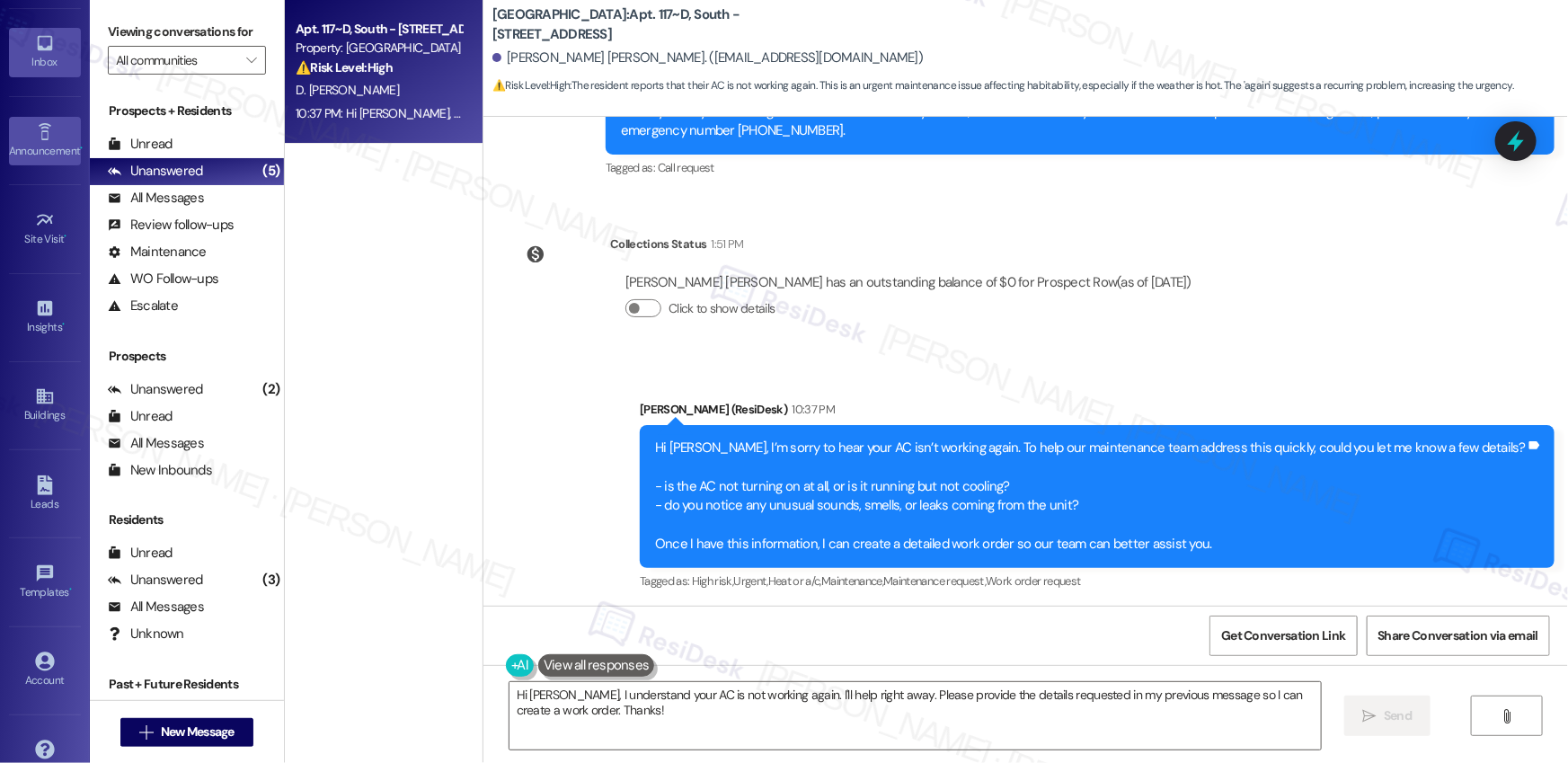
scroll to position [91, 0]
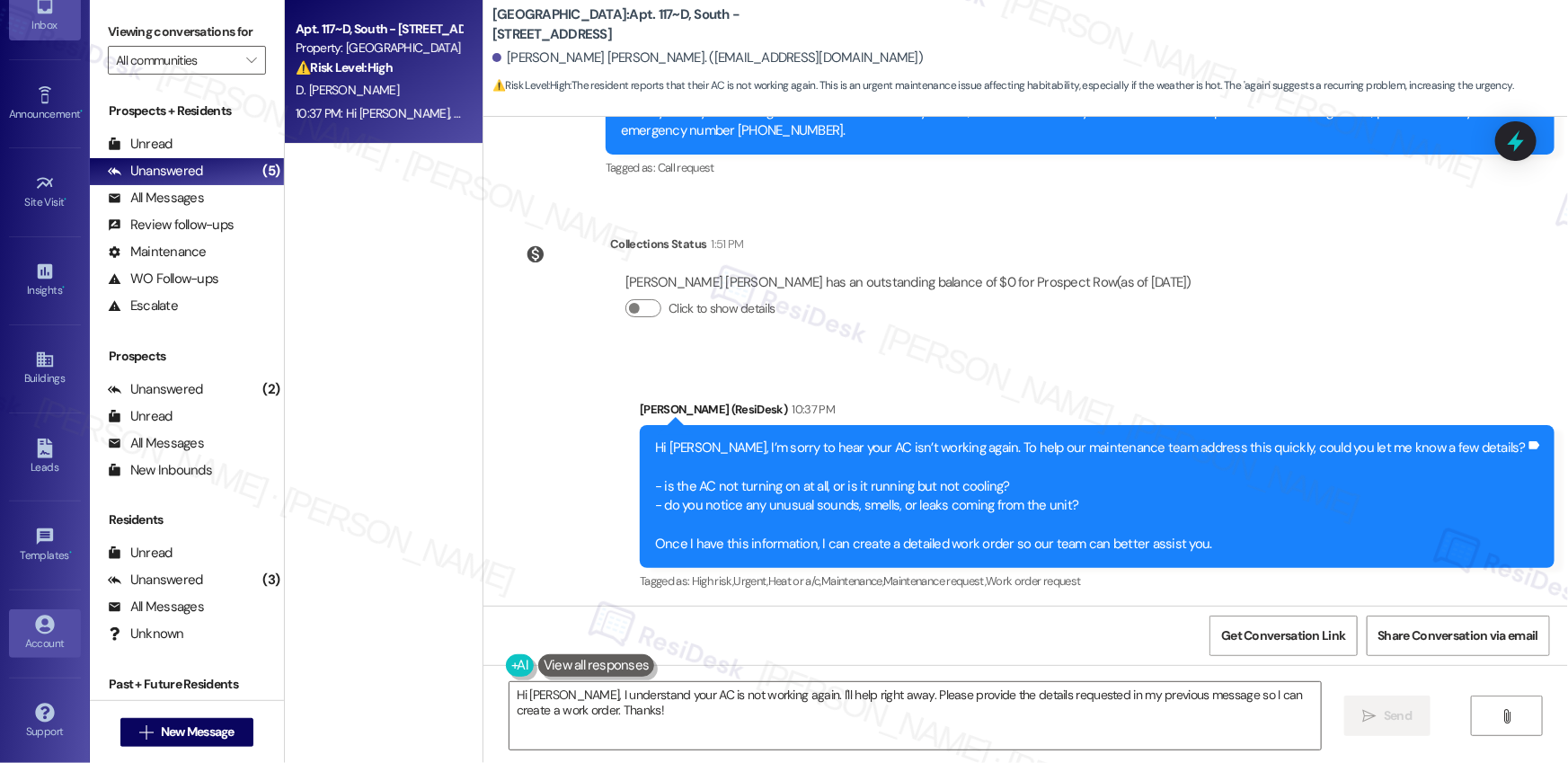
click at [22, 645] on div "Account" at bounding box center [45, 643] width 89 height 18
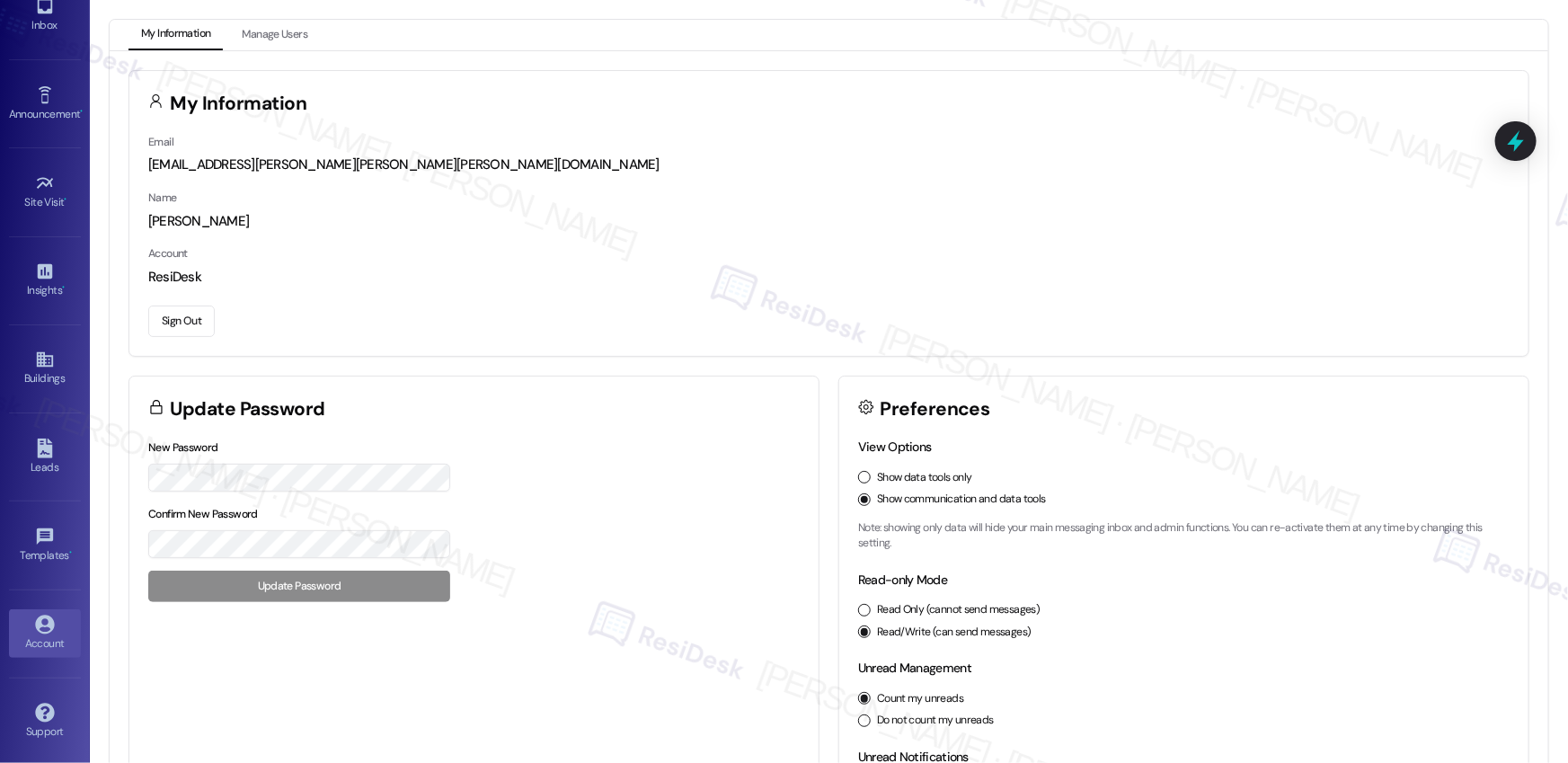
click at [184, 332] on button "Sign Out" at bounding box center [182, 321] width 67 height 31
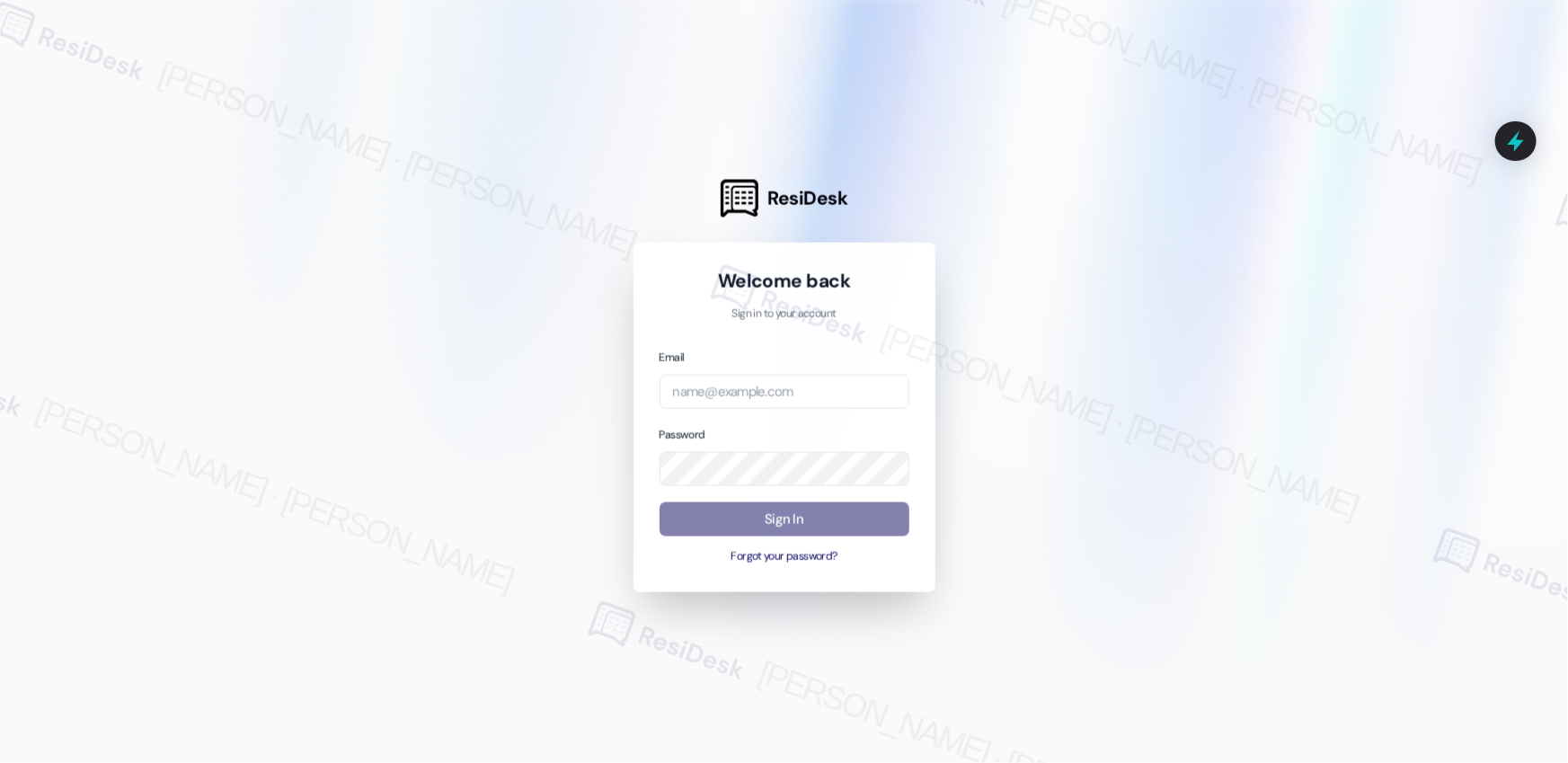
click at [182, 325] on div at bounding box center [784, 382] width 1568 height 763
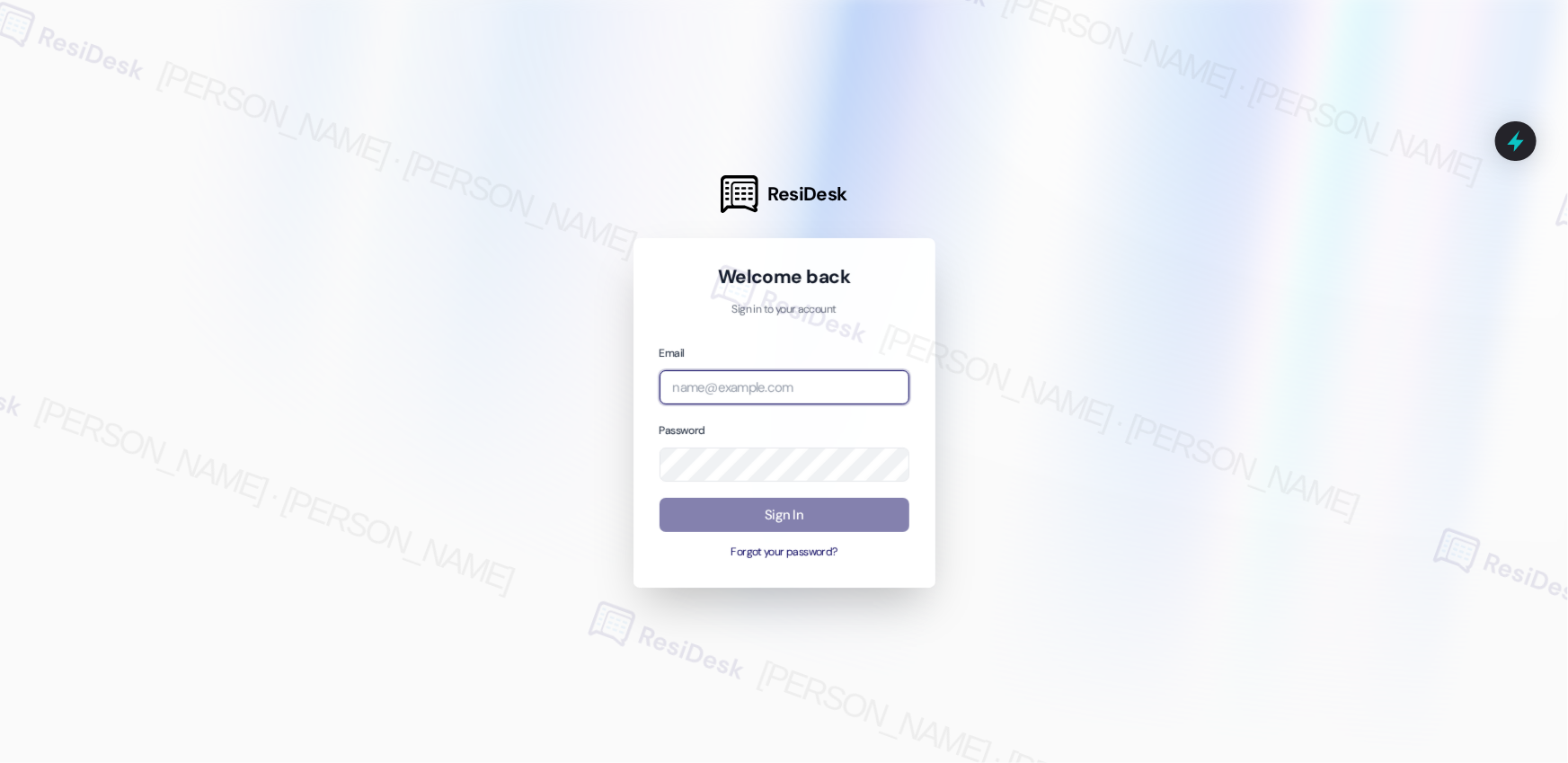
click at [774, 390] on input "email" at bounding box center [784, 388] width 250 height 35
type input "automated-surveys-affinity_property-[PERSON_NAME].[PERSON_NAME].[PERSON_NAME]@a…"
